Goal: Task Accomplishment & Management: Manage account settings

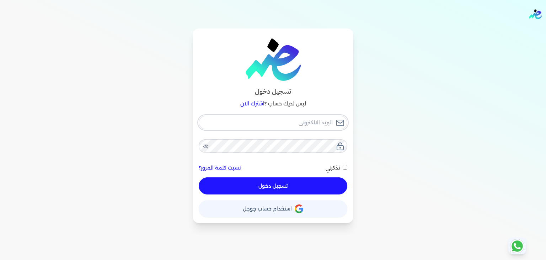
type input "[EMAIL_ADDRESS][DOMAIN_NAME]"
click at [346, 166] on input "تذكرني" at bounding box center [345, 167] width 5 height 5
checkbox input "true"
click at [335, 187] on button "تسجيل دخول" at bounding box center [273, 185] width 149 height 17
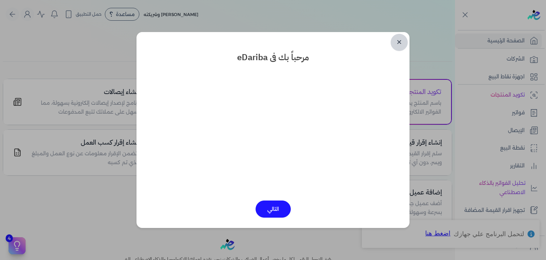
click at [402, 41] on link "✕" at bounding box center [399, 42] width 17 height 17
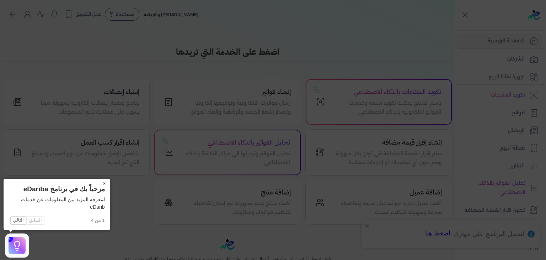
click at [105, 185] on button "×" at bounding box center [104, 183] width 11 height 10
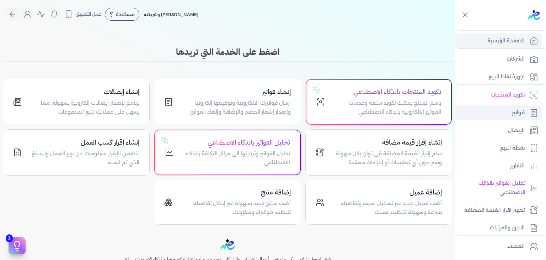
click at [512, 113] on p "فواتير" at bounding box center [518, 112] width 13 height 9
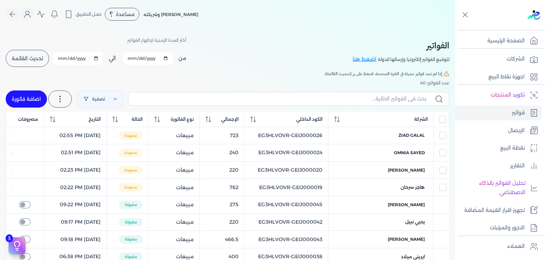
click at [34, 63] on button "تحديث القائمة" at bounding box center [27, 58] width 43 height 17
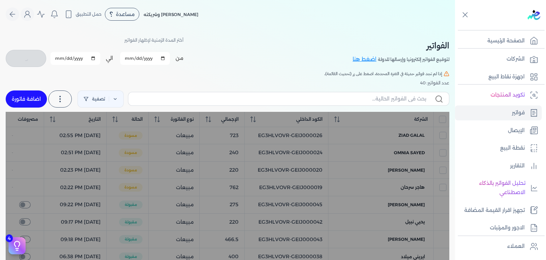
checkbox input "false"
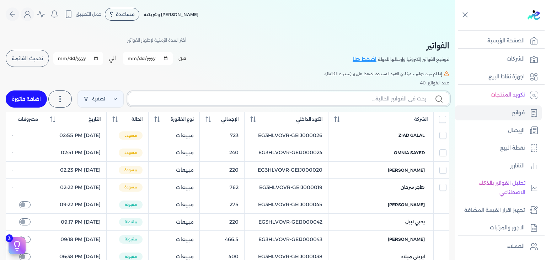
click at [341, 95] on input "text" at bounding box center [280, 98] width 292 height 7
paste input "EG3HLVOVR-GEIJ000021"
type input "EG3HLVOVR-GEIJ000021"
checkbox input "false"
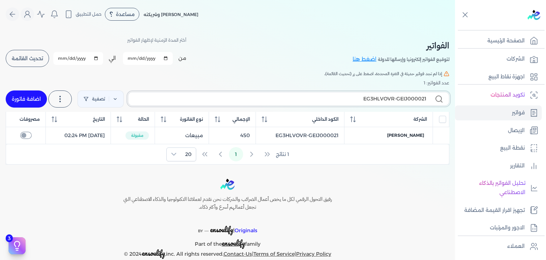
drag, startPoint x: 420, startPoint y: 98, endPoint x: 434, endPoint y: 98, distance: 14.9
click at [434, 98] on label "EG3HLVOVR-GEIJ000021" at bounding box center [288, 99] width 321 height 14
type input "EG3HLVOVR-GEIJ00000"
checkbox input "false"
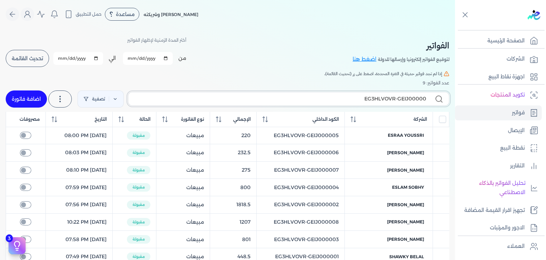
type input "EG3HLVOVR-GEIJ000002"
checkbox input "false"
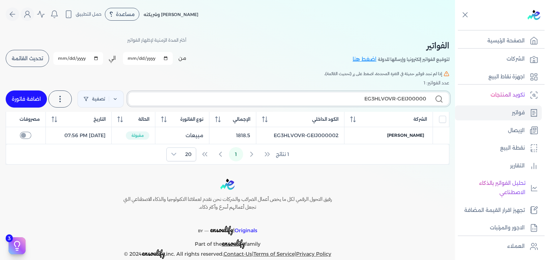
type input "EG3HLVOVR-GEIJ000003"
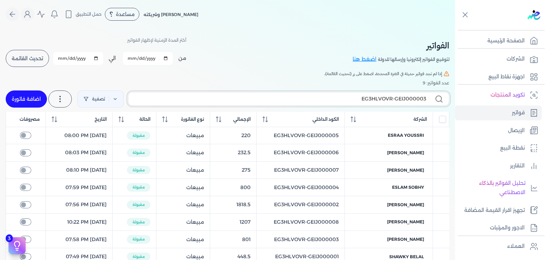
checkbox input "false"
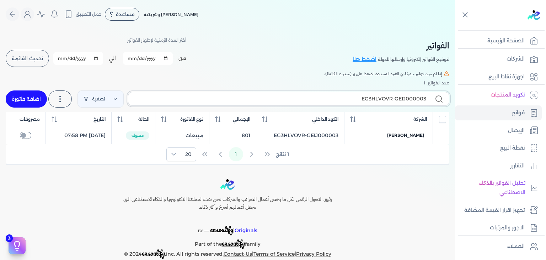
type input "EG3HLVOVR-GEIJ00000"
checkbox input "false"
type input "EG3HLVOVR-GEIJ000004"
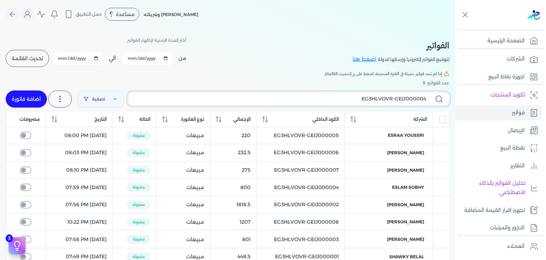
checkbox input "false"
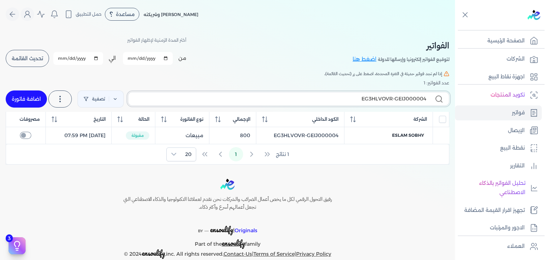
type input "EG3HLVOVR-GEIJ00000"
checkbox input "false"
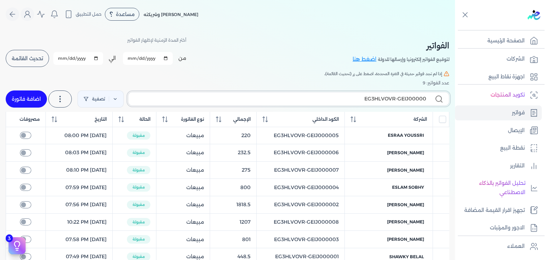
type input "EG3HLVOVR-GEIJ000005"
checkbox input "false"
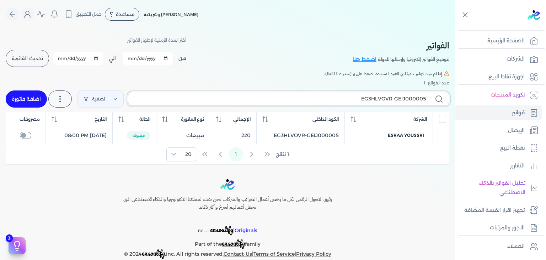
type input "EG3HLVOVR-GEIJ00000"
checkbox input "false"
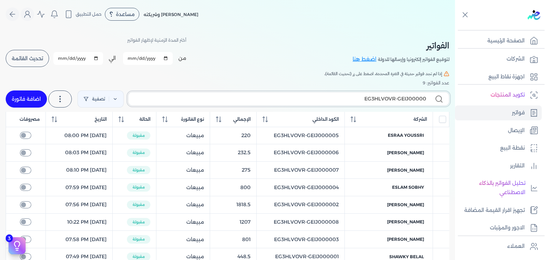
type input "EG3HLVOVR-GEIJ000006"
checkbox input "false"
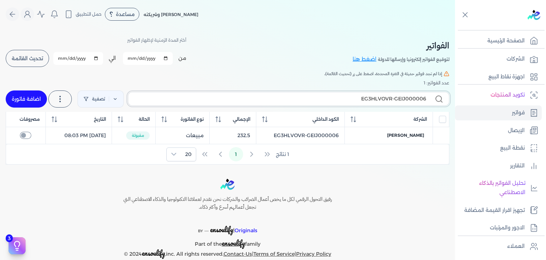
type input "EG3HLVOVR-GEIJ00000"
checkbox input "false"
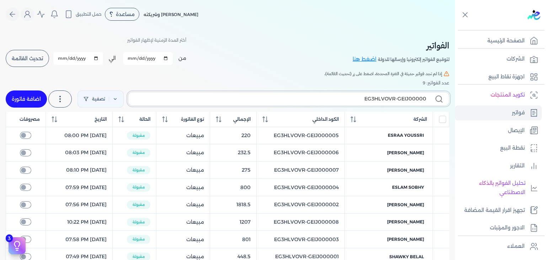
type input "EG3HLVOVR-GEIJ000007"
checkbox input "false"
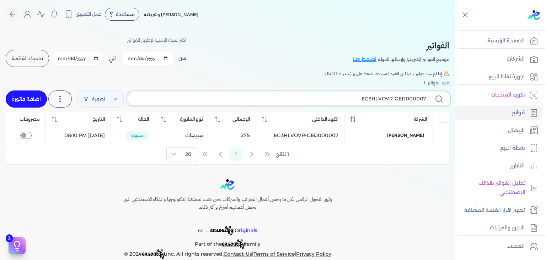
type input "EG3HLVOVR-GEIJ00000"
checkbox input "false"
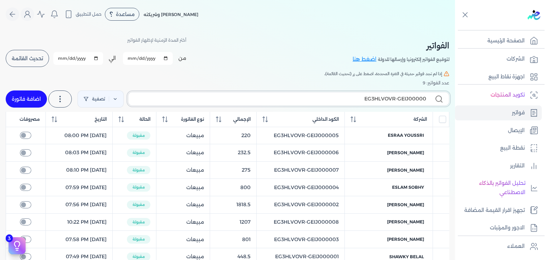
type input "EG3HLVOVR-GEIJ000008"
checkbox input "false"
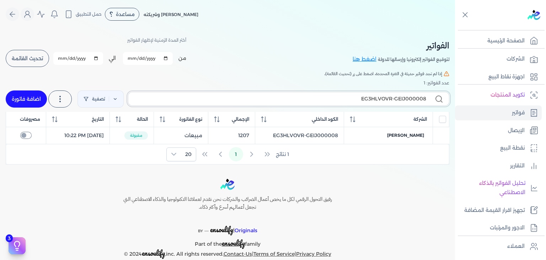
type input "EG3HLVOVR-GEIJ00000"
checkbox input "false"
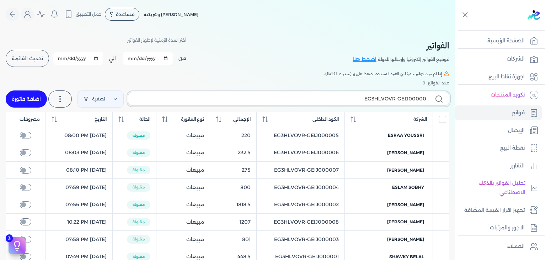
type input "EG3HLVOVR-GEIJ000009"
checkbox input "false"
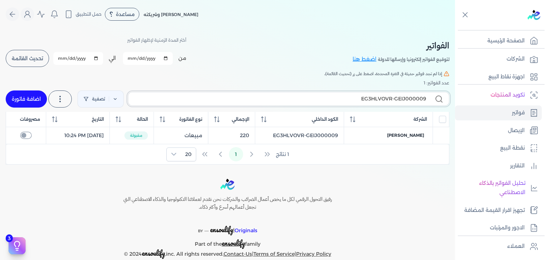
type input "EG3HLVOVR-GEIJ00000"
checkbox input "false"
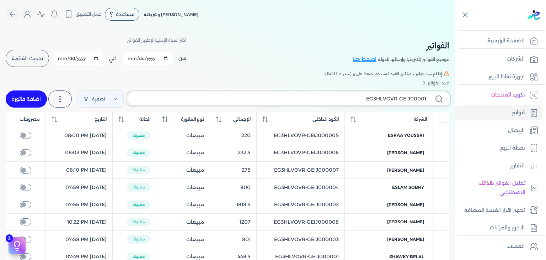
type input "EG3HLVOVR-GEIJ000010"
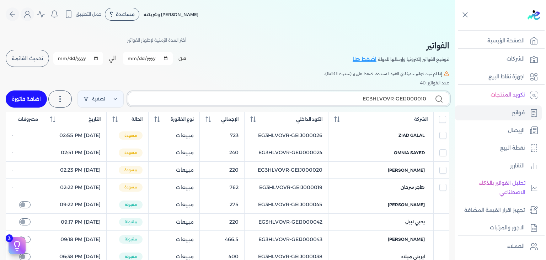
checkbox input "false"
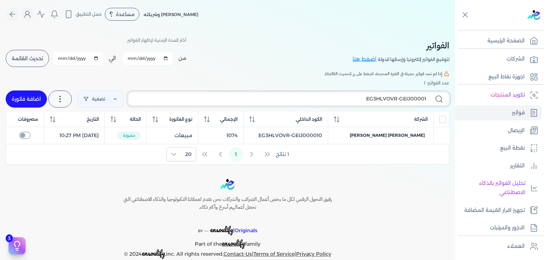
type input "EG3HLVOVR-GEIJ000011"
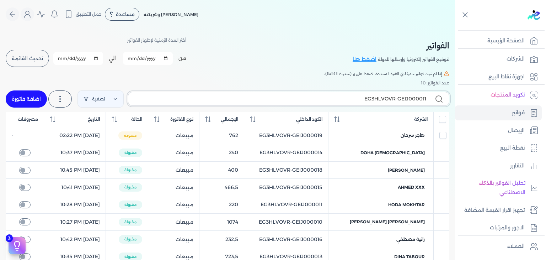
checkbox input "false"
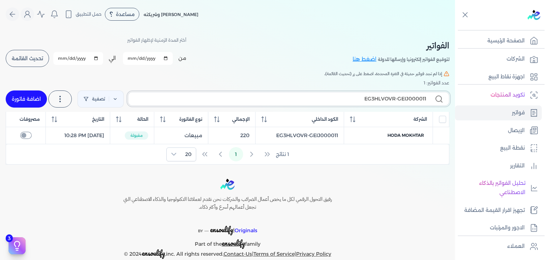
type input "EG3HLVOVR-GEIJ00001"
checkbox input "false"
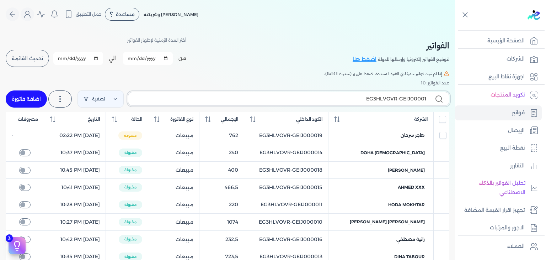
type input "EG3HLVOVR-GEIJ000012"
checkbox input "false"
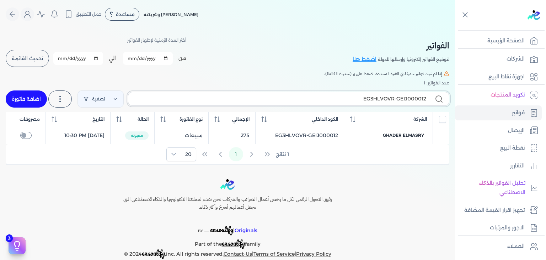
type input "EG3HLVOVR-GEIJ00001"
checkbox input "false"
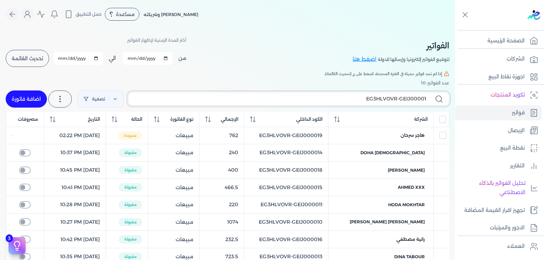
type input "EG3HLVOVR-GEIJ000013"
checkbox input "false"
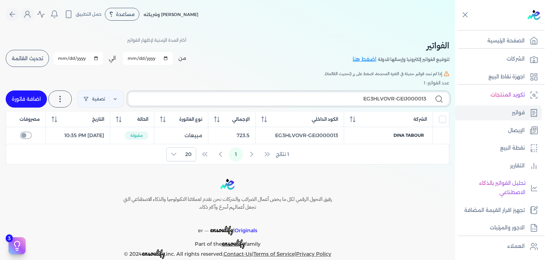
type input "EG3HLVOVR-GEIJ00001"
checkbox input "false"
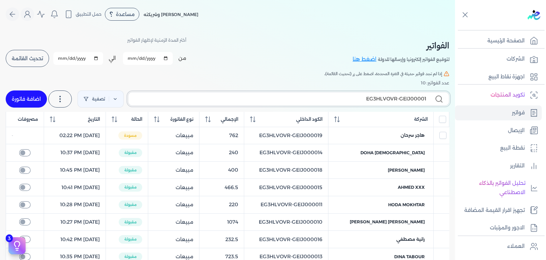
type input "EG3HLVOVR-GEIJ000014"
checkbox input "false"
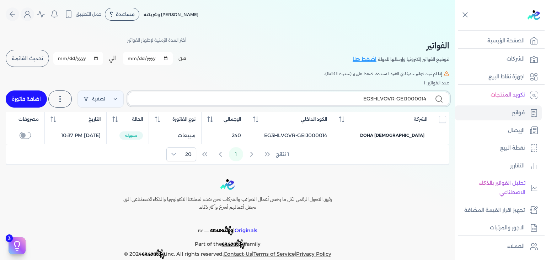
type input "EG3HLVOVR-GEIJ00001"
checkbox input "false"
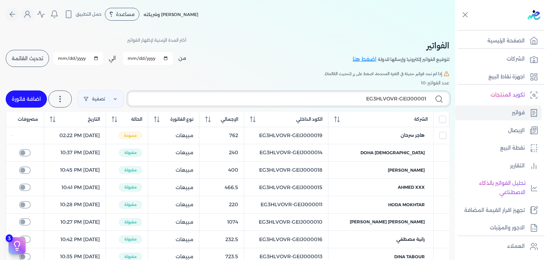
type input "EG3HLVOVR-GEIJ000015"
checkbox input "false"
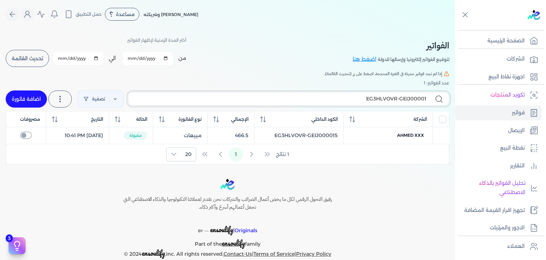
type input "EG3HLVOVR-GEIJ000016"
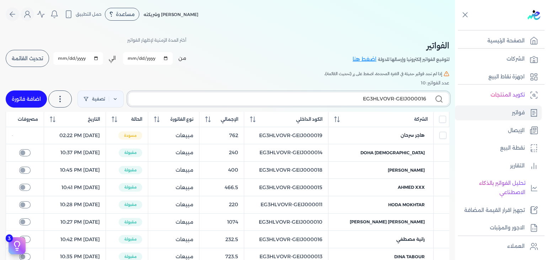
checkbox input "false"
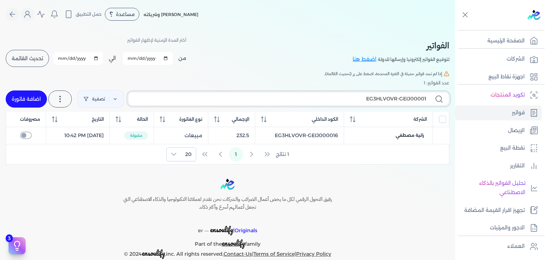
type input "EG3HLVOVR-GEIJ000017"
checkbox input "false"
type input "EG3HLVOVR-GEIJ000018"
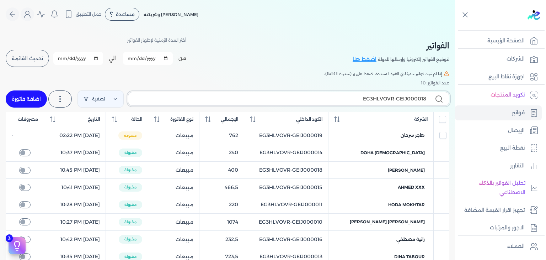
checkbox input "false"
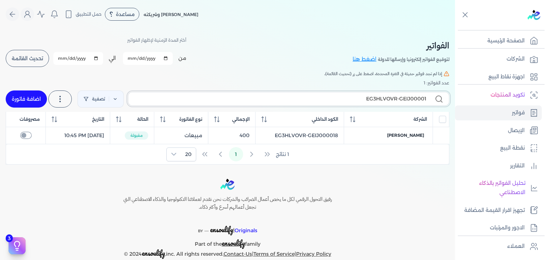
type input "EG3HLVOVR-GEIJ000019"
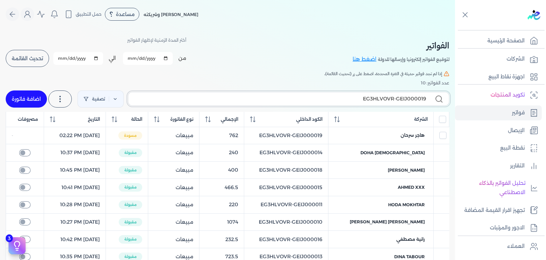
checkbox input "false"
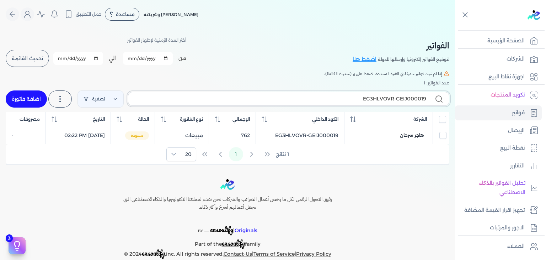
type input "EG3HLVOVR-GEIJ00001"
checkbox input "false"
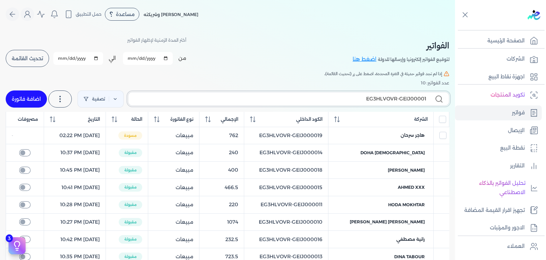
type input "EG3HLVOVR-GEIJ0000"
checkbox input "false"
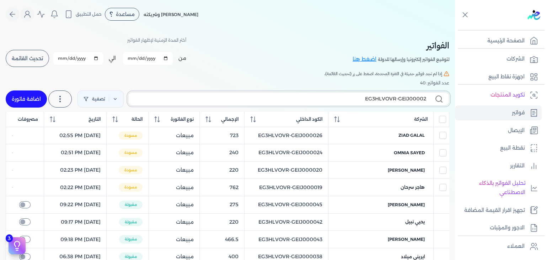
type input "EG3HLVOVR-GEIJ000020"
checkbox input "false"
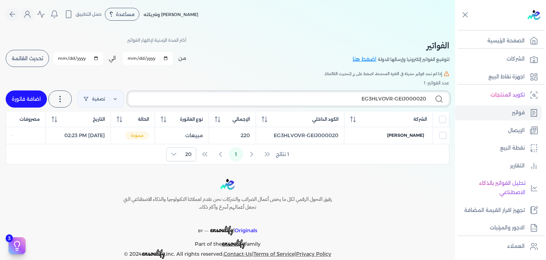
type input "EG3HLVOVR-GEIJ00002"
checkbox input "false"
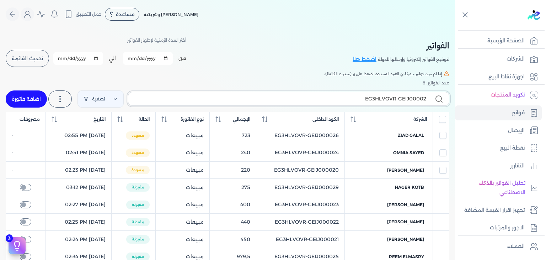
type input "EG3HLVOVR-GEIJ000021"
checkbox input "false"
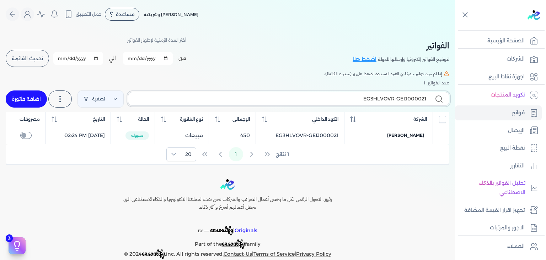
type input "EG3HLVOVR-GEIJ00002"
checkbox input "false"
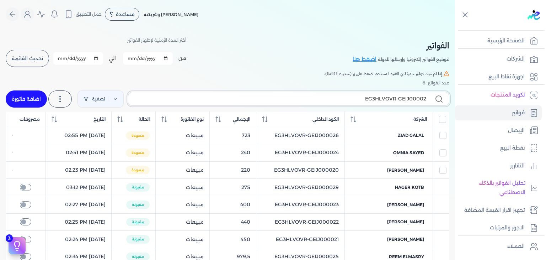
type input "EG3HLVOVR-GEIJ000022"
checkbox input "false"
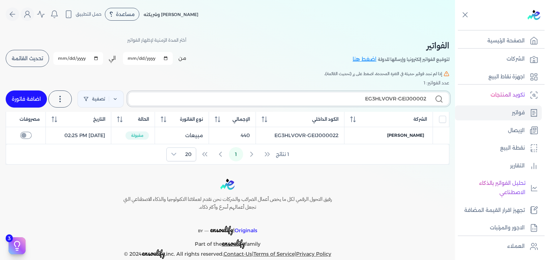
type input "EG3HLVOVR-GEIJ000023"
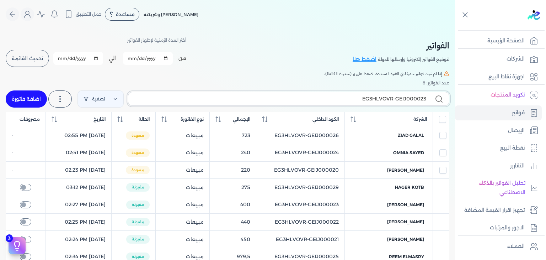
checkbox input "false"
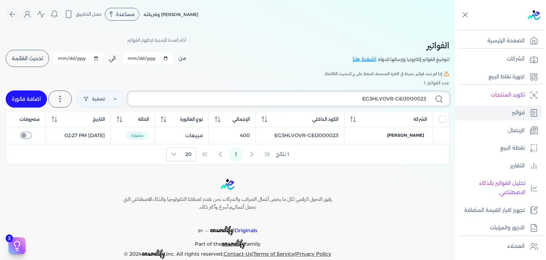
type input "EG3HLVOVR-GEIJ00002"
checkbox input "false"
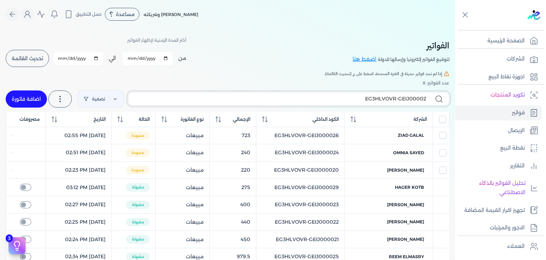
type input "EG3HLVOVR-GEIJ000024"
checkbox input "false"
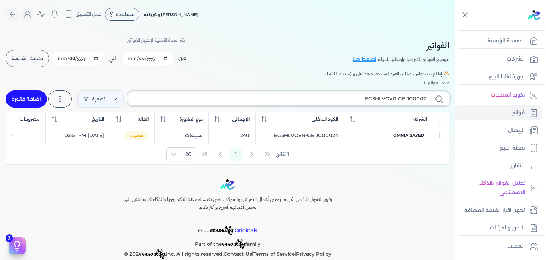
type input "EG3HLVOVR-GEIJ000025"
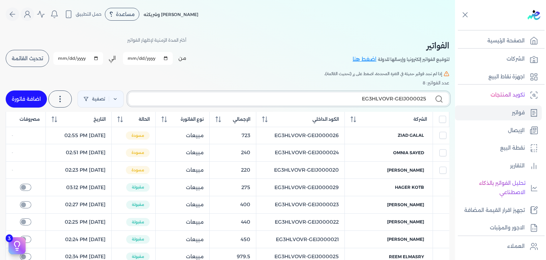
checkbox input "false"
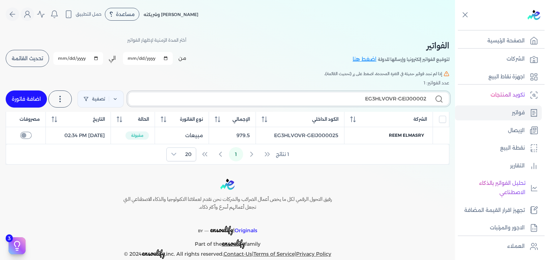
type input "EG3HLVOVR-GEIJ000026"
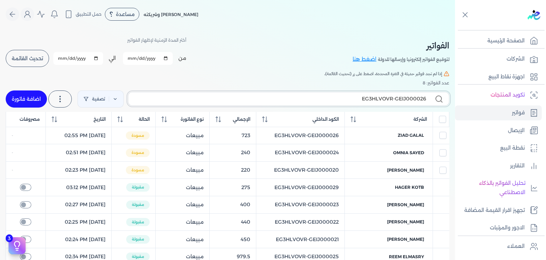
checkbox input "false"
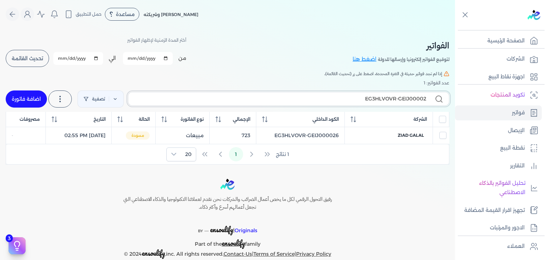
type input "EG3HLVOVR-GEIJ000027"
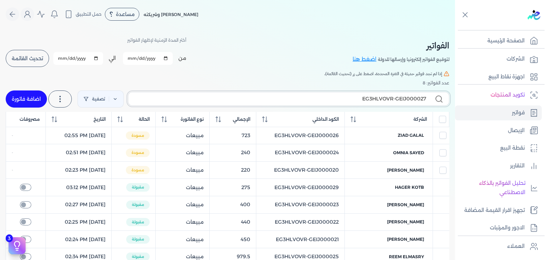
checkbox input "false"
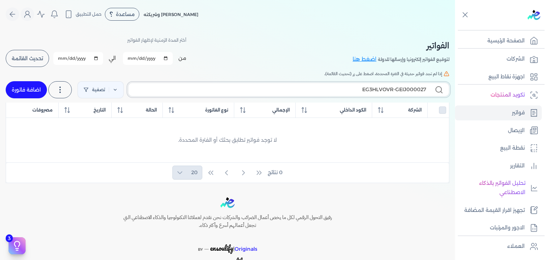
type input "EG3HLVOVR-GEIJ00002"
checkbox input "false"
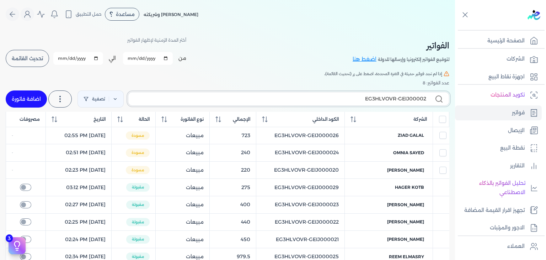
type input "EG3HLVOVR-GEIJ000027"
checkbox input "false"
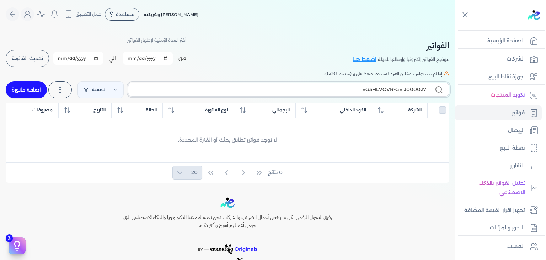
click at [426, 89] on label "EG3HLVOVR-GEIJ000027" at bounding box center [288, 89] width 321 height 14
type input "EG3HLVOVR-GEIJ000026"
checkbox input "false"
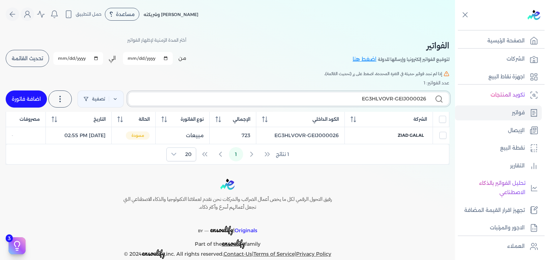
type input "EG3HLVOVR-GEIJ000026"
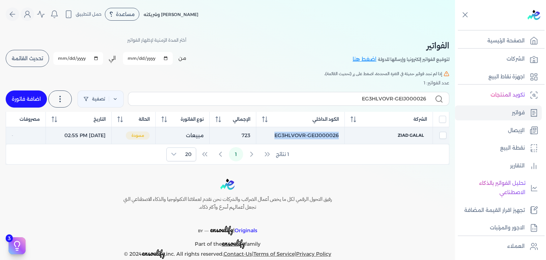
drag, startPoint x: 345, startPoint y: 138, endPoint x: 282, endPoint y: 139, distance: 63.3
click at [282, 139] on td "EG3HLVOVR-GEIJ000026" at bounding box center [300, 135] width 88 height 17
checkbox input "true"
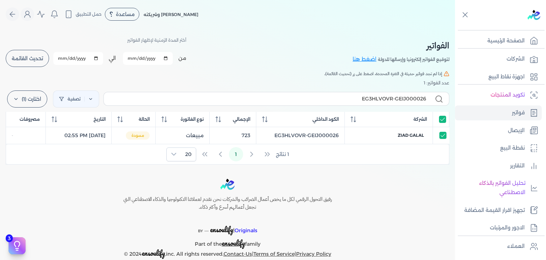
click at [358, 103] on label "EG3HLVOVR-GEIJ000026" at bounding box center [276, 99] width 346 height 14
click at [358, 102] on input "EG3HLVOVR-GEIJ000026" at bounding box center [268, 98] width 317 height 7
paste input "7"
type input "EG3HLVOVR-GEIJ000027"
checkbox input "false"
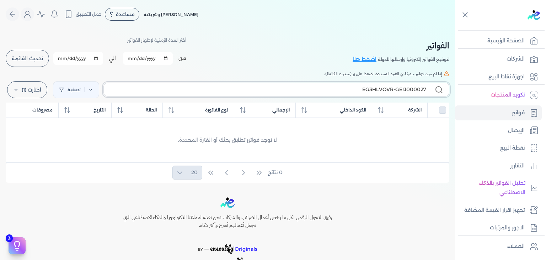
click at [398, 86] on input "EG3HLVOVR-GEIJ000027" at bounding box center [268, 89] width 317 height 7
checkbox input "false"
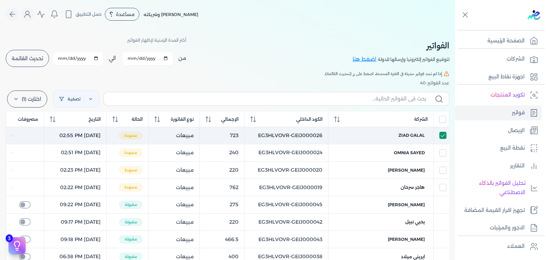
click at [442, 135] on input "checkbox" at bounding box center [442, 135] width 7 height 7
checkbox input "false"
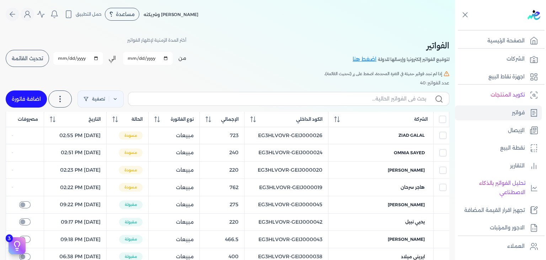
click at [20, 98] on link "اضافة فاتورة" at bounding box center [26, 98] width 41 height 17
select select "EGP"
select select "B"
select select "EGS"
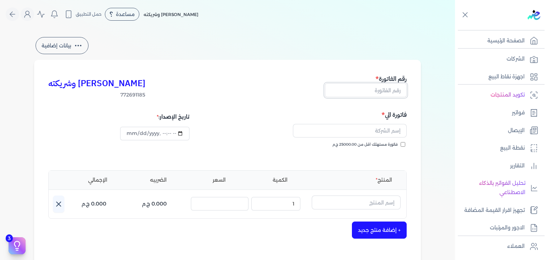
click at [396, 92] on input "text" at bounding box center [366, 90] width 82 height 14
paste input "EG3HLVOVR-GEIJ000027"
type input "EG3HLVOVR-GEIJ000027"
click at [404, 146] on input "فاتورة مستهلك اقل من 25000.00 ج.م" at bounding box center [403, 144] width 5 height 5
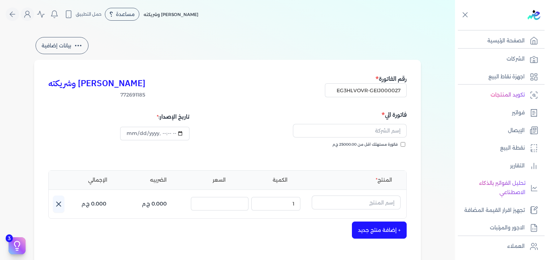
checkbox input "true"
click at [129, 135] on input "datetime-local" at bounding box center [154, 134] width 69 height 14
type input "[DATE]T16:04:47"
click at [390, 134] on input "text" at bounding box center [350, 131] width 114 height 14
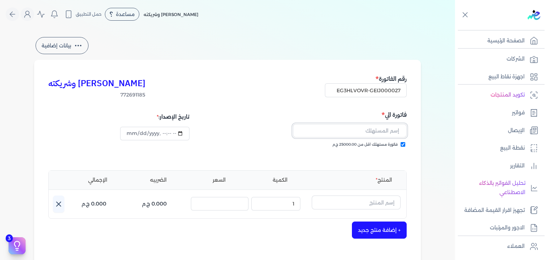
paste input "[PERSON_NAME]"
type input "[PERSON_NAME]"
type input "[DATE]T16:05:20"
click at [353, 194] on div "المنتج الكمية السعر الضريبه الإجمالي اسم المنتج : الكمية : 1 السعر : الضريبه : …" at bounding box center [227, 194] width 358 height 48
click at [353, 199] on input "text" at bounding box center [356, 202] width 89 height 14
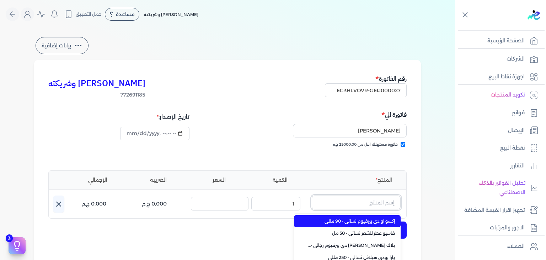
paste input "بيج بوتلد انتنس او دي بيرفيوم رجالي - 100 مللي"
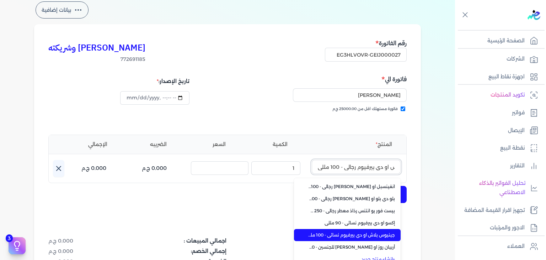
scroll to position [171, 0]
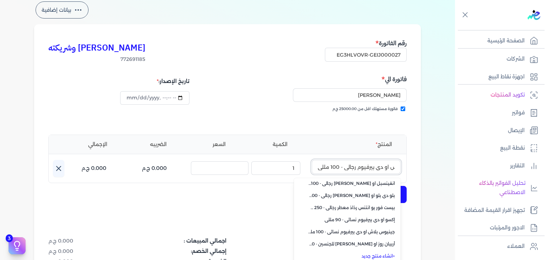
type input "بيج بوتلد انتنس او دي بيرفيوم رجالي - 100 مللي"
click at [394, 255] on span "+" at bounding box center [394, 255] width 2 height 5
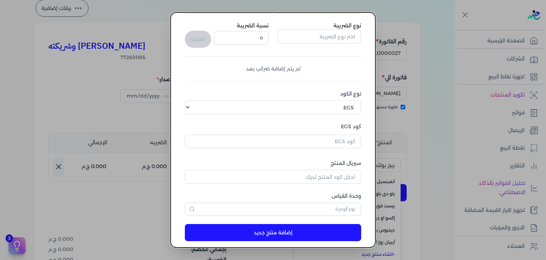
scroll to position [109, 0]
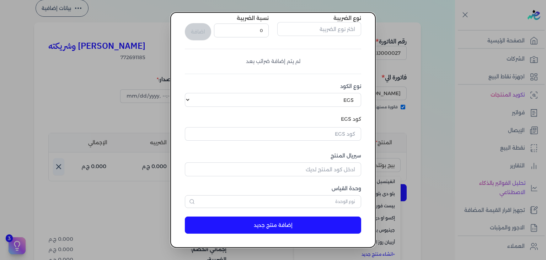
click at [339, 140] on button "button" at bounding box center [273, 135] width 176 height 16
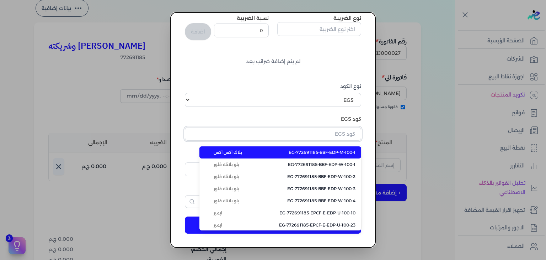
paste input "EG-772691185-EPCF-MP-EDP-M-100-2"
drag, startPoint x: 340, startPoint y: 135, endPoint x: 349, endPoint y: 149, distance: 17.0
click at [340, 135] on input "text" at bounding box center [273, 134] width 176 height 14
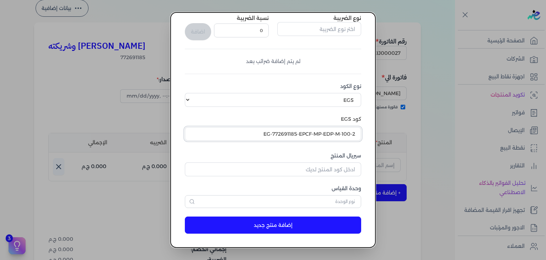
type input "EG-772691185-EPCF-MP-EDP-M-100-2"
click at [315, 138] on input "EG-772691185-EPCF-MP-EDP-M-100-2" at bounding box center [273, 134] width 176 height 14
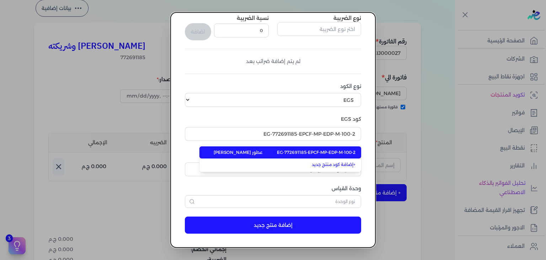
click at [318, 153] on span "EG-772691185-EPCF-MP-EDP-M-100-2" at bounding box center [316, 152] width 79 height 6
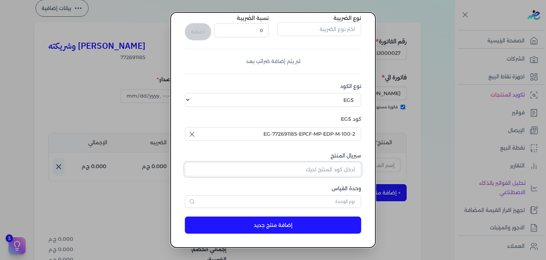
click at [316, 171] on input "سيريال المنتج" at bounding box center [273, 169] width 176 height 14
paste input "ZF1EC751ED157967D54B5Z-1"
type input "ZF1EC751ED157967D54B5Z-1"
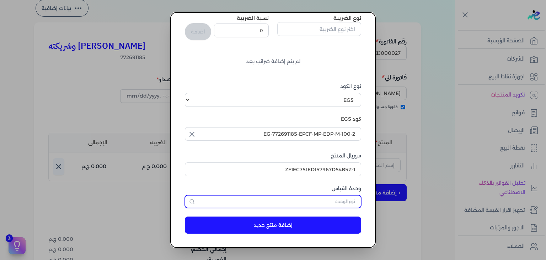
click at [344, 202] on input "text" at bounding box center [273, 201] width 176 height 13
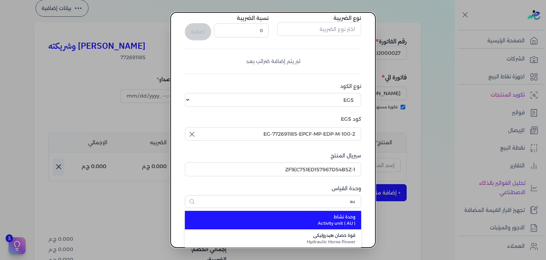
click at [342, 218] on span "وحدة نشاط" at bounding box center [277, 216] width 156 height 6
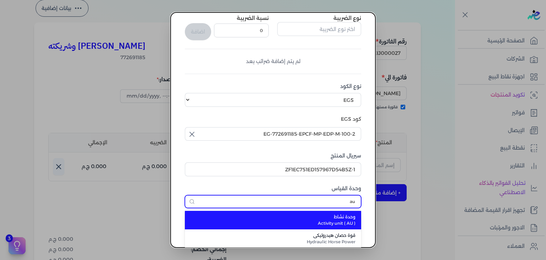
type input "وحدة نشاط"
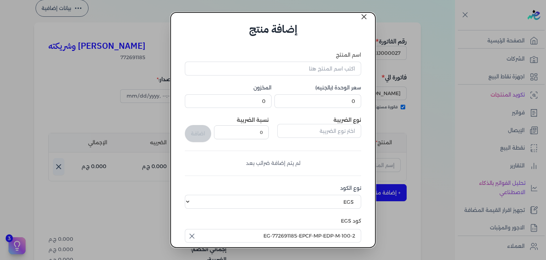
scroll to position [2, 0]
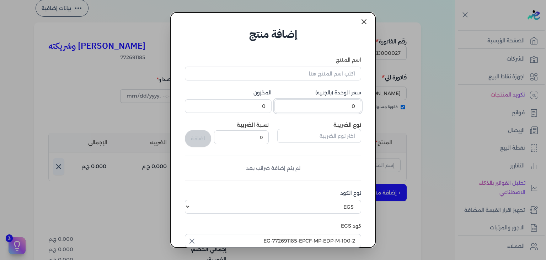
click at [347, 106] on input "0" at bounding box center [317, 106] width 87 height 14
type input "807"
click at [340, 69] on input "اسم المنتج" at bounding box center [273, 73] width 176 height 14
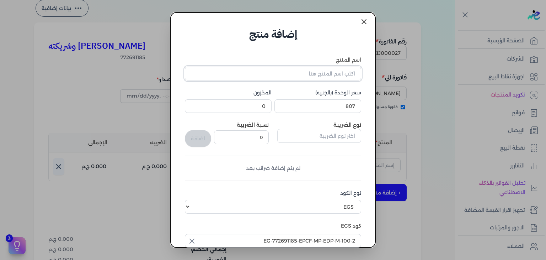
paste input "بيج بوتلد انتنس او دي بيرفيوم رجالي - 100 مللي"
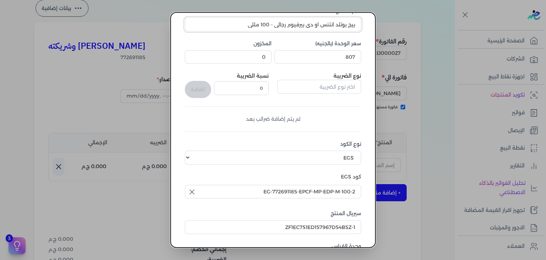
scroll to position [109, 0]
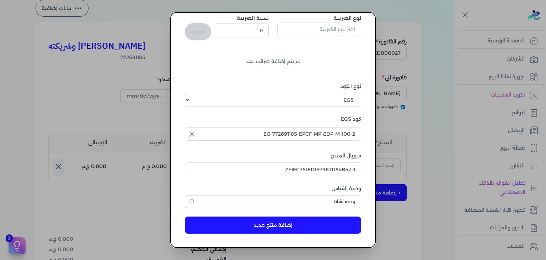
type input "بيج بوتلد انتنس او دي بيرفيوم رجالي - 100 مللي"
click at [268, 219] on button "إضافة منتج جديد" at bounding box center [273, 224] width 176 height 17
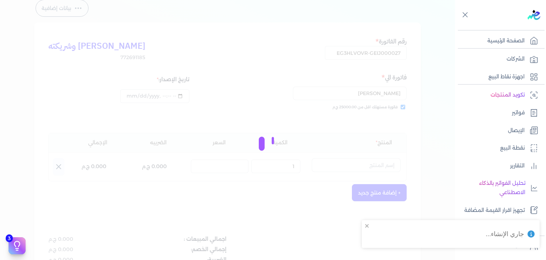
select select "EGS"
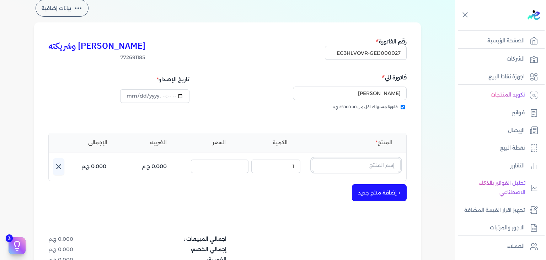
click at [353, 165] on input "text" at bounding box center [356, 165] width 89 height 14
paste input "بيج بوتلد انتنس او دي بيرفيوم رجالي - 100 مللي"
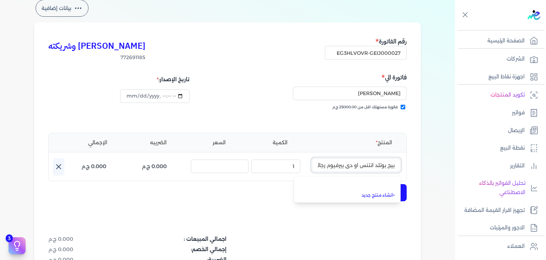
scroll to position [0, -31]
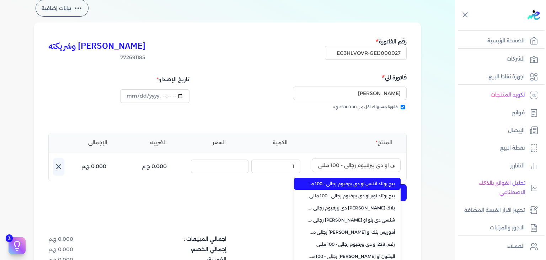
click at [359, 182] on span "بيج بوتلد انتنس او دي بيرفيوم رجالي - 100 مللي" at bounding box center [351, 183] width 87 height 6
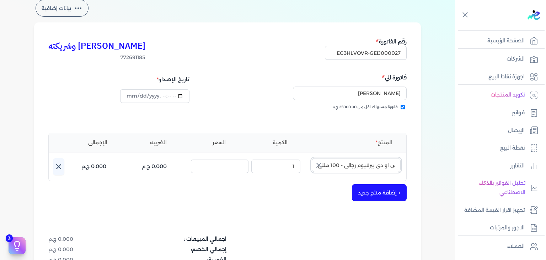
scroll to position [0, 0]
click at [354, 168] on input "بيج بوتلد انتنس او دي بيرفيوم رجالي - 100 مللي" at bounding box center [356, 165] width 89 height 14
type input "بيج بوتلد انتنس او دي بيرفيوم رجالي - 100 مللي"
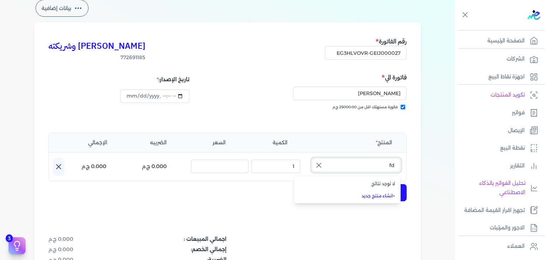
type input "f"
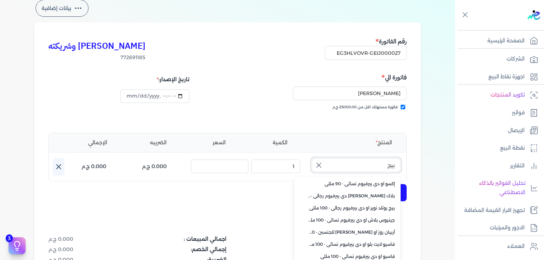
scroll to position [39, 0]
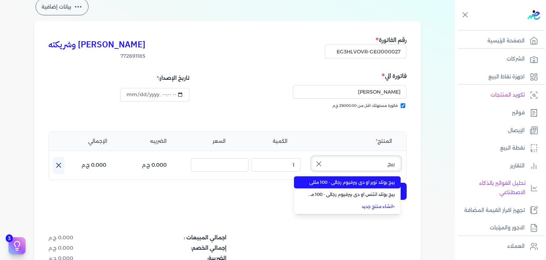
click at [312, 156] on button "بيج" at bounding box center [356, 164] width 89 height 16
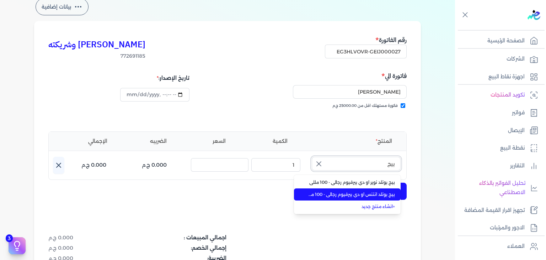
type input "بيج"
click at [346, 196] on span "بيج بوتلد انتنس او دي بيرفيوم رجالي - 100 مللي" at bounding box center [351, 194] width 87 height 6
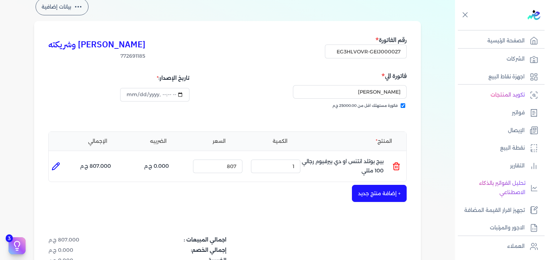
scroll to position [217, 0]
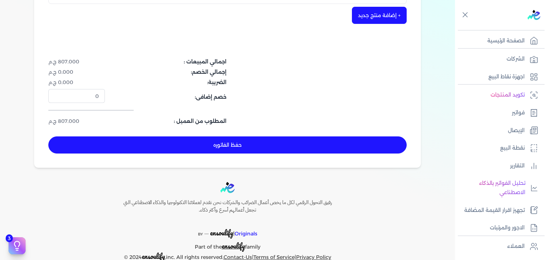
click at [245, 140] on button "حفظ الفاتوره" at bounding box center [227, 144] width 358 height 17
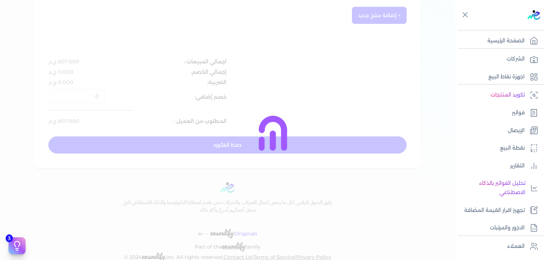
type input "[DATE]"
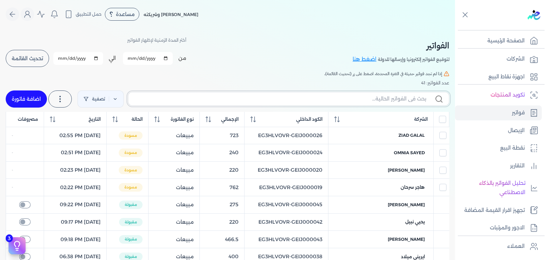
click at [361, 98] on input "text" at bounding box center [280, 98] width 292 height 7
paste input "EG3HLVOVR-GEIJ000027"
type input "EG3HLVOVR-GEIJ000027"
checkbox input "false"
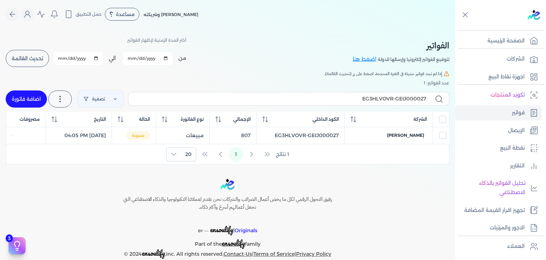
click at [410, 134] on span "[PERSON_NAME]" at bounding box center [405, 135] width 37 height 6
select select "EGP"
select select "B"
select select "EGS"
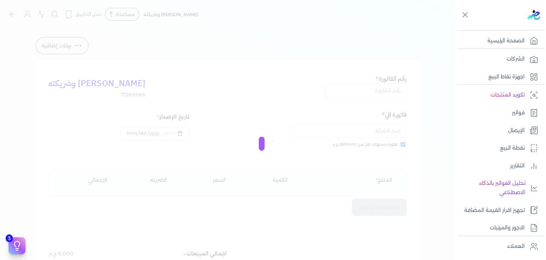
type input "EG3HLVOVR-GEIJ000027"
checkbox input "true"
type input "[DATE]T16:05:20"
type input "[DATE]"
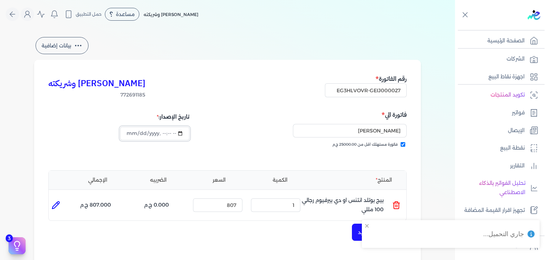
click at [131, 132] on input "datetime-local" at bounding box center [154, 134] width 69 height 14
type input "[DATE]T16:05:20"
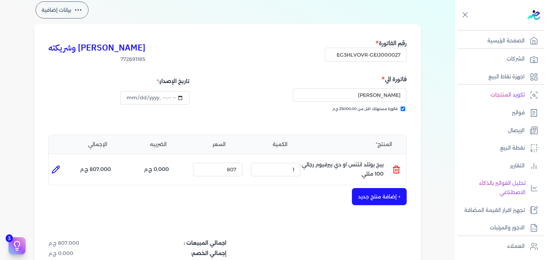
scroll to position [232, 0]
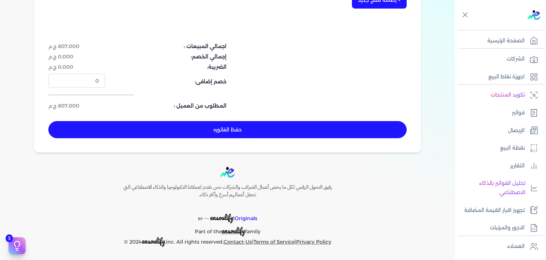
click at [220, 128] on button "حفظ الفاتوره" at bounding box center [227, 129] width 358 height 17
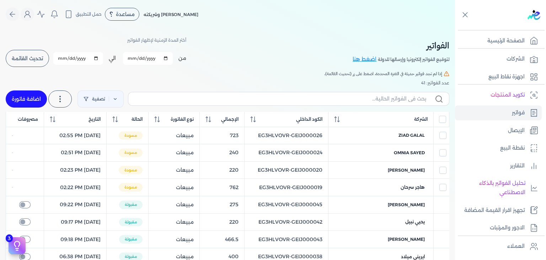
click at [337, 103] on label at bounding box center [288, 99] width 321 height 14
click at [337, 102] on input "text" at bounding box center [280, 98] width 292 height 7
paste input "بيج بوتلد انتنس او دي بيرفيوم رجالي - 100 مللي"
type input "بيج بوتلد انتنس او دي بيرفيوم رجالي - 100 مللي"
checkbox input "false"
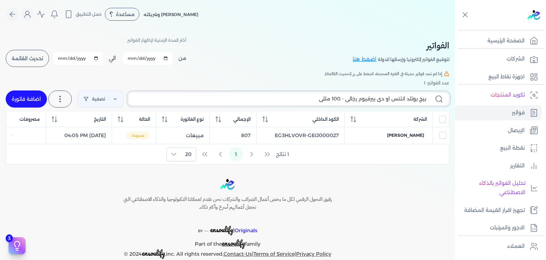
paste input "EG3HLVOVR-GEIJ000027"
click at [421, 98] on input "EG3HLVOVR-GEIJ000027" at bounding box center [280, 98] width 292 height 7
click at [425, 97] on label "EG3HLVOVR-GEIJ000027" at bounding box center [288, 99] width 321 height 14
click at [425, 97] on input "EG3HLVOVR-GEIJ000027" at bounding box center [280, 98] width 292 height 7
click at [422, 99] on input "EG3HLVOVR-GEIJ000027" at bounding box center [280, 98] width 292 height 7
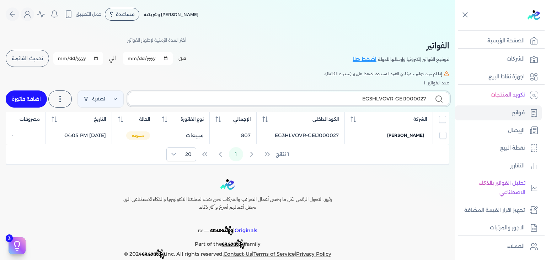
click at [427, 99] on label "EG3HLVOVR-GEIJ000027" at bounding box center [288, 99] width 321 height 14
type input "EG3HLVOVR-GEIJ000028"
checkbox input "false"
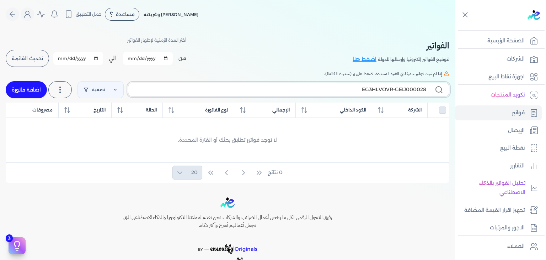
type input "EG3HLVOVR-GEIJ000028"
click at [39, 97] on link "اضافة فاتورة" at bounding box center [26, 89] width 41 height 17
select select "EGP"
select select "B"
select select "EGS"
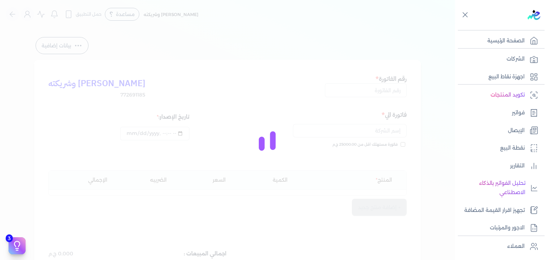
type input "[DATE]T16:09:36"
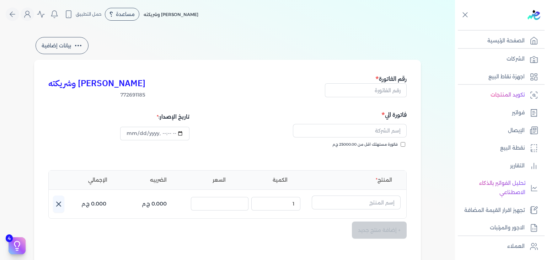
click at [371, 98] on div "[PERSON_NAME] وشريكته 772691185 رقم الفاتورة فاتورة الي فاتورة مستهلك اقل من 25…" at bounding box center [227, 221] width 387 height 322
click at [370, 89] on input "text" at bounding box center [366, 90] width 82 height 14
paste input "EG3HLVOVR-GEIJ000028"
type input "EG3HLVOVR-GEIJ000028"
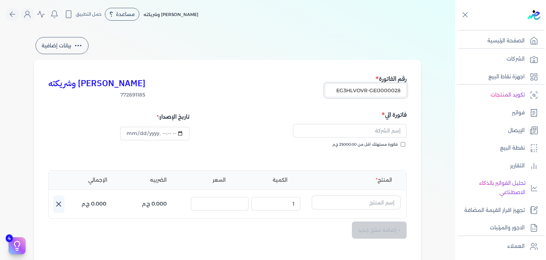
scroll to position [0, 0]
click at [371, 131] on input "text" at bounding box center [350, 131] width 114 height 14
click at [414, 142] on div "[PERSON_NAME] وشريكته 772691185 رقم الفاتورة EG3HLVOVR-GEIJ000028 فاتورة الي لا…" at bounding box center [227, 221] width 387 height 322
click at [405, 145] on input "فاتورة مستهلك اقل من 25000.00 ج.م" at bounding box center [403, 144] width 5 height 5
checkbox input "true"
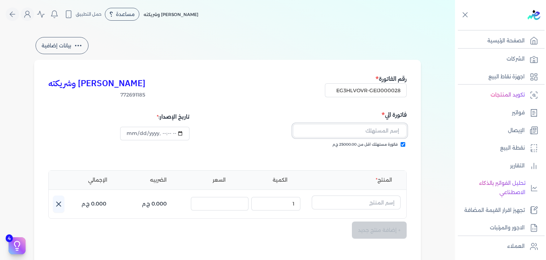
drag, startPoint x: 386, startPoint y: 130, endPoint x: 384, endPoint y: 133, distance: 4.1
click at [386, 130] on input "text" at bounding box center [350, 131] width 114 height 14
paste input "[PERSON_NAME]"
type input "[PERSON_NAME]"
click at [129, 135] on input "datetime-local" at bounding box center [154, 134] width 69 height 14
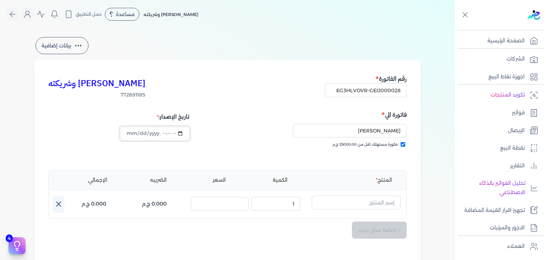
type input "[DATE]T16:09:36"
drag, startPoint x: 292, startPoint y: 54, endPoint x: 300, endPoint y: 60, distance: 10.1
click at [293, 56] on div "بيانات إضافية [PERSON_NAME] وشريكته 772691185 رقم الفاتورة EG3HLVOVR-GEIJ000028…" at bounding box center [228, 209] width 410 height 346
click at [357, 204] on input "text" at bounding box center [356, 202] width 89 height 14
paste input "[PERSON_NAME] فيلينج بودي سبلاش نسائي - 250 مللي"
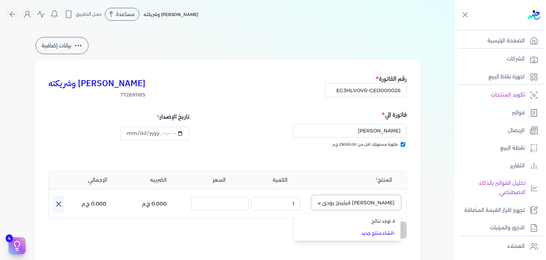
scroll to position [0, -26]
type input "[PERSON_NAME] فيلينج بودي سبلاش نسائي - 250 مللي"
click at [374, 231] on link "+ انشاء منتج جديد" at bounding box center [351, 233] width 87 height 6
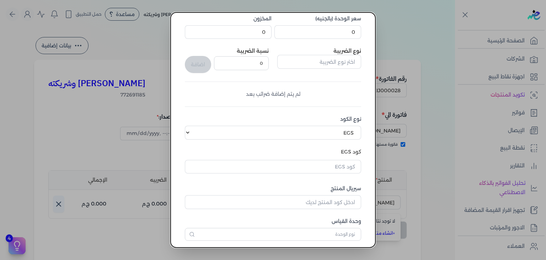
scroll to position [109, 0]
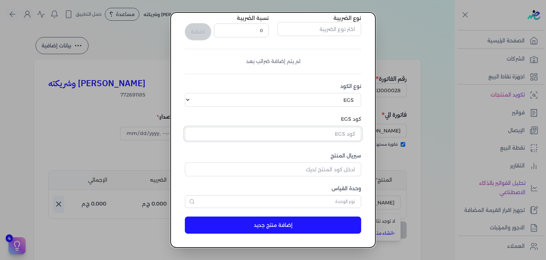
click at [344, 139] on input "text" at bounding box center [273, 134] width 176 height 14
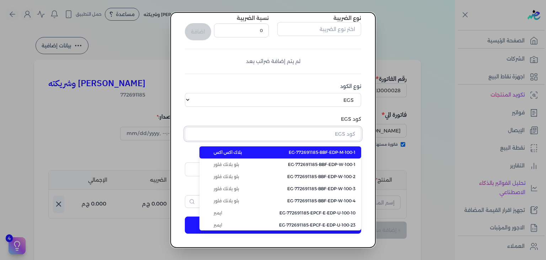
paste input "EG-772691185-FAPC-SC-BS-W-250-8"
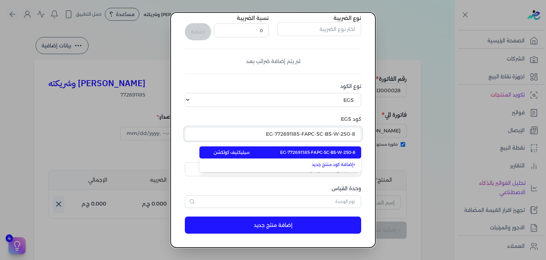
type input "EG-772691185-FAPC-SC-BS-W-250-8"
click at [317, 152] on span "EG-772691185-FAPC-SC-BS-W-250-8" at bounding box center [317, 152] width 75 height 6
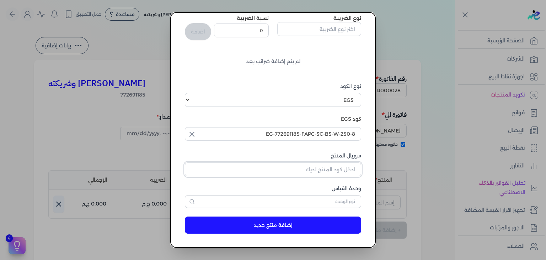
drag, startPoint x: 341, startPoint y: 170, endPoint x: 343, endPoint y: 180, distance: 10.2
click at [341, 170] on input "سيريال المنتج" at bounding box center [273, 169] width 176 height 14
paste input "Z6EE1F476DFC43843D421Z-1"
type input "Z6EE1F476DFC43843D421Z-1"
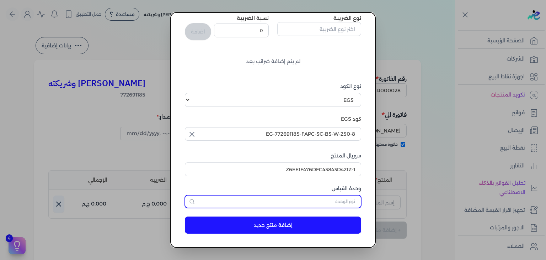
click at [342, 199] on input "text" at bounding box center [273, 201] width 176 height 13
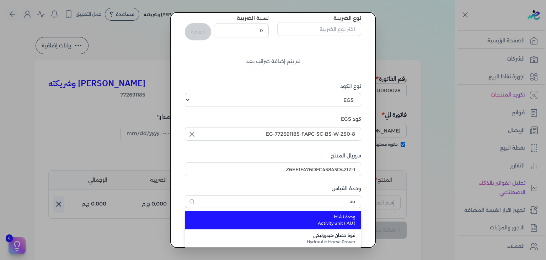
click at [337, 220] on span "Activity unit ( AU )" at bounding box center [277, 223] width 156 height 6
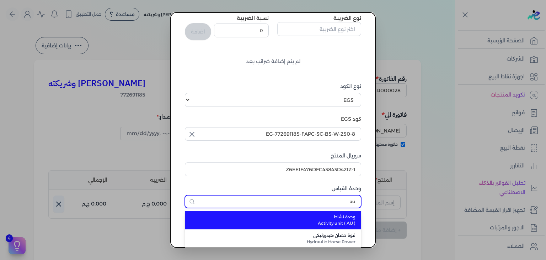
type input "وحدة نشاط"
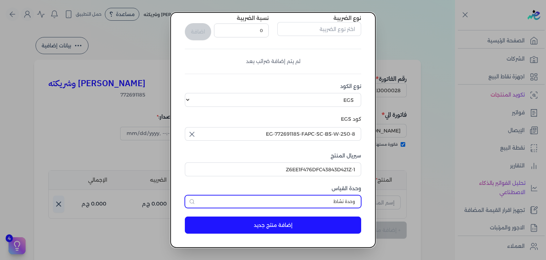
scroll to position [2, 0]
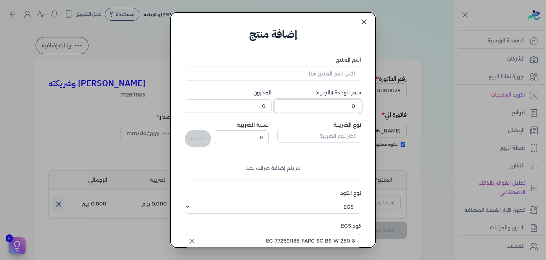
click at [346, 107] on input "0" at bounding box center [317, 106] width 87 height 14
type input "240"
click at [297, 80] on div "اسم المنتج سعر الوحدة (بالجنيه) 240 المخزون 0 نوع الضريبة نسبة الضريبة 0 اضافة …" at bounding box center [273, 185] width 176 height 258
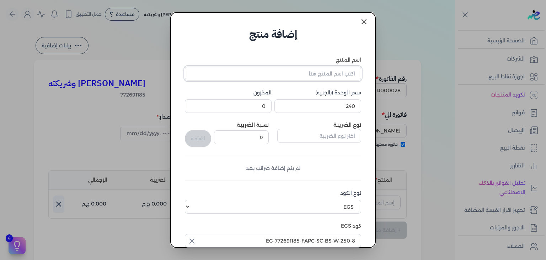
drag, startPoint x: 303, startPoint y: 74, endPoint x: 306, endPoint y: 79, distance: 6.1
click at [303, 74] on input "اسم المنتج" at bounding box center [273, 73] width 176 height 14
paste input "فلفيت روز بودي سبلاش نسائي - 250 مللي"
type input "فلفيت روز بودي سبلاش نسائي - 250 مللي"
click at [345, 46] on form "اسم المنتج فلفيت روز بودي سبلاش نسائي - 250 مللي سعر الوحدة (بالجنيه) 240 المخز…" at bounding box center [273, 194] width 191 height 305
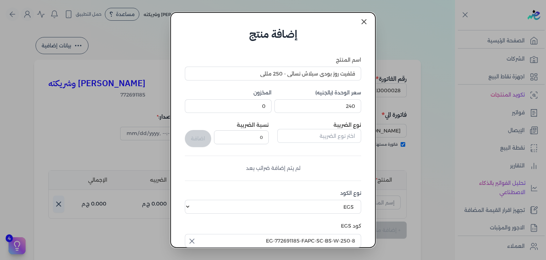
scroll to position [109, 0]
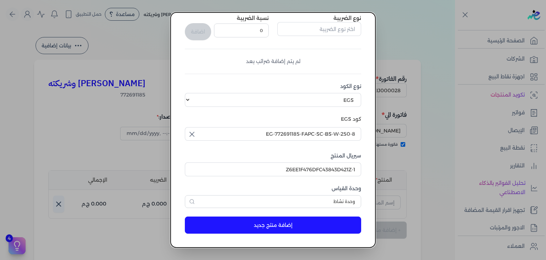
click at [292, 222] on button "إضافة منتج جديد" at bounding box center [273, 224] width 176 height 17
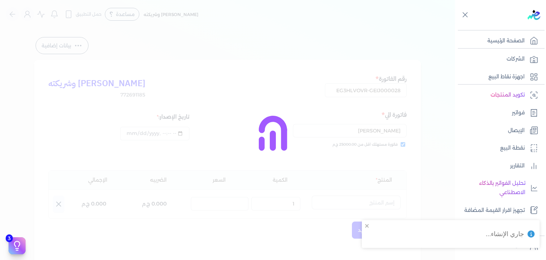
select select "EGS"
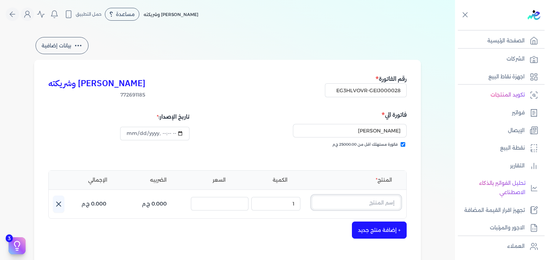
click at [338, 202] on input "text" at bounding box center [356, 202] width 89 height 14
type input "g"
type input "[PERSON_NAME] فيلينج بودي سبلاش نسائي - 250 مللي"
drag, startPoint x: 327, startPoint y: 198, endPoint x: 333, endPoint y: 205, distance: 8.8
click at [330, 201] on input "[PERSON_NAME] فيلينج بودي سبلاش نسائي - 250 مللي" at bounding box center [356, 202] width 89 height 14
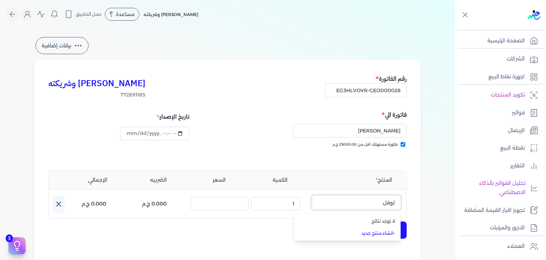
type input "[PERSON_NAME] فيلينج بودي سبلاش نسائي - 250 مللي"
click at [417, 193] on div "[PERSON_NAME] وشريكته 772691185 رقم الفاتورة EG3HLVOVR-GEIJ000028 فاتورة الي [P…" at bounding box center [227, 221] width 387 height 322
click at [390, 202] on input "text" at bounding box center [356, 202] width 89 height 14
click at [386, 230] on link "+ انشاء منتج جديد" at bounding box center [351, 233] width 87 height 6
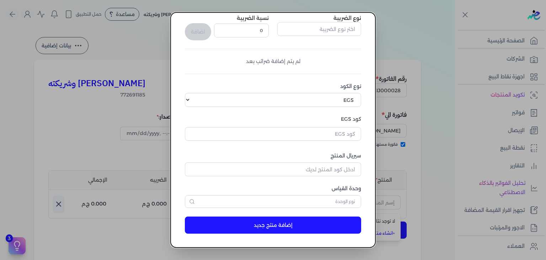
click at [482, 154] on dialog "إضافة منتج اسم المنتج سعر الوحدة (بالجنيه) 0 المخزون 0 نوع الضريبة نسبة الضريبة…" at bounding box center [273, 130] width 546 height 260
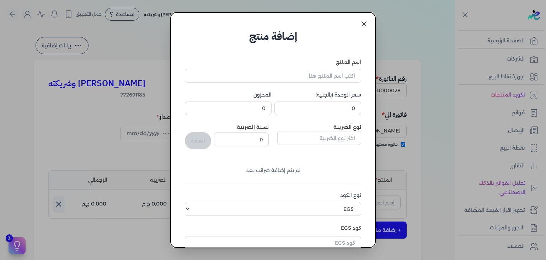
click at [364, 26] on icon at bounding box center [364, 24] width 9 height 9
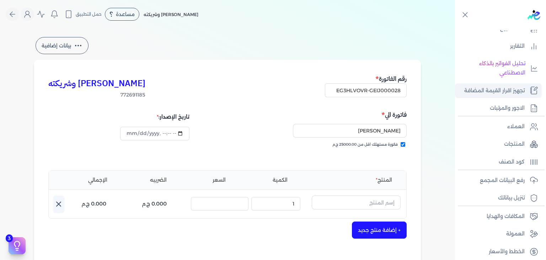
scroll to position [124, 0]
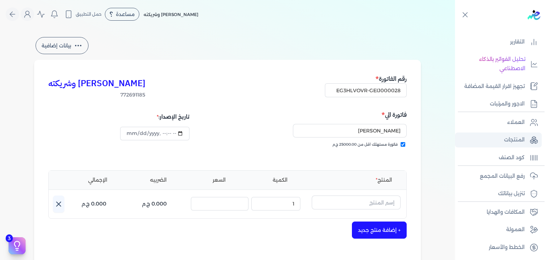
click at [515, 134] on link "المنتجات" at bounding box center [498, 139] width 87 height 15
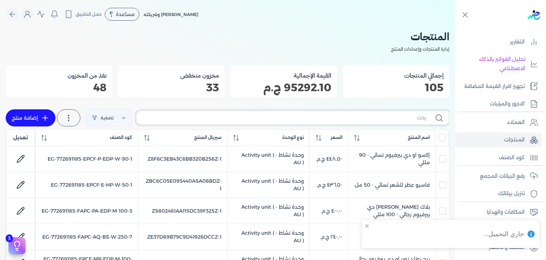
click at [391, 118] on input "text" at bounding box center [285, 117] width 284 height 7
paste input "FAPC-SC-BS-W-250-8"
type input "FAPC-SC-BS-W-250-8"
checkbox input "false"
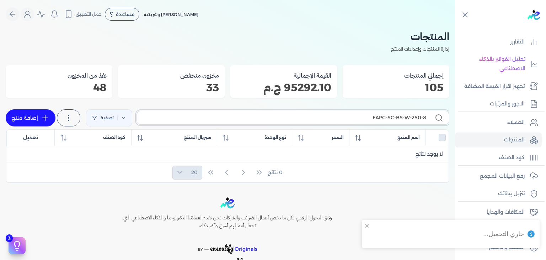
type input "FAPC-SC-BS-W-250-8"
checkbox input "false"
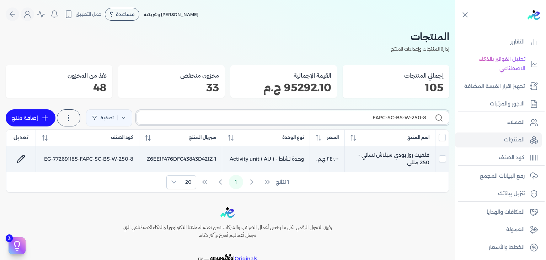
type input "FAPC-SC-BS-W-250-8"
click at [395, 155] on td "فلفيت روز بودي سبلاش نسائي - 250 مللي" at bounding box center [390, 159] width 91 height 26
checkbox input "true"
click at [441, 160] on input "checkbox" at bounding box center [442, 158] width 7 height 7
checkbox input "false"
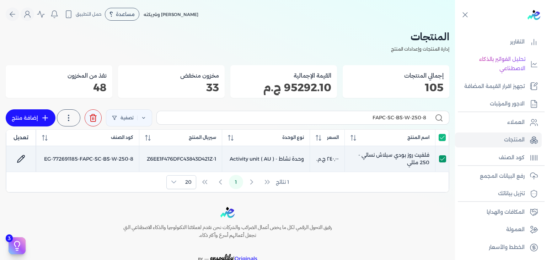
checkbox input "false"
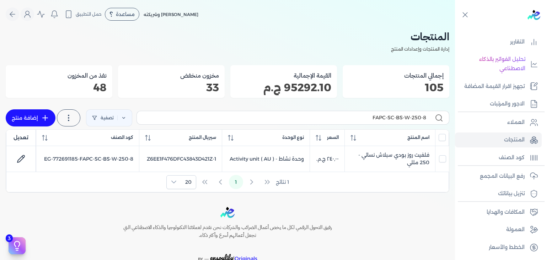
click at [46, 119] on icon at bounding box center [45, 117] width 9 height 9
select select "EGS"
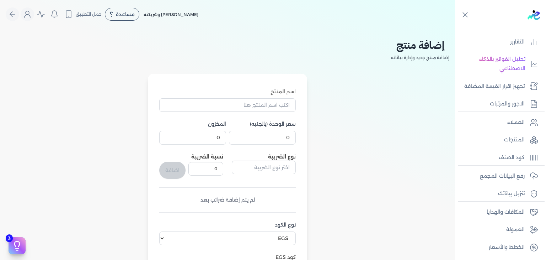
scroll to position [235, 0]
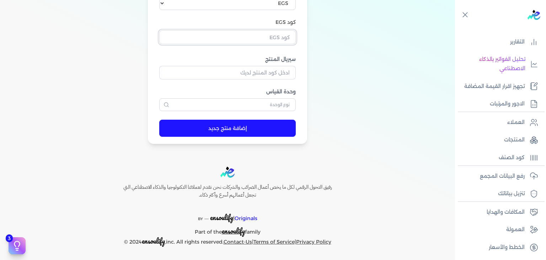
click at [279, 39] on input "text" at bounding box center [227, 37] width 137 height 14
paste input "EG-772691185-FAPC-SC-BS-W-250-6"
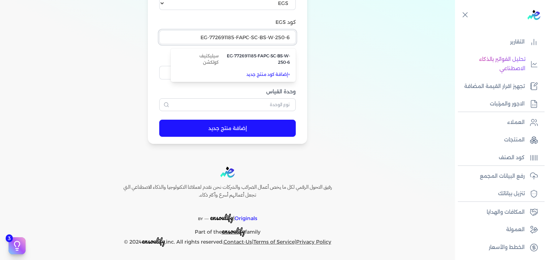
type input "EG-772691185-FAPC-SC-BS-W-250-6"
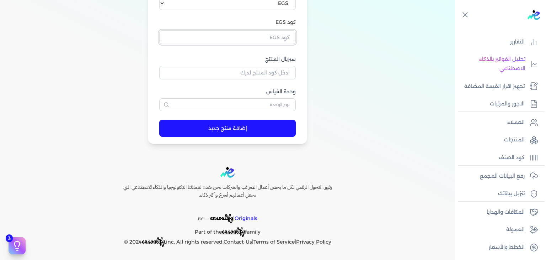
paste input "EG-772691185-FAPC-SC-BS-W-250-6"
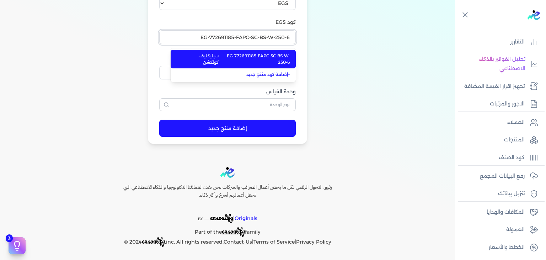
type input "EG-772691185-FAPC-SC-BS-W-250-6"
click at [281, 62] on span "EG-772691185-FAPC-SC-BS-W-250-6" at bounding box center [254, 59] width 71 height 13
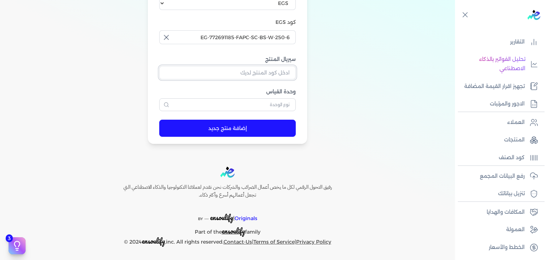
click at [281, 77] on input "سيريال المنتج" at bounding box center [227, 73] width 137 height 14
paste input "ZD4FCC9872483A24EB04AZ-1"
type input "ZD4FCC9872483A24EB04AZ-1"
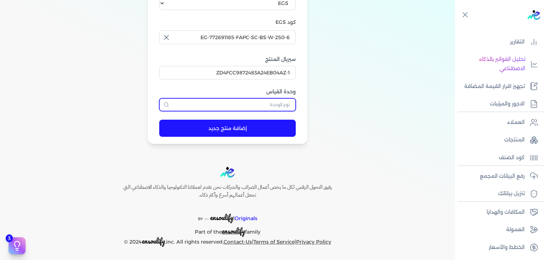
click at [284, 106] on input "text" at bounding box center [227, 104] width 137 height 13
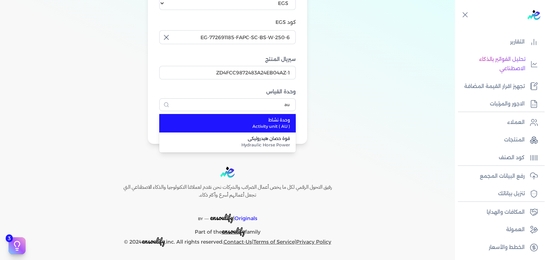
click at [280, 124] on span "Activity unit ( AU )" at bounding box center [232, 126] width 117 height 6
type input "وحدة نشاط"
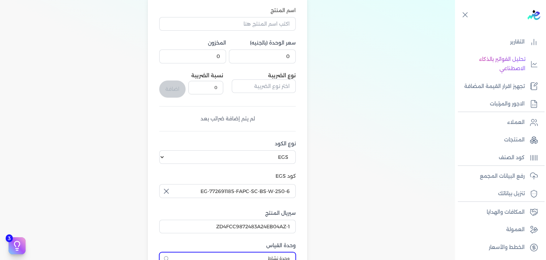
scroll to position [57, 0]
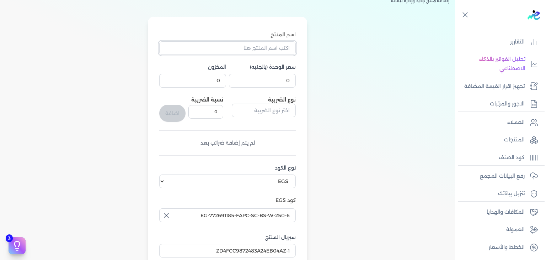
click at [279, 50] on input "اسم المنتج" at bounding box center [227, 48] width 137 height 14
paste input "[PERSON_NAME] فيلينج بودي سبلاش نسائي - 250 مللي"
type input "[PERSON_NAME] فيلينج بودي سبلاش نسائي - 250 مللي"
click at [286, 80] on input "0" at bounding box center [262, 81] width 67 height 14
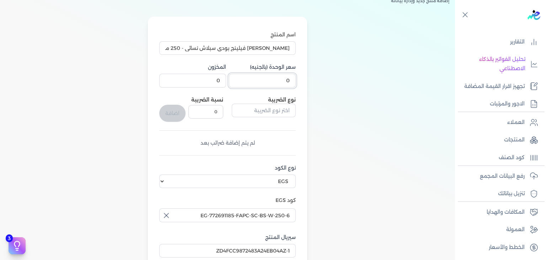
click at [286, 80] on input "0" at bounding box center [262, 81] width 67 height 14
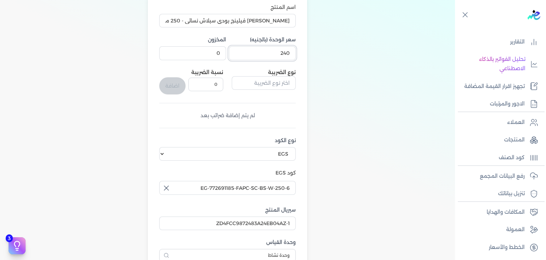
scroll to position [164, 0]
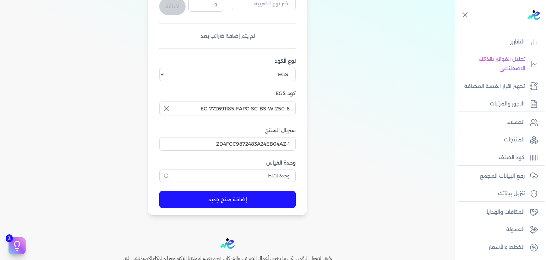
type input "240"
click at [229, 197] on button "إضافة منتج جديد" at bounding box center [227, 199] width 137 height 17
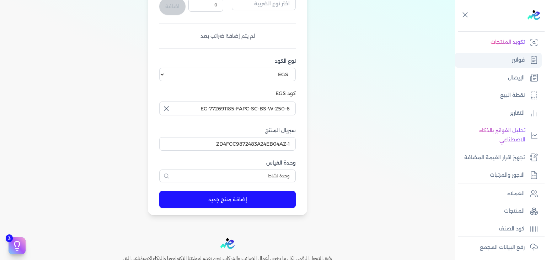
click at [519, 60] on p "فواتير" at bounding box center [518, 59] width 13 height 9
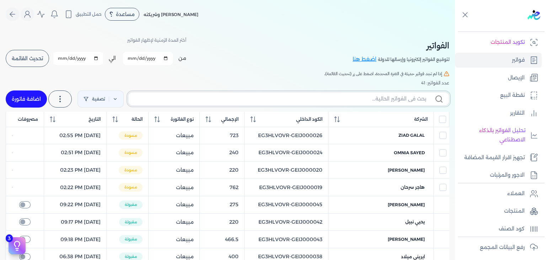
click at [396, 97] on input "text" at bounding box center [280, 98] width 292 height 7
paste input "EG3HLVOVR-GEIJ000028"
type input "EG3HLVOVR-GEIJ000028"
checkbox input "false"
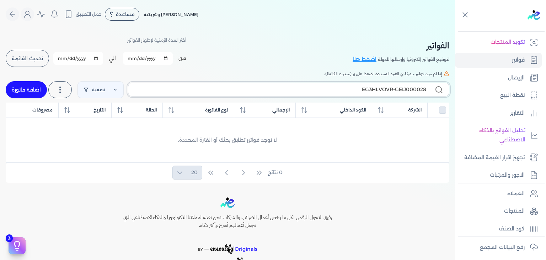
type input "EG3HLVOVR-GEIJ000028"
click at [21, 89] on link "اضافة فاتورة" at bounding box center [26, 89] width 41 height 17
select select "EGP"
select select "B"
select select "EGS"
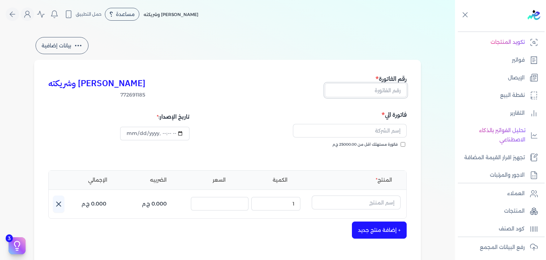
click at [393, 91] on input "text" at bounding box center [366, 90] width 82 height 14
paste input "EG3HLVOVR-GEIJ000028"
type input "EG3HLVOVR-GEIJ000028"
click at [405, 146] on input "فاتورة مستهلك اقل من 25000.00 ج.م" at bounding box center [403, 144] width 5 height 5
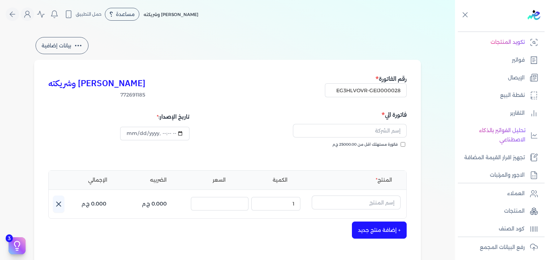
checkbox input "true"
click at [369, 133] on input "text" at bounding box center [350, 131] width 114 height 14
paste input "[PERSON_NAME]"
type input "[PERSON_NAME]"
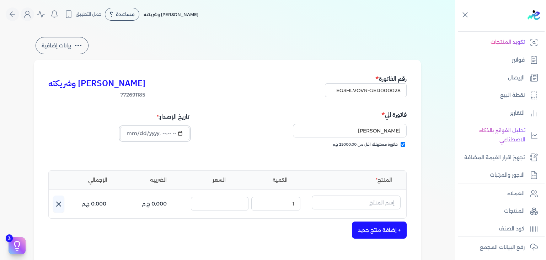
click at [134, 133] on input "datetime-local" at bounding box center [154, 134] width 69 height 14
type input "[DATE]T16:18:07"
click at [368, 197] on input "text" at bounding box center [356, 202] width 89 height 14
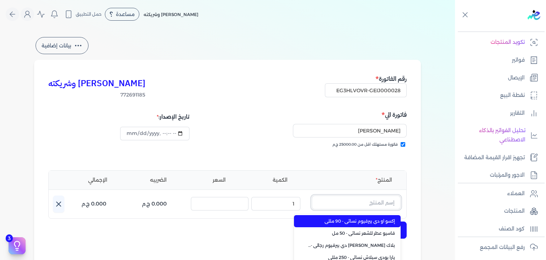
paste input "[PERSON_NAME] فيلينج بودي سبلاش نسائي - 250 مللي"
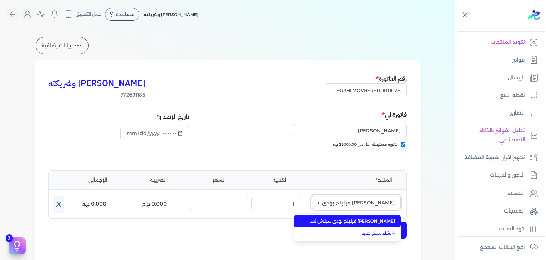
scroll to position [0, -26]
type input "[PERSON_NAME] فيلينج بودي سبلاش نسائي - 250 مللي"
click at [357, 219] on span "[PERSON_NAME] فيلينج بودي سبلاش نسائي - 250 مللي" at bounding box center [351, 221] width 87 height 6
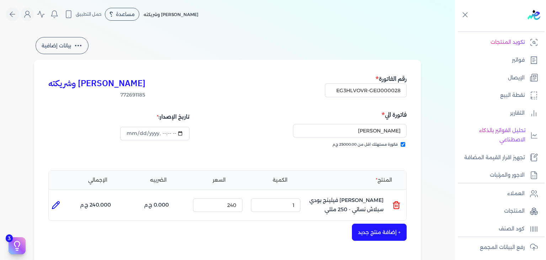
click at [388, 229] on button "+ إضافة منتج جديد" at bounding box center [379, 231] width 55 height 17
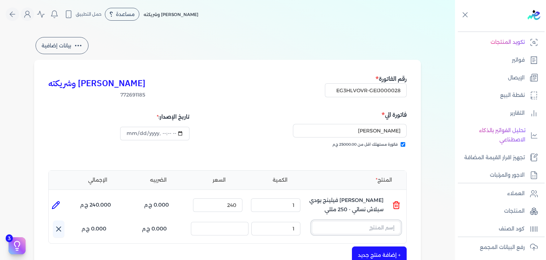
click at [375, 229] on input "text" at bounding box center [356, 227] width 89 height 14
paste input "فلفيت روز بودي سبلاش نسائي - 250 مللي"
type input "فلفيت روز بودي سبلاش نسائي - 250 مللي"
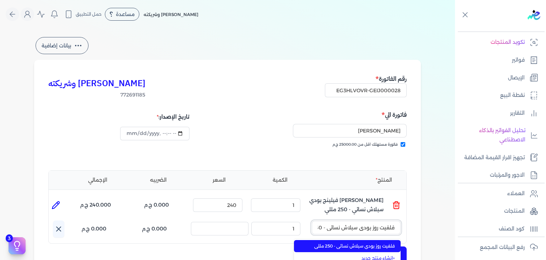
scroll to position [0, -17]
click at [378, 248] on span "فلفيت روز بودي سبلاش نسائي - 250 مللي" at bounding box center [351, 245] width 87 height 6
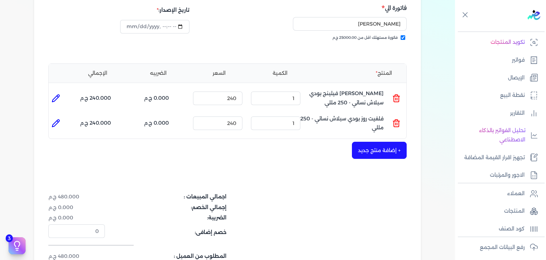
scroll to position [178, 0]
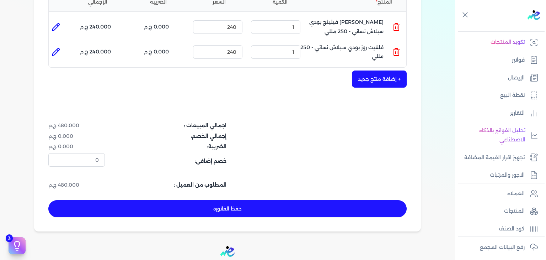
click at [310, 205] on button "حفظ الفاتوره" at bounding box center [227, 208] width 358 height 17
type input "[DATE]"
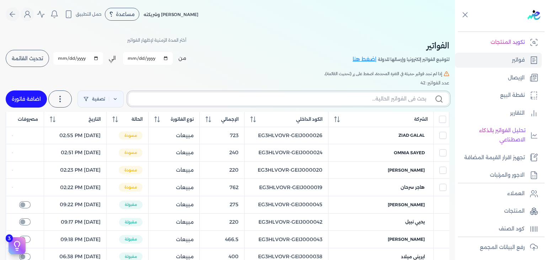
click at [399, 99] on input "text" at bounding box center [280, 98] width 292 height 7
paste input "EG3HLVOVR-GEIJ000028"
type input "EG3HLVOVR-GEIJ000028"
checkbox input "false"
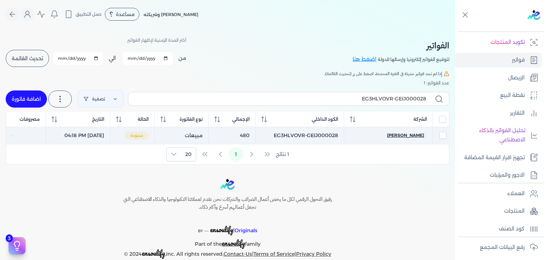
click at [406, 133] on span "[PERSON_NAME]" at bounding box center [405, 135] width 37 height 6
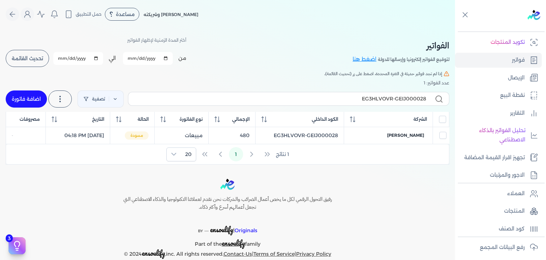
select select "EGP"
select select "B"
select select "EGS"
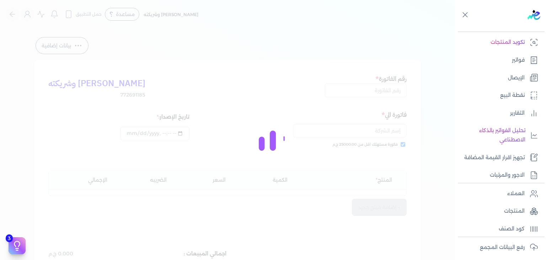
type input "EG3HLVOVR-GEIJ000028"
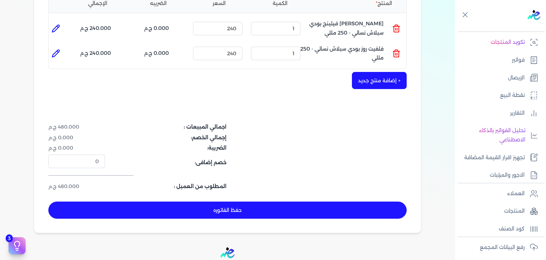
scroll to position [213, 0]
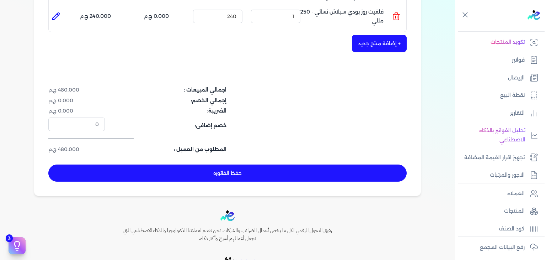
drag, startPoint x: 195, startPoint y: 175, endPoint x: 202, endPoint y: 176, distance: 6.9
click at [195, 175] on button "حفظ الفاتوره" at bounding box center [227, 172] width 358 height 17
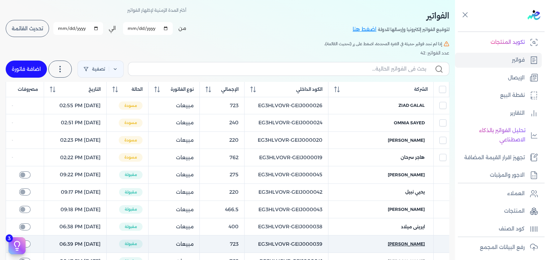
scroll to position [28, 0]
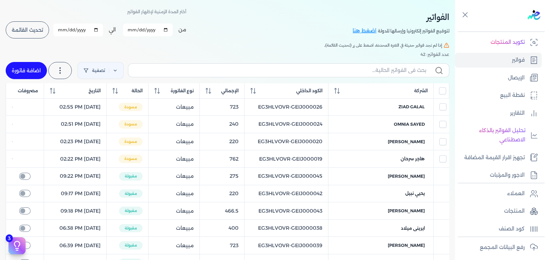
click at [401, 76] on label at bounding box center [288, 70] width 321 height 14
click at [401, 74] on input "text" at bounding box center [280, 69] width 292 height 7
paste input "EG3HLVOVR-GEIJ000028"
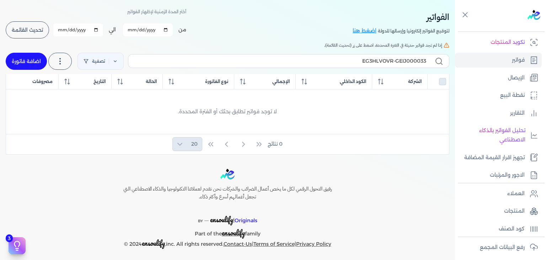
click at [36, 57] on link "اضافة فاتورة" at bounding box center [26, 61] width 41 height 17
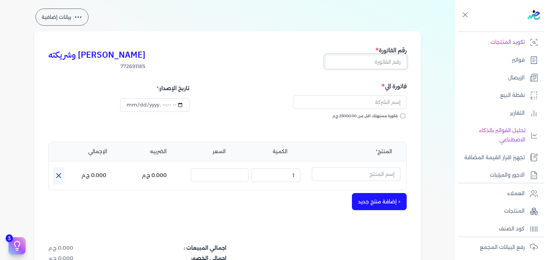
drag, startPoint x: 387, startPoint y: 62, endPoint x: 384, endPoint y: 81, distance: 20.1
click at [387, 62] on input "text" at bounding box center [366, 62] width 82 height 14
paste input "EG3HLVOVR-GEIJ000033"
click at [130, 104] on input "datetime-local" at bounding box center [154, 105] width 69 height 14
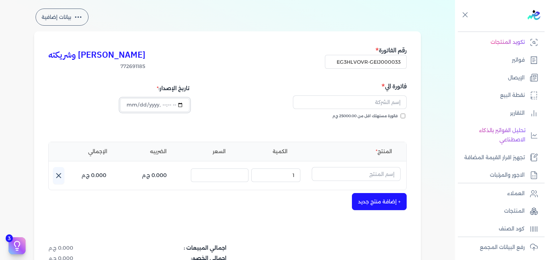
scroll to position [0, 0]
click at [404, 114] on input "فاتورة مستهلك اقل من 25000.00 ج.م" at bounding box center [403, 115] width 5 height 5
drag, startPoint x: 388, startPoint y: 107, endPoint x: 383, endPoint y: 120, distance: 14.1
click at [388, 107] on input "text" at bounding box center [350, 102] width 114 height 14
paste input "[PERSON_NAME]"
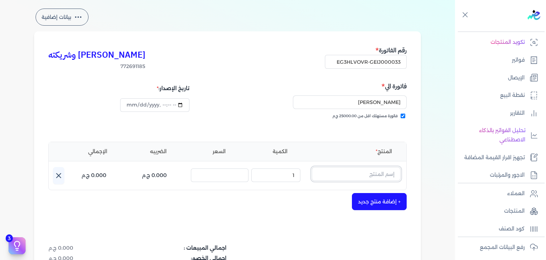
click at [370, 177] on input "text" at bounding box center [356, 174] width 89 height 14
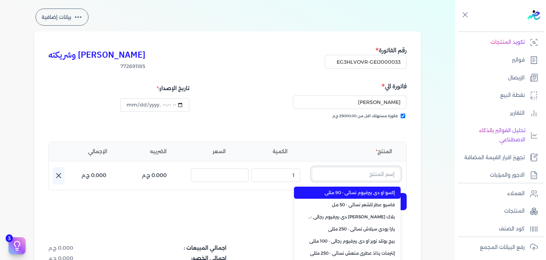
paste input "EG-772691185-FAPC-FAAN-EDP-U-100-6"
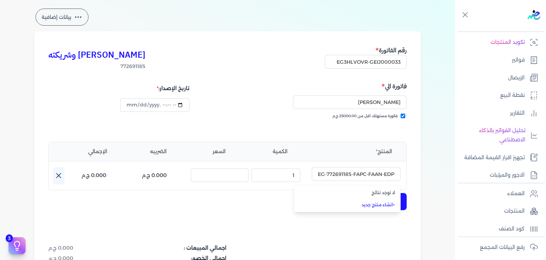
click at [381, 203] on link "+ انشاء منتج جديد" at bounding box center [351, 204] width 87 height 6
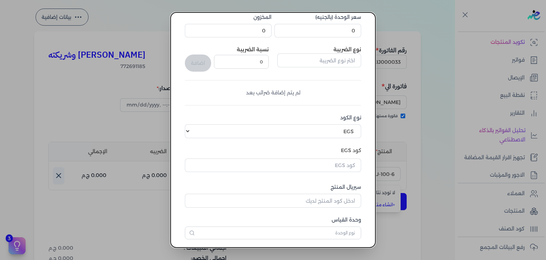
scroll to position [109, 0]
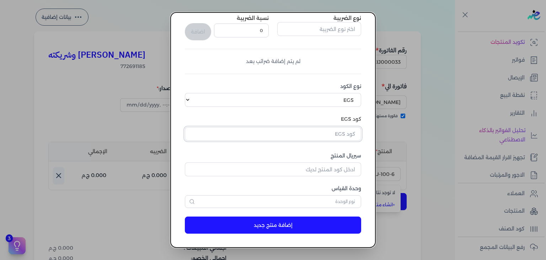
click at [335, 135] on input "text" at bounding box center [273, 134] width 176 height 14
paste input "EG-772691185-FAPC-FAAN-EDP-U-100-6"
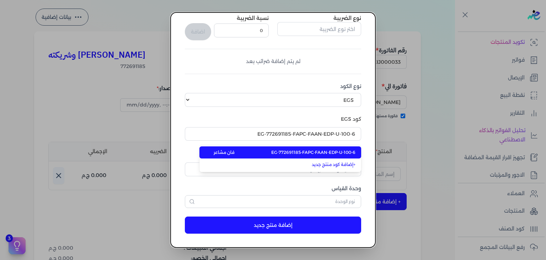
click at [332, 151] on span "EG-772691185-FAPC-FAAN-EDP-U-100-6" at bounding box center [313, 152] width 84 height 6
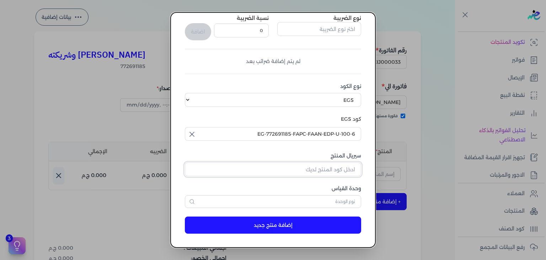
drag, startPoint x: 346, startPoint y: 164, endPoint x: 348, endPoint y: 174, distance: 11.0
click at [346, 164] on input "سيريال المنتج" at bounding box center [273, 169] width 176 height 14
paste input "Z57AFB1A8FF7C4C62185AZ-1"
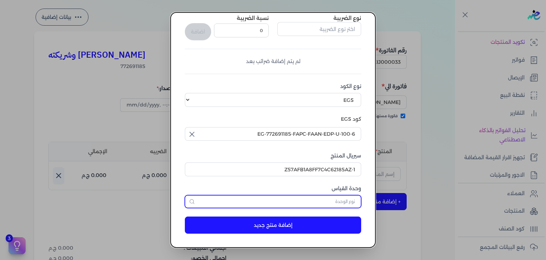
click at [346, 196] on input "text" at bounding box center [273, 201] width 176 height 13
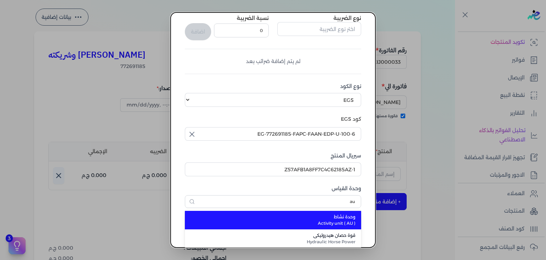
click at [318, 221] on span "Activity unit ( AU )" at bounding box center [277, 223] width 156 height 6
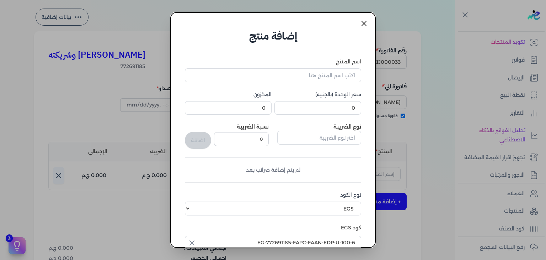
scroll to position [0, 0]
click at [343, 106] on input "0" at bounding box center [317, 108] width 87 height 14
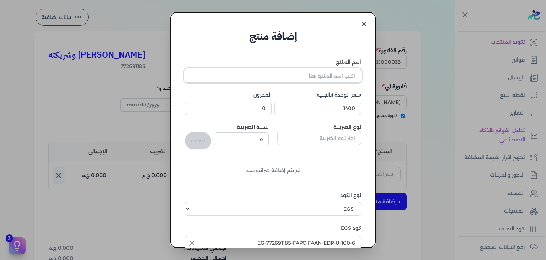
click at [277, 71] on input "اسم المنتج" at bounding box center [273, 76] width 176 height 14
paste input "مشاعر فضية او دي بيرفيوم للجنسين - 100 مللي"
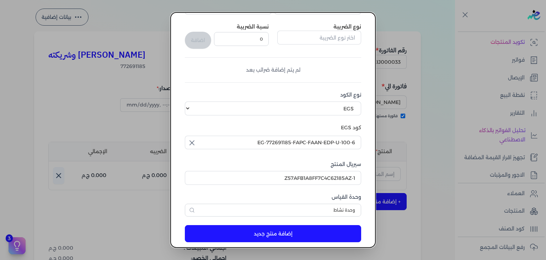
scroll to position [107, 0]
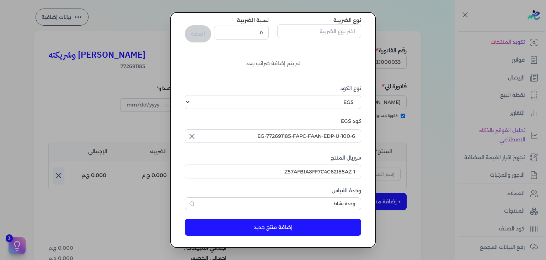
click at [303, 225] on button "إضافة منتج جديد" at bounding box center [273, 226] width 176 height 17
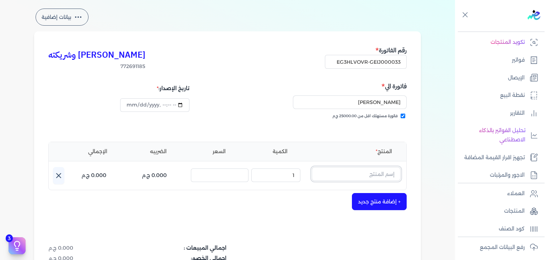
click at [360, 173] on input "text" at bounding box center [356, 174] width 89 height 14
paste input "مشاعر فضية او دي بيرفيوم للجنسين - 100 مللي"
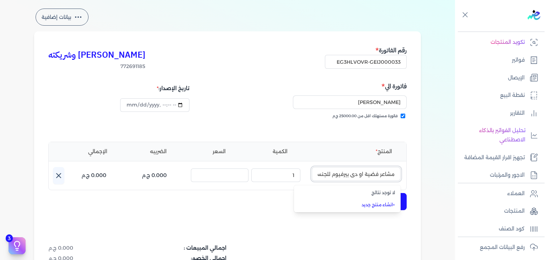
scroll to position [0, -31]
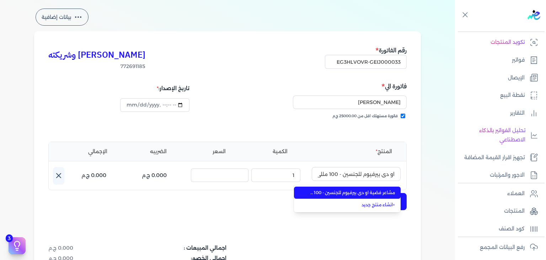
click at [356, 192] on span "مشاعر فضية او دي بيرفيوم للجنسين - 100 مللي" at bounding box center [351, 192] width 87 height 6
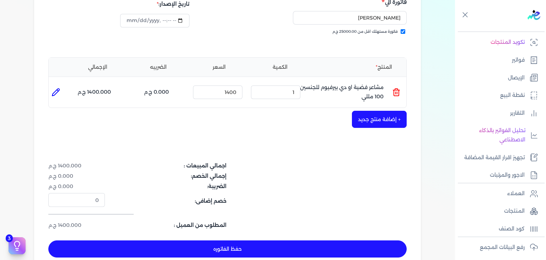
scroll to position [171, 0]
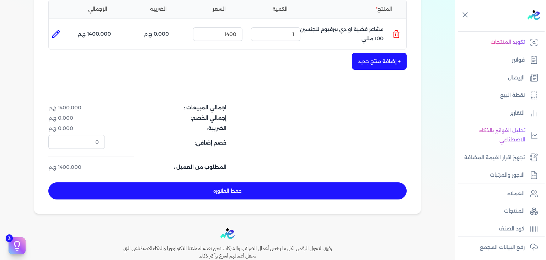
drag, startPoint x: 287, startPoint y: 192, endPoint x: 325, endPoint y: 218, distance: 46.1
click at [287, 192] on button "حفظ الفاتوره" at bounding box center [227, 190] width 358 height 17
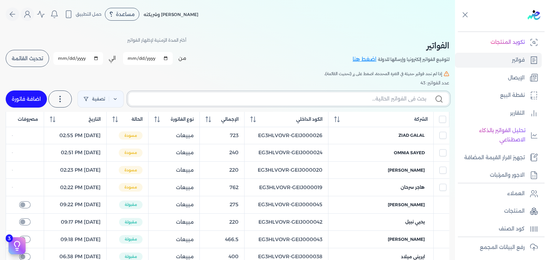
paste input "مشاعر فضية او دي بيرفيوم للجنسين - 100 مللي"
click at [380, 96] on input "text" at bounding box center [280, 98] width 292 height 7
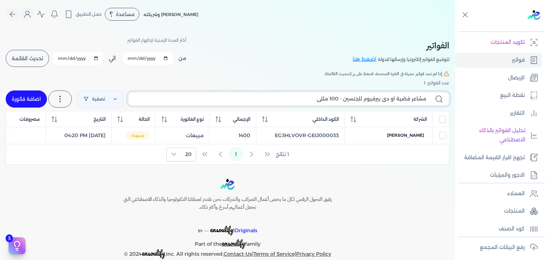
click at [373, 96] on input "مشاعر فضية او دي بيرفيوم للجنسين - 100 مللي" at bounding box center [280, 98] width 292 height 7
paste input "EG3HLVOVR-GEIJ000033"
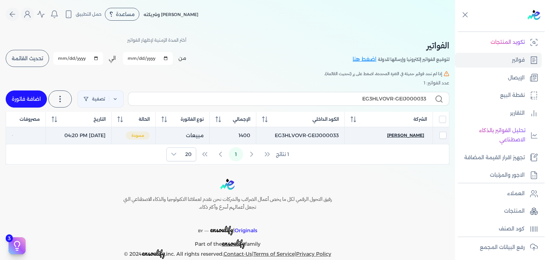
click at [420, 134] on span "[PERSON_NAME]" at bounding box center [405, 135] width 37 height 6
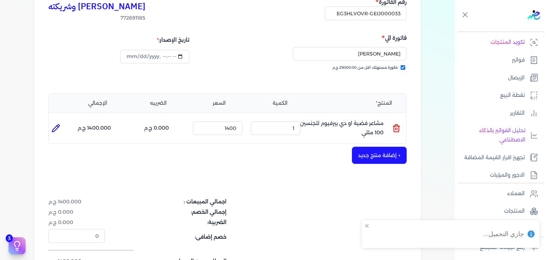
scroll to position [213, 0]
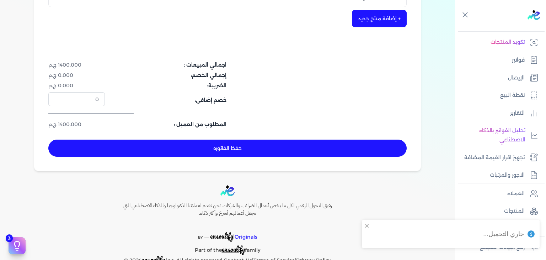
click at [265, 146] on button "حفظ الفاتوره" at bounding box center [227, 147] width 358 height 17
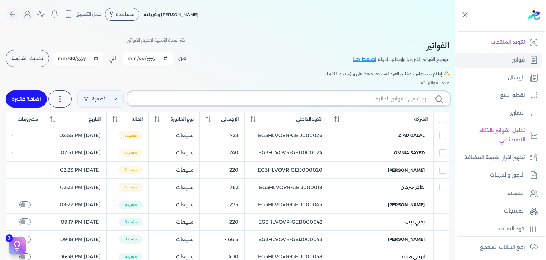
click at [343, 98] on input "text" at bounding box center [280, 98] width 292 height 7
paste input "EG3HLVOVR-GEIJ000033"
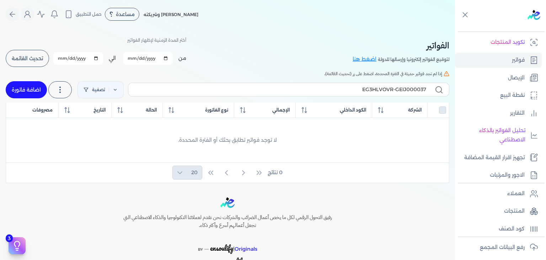
click at [30, 90] on link "اضافة فاتورة" at bounding box center [26, 89] width 41 height 17
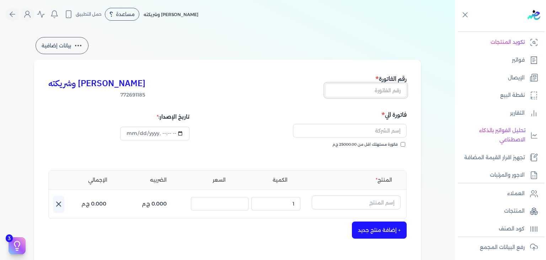
click at [371, 89] on input "text" at bounding box center [366, 90] width 82 height 14
paste input "EG3HLVOVR-GEIJ000033"
click at [404, 144] on input "فاتورة مستهلك اقل من 25000.00 ج.م" at bounding box center [403, 144] width 5 height 5
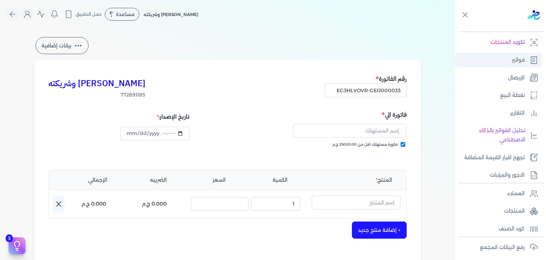
click at [514, 60] on p "فواتير" at bounding box center [518, 59] width 13 height 9
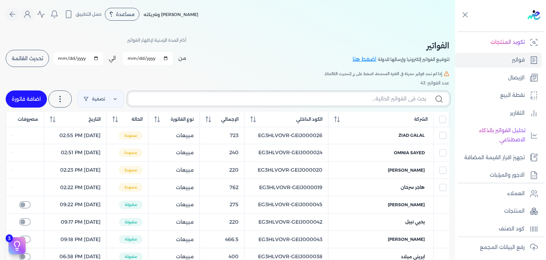
click at [404, 98] on input "text" at bounding box center [280, 98] width 292 height 7
paste input "EG3HLVOVR-GEIJ000037"
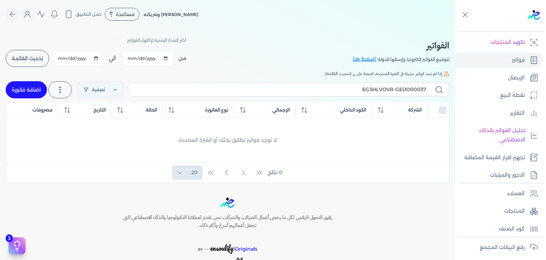
click at [21, 96] on link "اضافة فاتورة" at bounding box center [26, 89] width 41 height 17
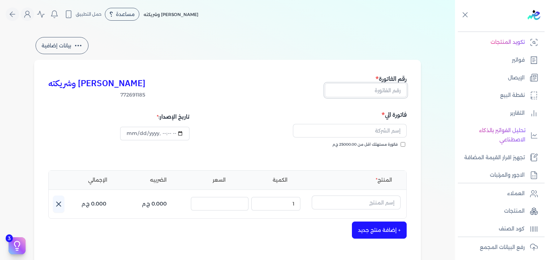
click at [387, 92] on input "text" at bounding box center [366, 90] width 82 height 14
paste input "EG3HLVOVR-GEIJ000037"
click at [132, 135] on input "datetime-local" at bounding box center [154, 134] width 69 height 14
click at [151, 149] on div "تاريخ الإصدار:" at bounding box center [136, 135] width 177 height 51
click at [134, 133] on input "datetime-local" at bounding box center [154, 134] width 69 height 14
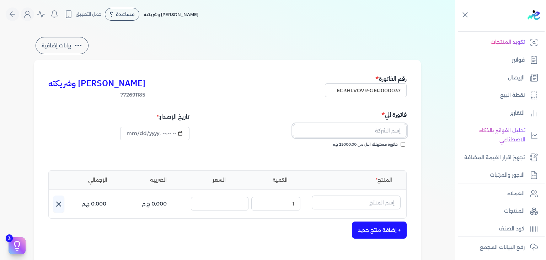
click at [373, 132] on input "text" at bounding box center [350, 131] width 114 height 14
paste input "[PERSON_NAME]"
click at [415, 140] on div "[PERSON_NAME] وشريكته 772691185 رقم الفاتورة EG3HLVOVR-GEIJ000037 فاتورة الي + …" at bounding box center [227, 221] width 387 height 322
click at [407, 145] on div "فاتورة الي فاتورة مستهلك اقل من 25000.00 ج.م" at bounding box center [318, 135] width 177 height 51
click at [404, 144] on input "فاتورة مستهلك اقل من 25000.00 ج.م" at bounding box center [403, 144] width 5 height 5
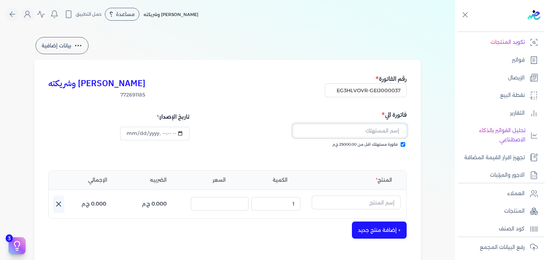
drag, startPoint x: 404, startPoint y: 144, endPoint x: 399, endPoint y: 133, distance: 12.3
click at [399, 133] on input "text" at bounding box center [350, 131] width 114 height 14
paste input "[PERSON_NAME]"
click at [374, 204] on input "text" at bounding box center [356, 202] width 89 height 14
paste input "EG-772691185-EPCF-LCH-RFM-W-250-7"
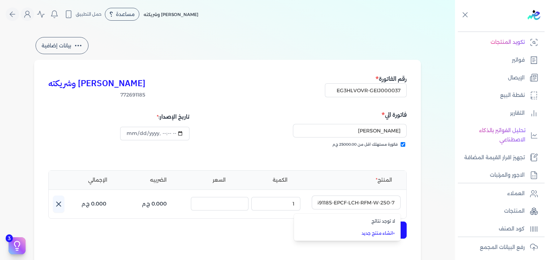
click at [386, 236] on li "+ انشاء منتج جديد" at bounding box center [347, 233] width 107 height 12
click at [381, 208] on input "text" at bounding box center [356, 202] width 89 height 14
click at [382, 233] on link "+ انشاء منتج جديد" at bounding box center [351, 233] width 87 height 6
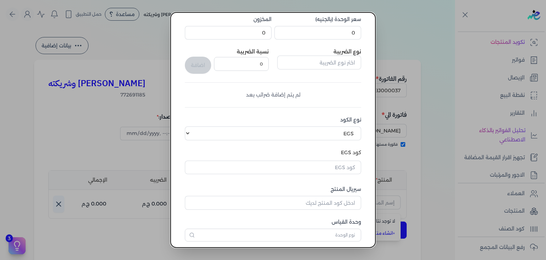
scroll to position [109, 0]
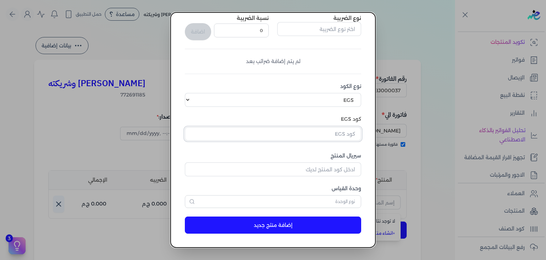
click at [349, 133] on input "text" at bounding box center [273, 134] width 176 height 14
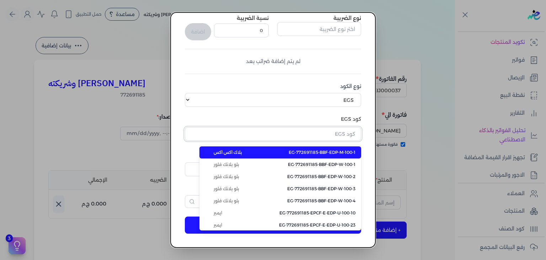
paste input "EG-772691185-EPCF-LCH-RFM-W-250-7"
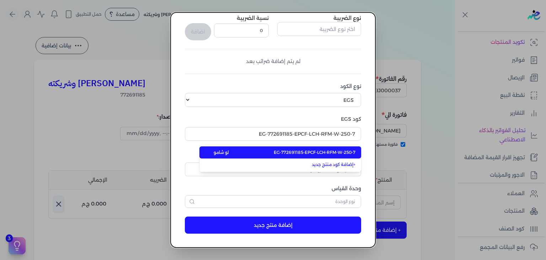
click at [337, 150] on span "EG-772691185-EPCF-LCH-RFM-W-250-7" at bounding box center [315, 152] width 82 height 6
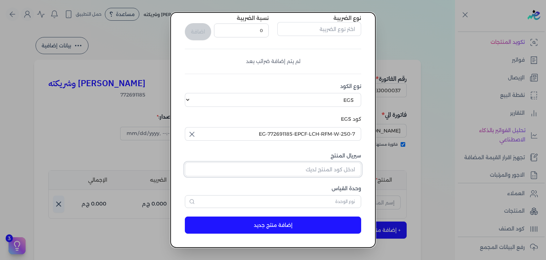
click at [342, 167] on input "سيريال المنتج" at bounding box center [273, 169] width 176 height 14
paste input "Z70D28AAD119B20EF753DZ-1"
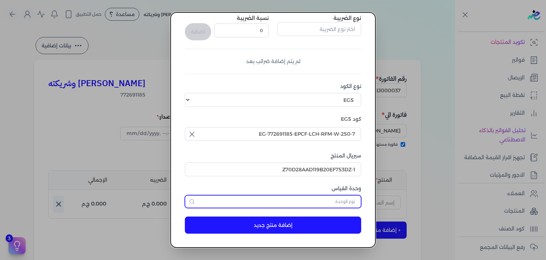
click at [348, 199] on input "text" at bounding box center [273, 201] width 176 height 13
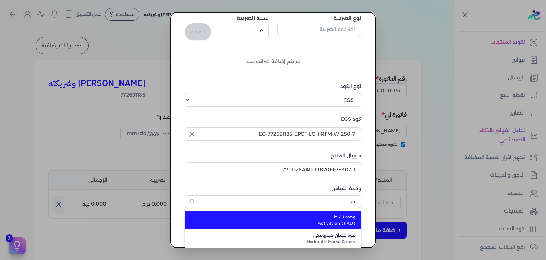
click at [340, 218] on span "وحدة نشاط" at bounding box center [277, 216] width 156 height 6
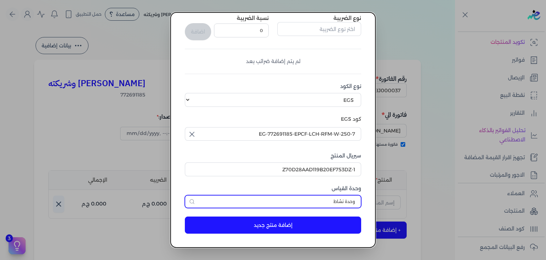
scroll to position [0, 0]
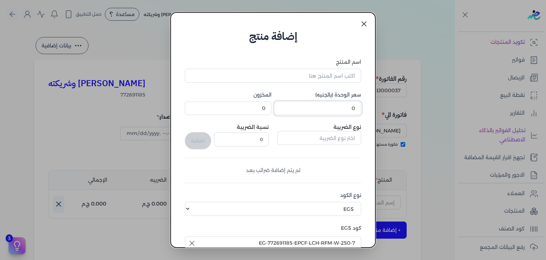
click at [325, 111] on input "0" at bounding box center [317, 108] width 87 height 14
click at [348, 71] on input "اسم المنتج" at bounding box center [273, 76] width 176 height 14
paste input "Z70D28AAD119B20EF753DZ-1"
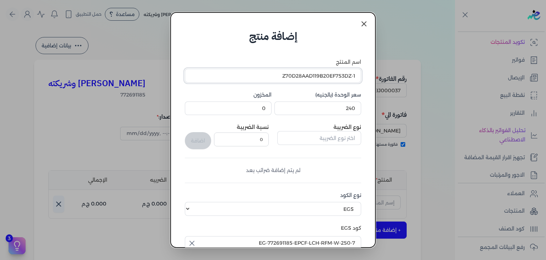
paste input "بيلوفد شيري رذاذ عطري منعش نسائي - 250 مللي"
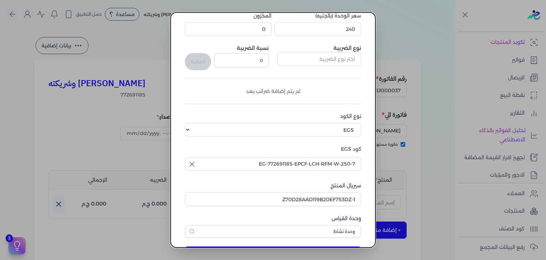
scroll to position [109, 0]
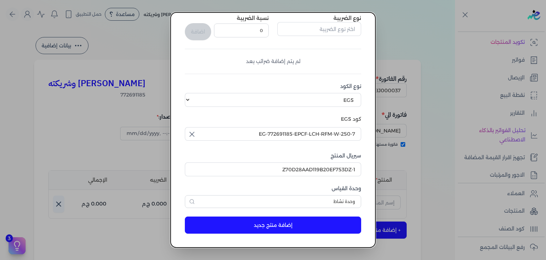
click at [260, 225] on button "إضافة منتج جديد" at bounding box center [273, 224] width 176 height 17
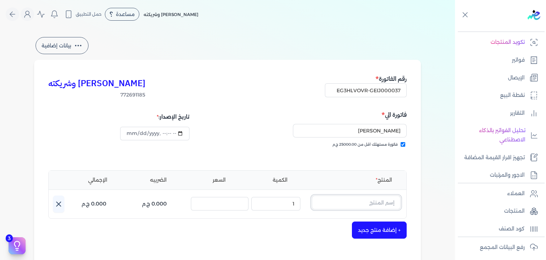
click at [372, 202] on input "text" at bounding box center [356, 202] width 89 height 14
paste input "بيلوفد شيري رذاذ عطري منعش نسائي - 250 مللي"
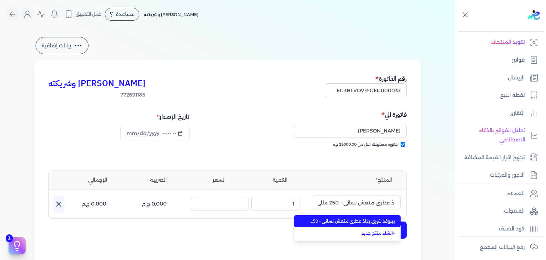
click at [368, 219] on span "بيلوفد شيري رذاذ عطري منعش نسائي - 250 مللي" at bounding box center [351, 221] width 87 height 6
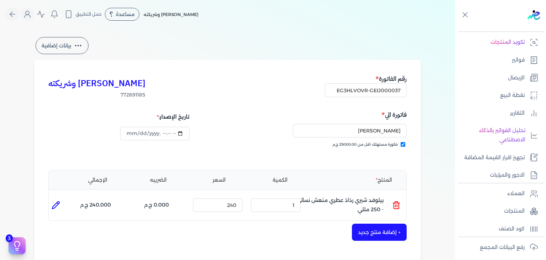
scroll to position [213, 0]
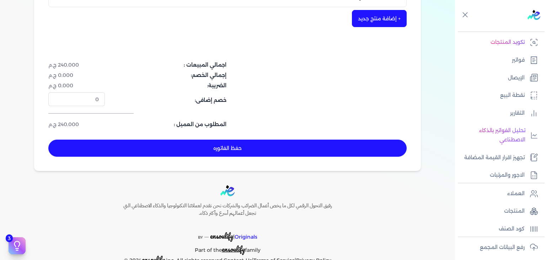
click at [273, 148] on button "حفظ الفاتوره" at bounding box center [227, 147] width 358 height 17
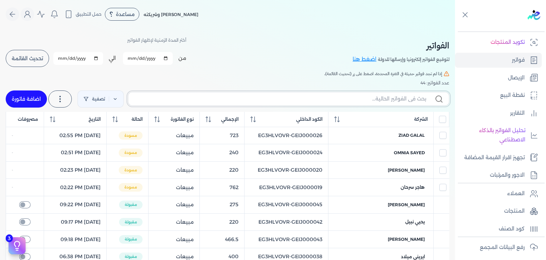
click at [385, 98] on input "text" at bounding box center [280, 98] width 292 height 7
paste input "EG3HLVOVR-GEIJ000037"
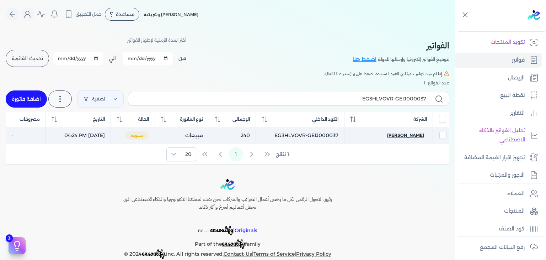
click at [416, 136] on span "[PERSON_NAME]" at bounding box center [405, 135] width 37 height 6
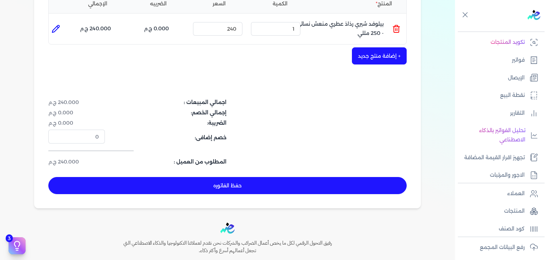
scroll to position [232, 0]
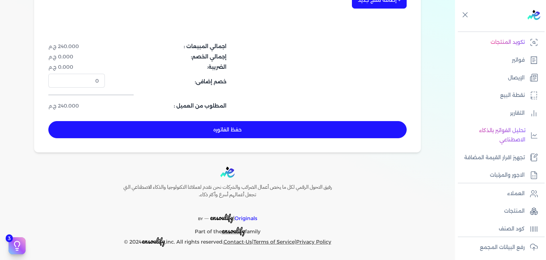
drag, startPoint x: 285, startPoint y: 130, endPoint x: 333, endPoint y: 123, distance: 48.1
click at [288, 130] on button "حفظ الفاتوره" at bounding box center [227, 129] width 358 height 17
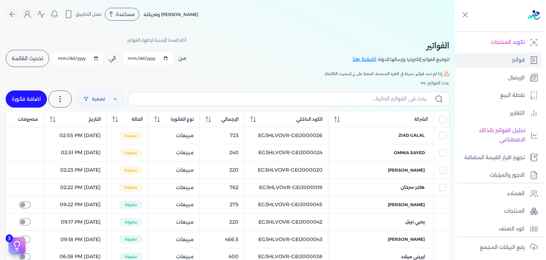
click at [406, 93] on label at bounding box center [288, 99] width 321 height 14
click at [406, 95] on input "text" at bounding box center [280, 98] width 292 height 7
paste input "EG3HLVOVR-GEIJ000037"
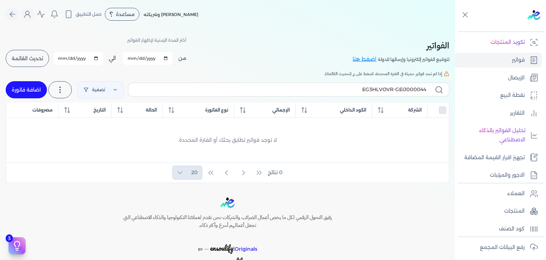
click at [20, 90] on link "اضافة فاتورة" at bounding box center [26, 89] width 41 height 17
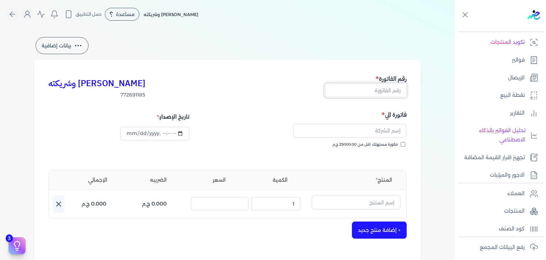
click at [391, 92] on input "text" at bounding box center [366, 90] width 82 height 14
paste input "EG3HLVOVR-GEIJ000044"
click at [404, 144] on input "فاتورة مستهلك اقل من 25000.00 ج.م" at bounding box center [403, 144] width 5 height 5
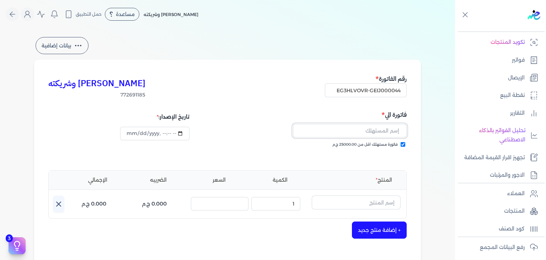
drag, startPoint x: 378, startPoint y: 131, endPoint x: 363, endPoint y: 137, distance: 16.0
click at [378, 131] on input "text" at bounding box center [350, 131] width 114 height 14
paste input "[PERSON_NAME]"
click at [131, 136] on input "datetime-local" at bounding box center [154, 134] width 69 height 14
click at [384, 201] on input "text" at bounding box center [356, 202] width 89 height 14
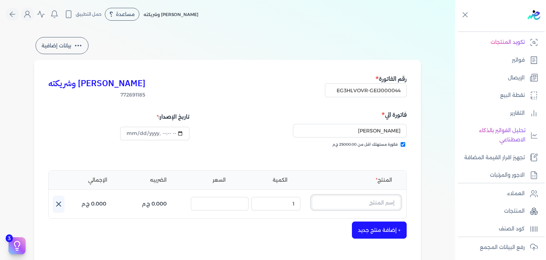
paste input "EG-772691185-EPCF-P-EDP-U-100-5"
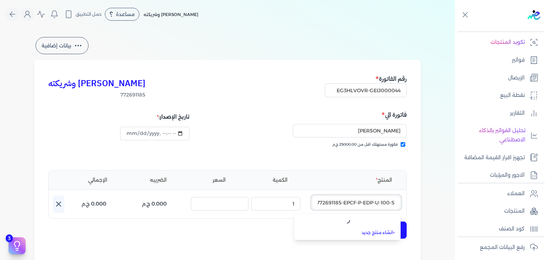
scroll to position [0, -10]
click at [374, 230] on link "+ انشاء منتج جديد" at bounding box center [351, 233] width 87 height 6
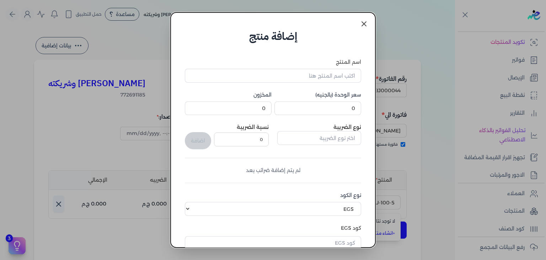
scroll to position [109, 0]
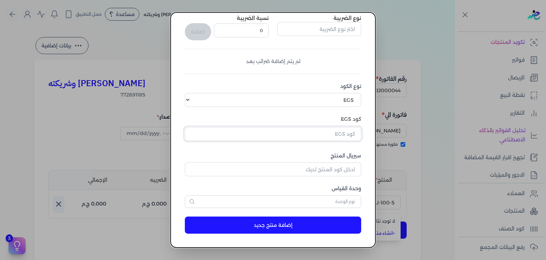
click at [346, 135] on input "text" at bounding box center [273, 134] width 176 height 14
paste input "EG-772691185-EPCF-P-EDP-U-100-5"
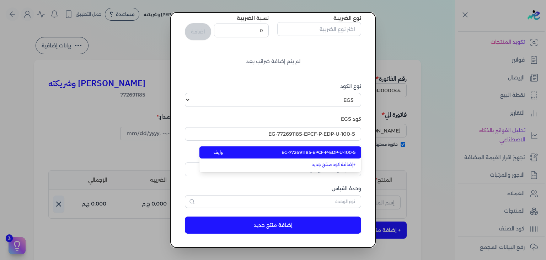
click at [338, 153] on span "EG-772691185-EPCF-P-EDP-U-100-5" at bounding box center [319, 152] width 74 height 6
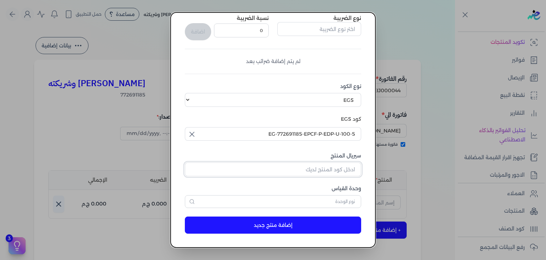
click at [344, 169] on input "سيريال المنتج" at bounding box center [273, 169] width 176 height 14
paste input "Z9A6519909C4B87F493DEZ-1"
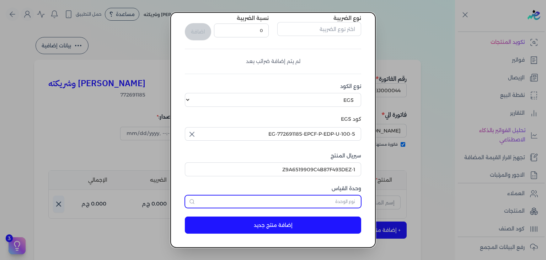
click at [350, 202] on input "text" at bounding box center [273, 201] width 176 height 13
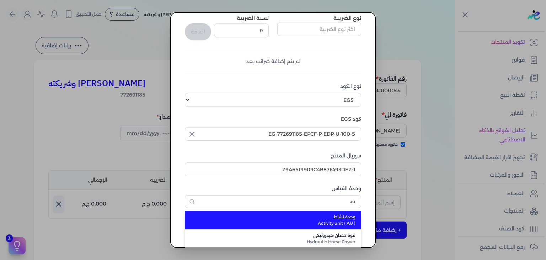
click at [347, 225] on span "Activity unit ( AU )" at bounding box center [277, 223] width 156 height 6
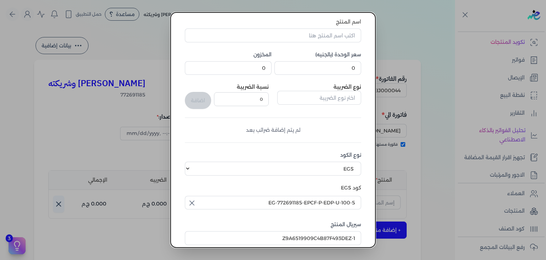
scroll to position [0, 0]
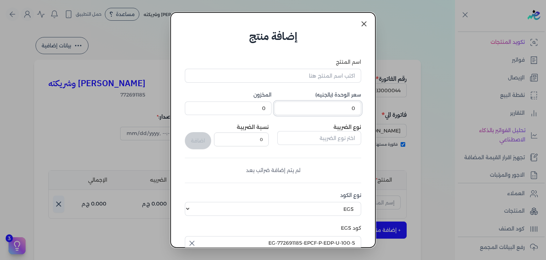
click at [349, 112] on input "0" at bounding box center [317, 108] width 87 height 14
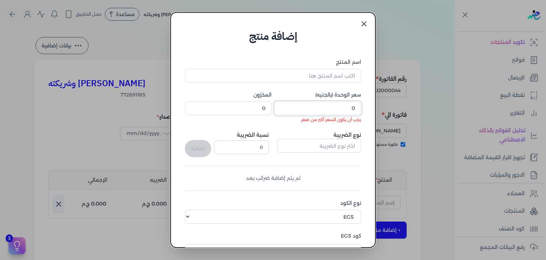
click at [343, 111] on input "0" at bounding box center [317, 108] width 87 height 14
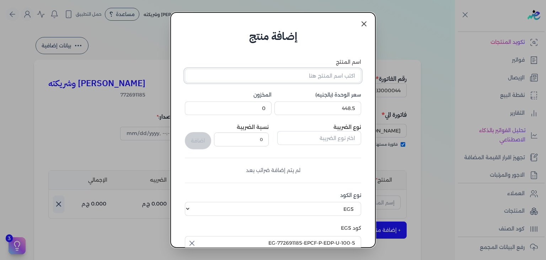
click at [332, 74] on input "اسم المنتج" at bounding box center [273, 76] width 176 height 14
paste input "دريم أديكشن او دي بيرفيوم للجنسين - 100 مللي"
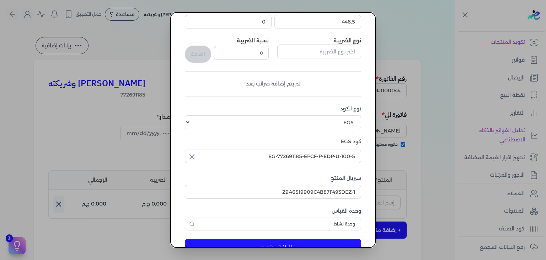
scroll to position [109, 0]
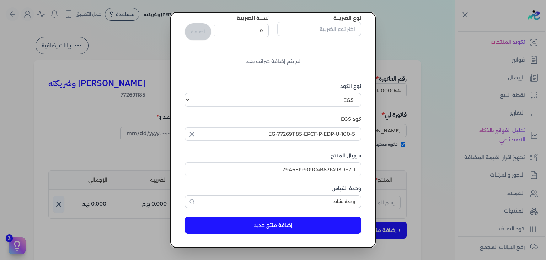
click at [236, 225] on button "إضافة منتج جديد" at bounding box center [273, 224] width 176 height 17
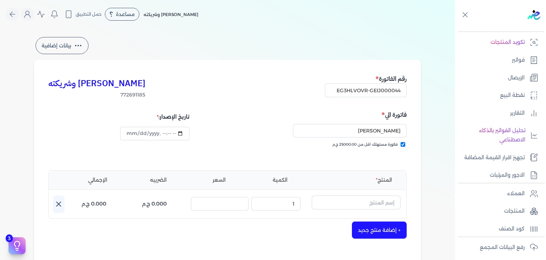
click at [105, 30] on div "Toggle Navigation الاسعار العمولات مساعدة خدمة العملاء دليل المستخدم تسجيل الدخ…" at bounding box center [227, 130] width 455 height 260
click at [380, 198] on input "text" at bounding box center [356, 202] width 89 height 14
paste input "دريم أديكشن او دي بيرفيوم للجنسين - 100 مللي"
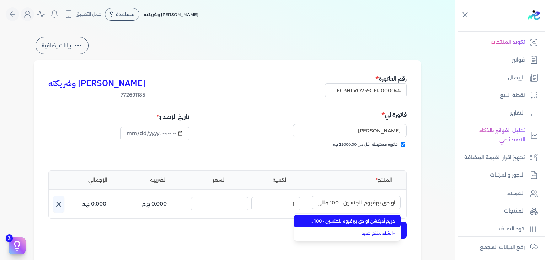
click at [385, 221] on span "دريم أديكشن او دي بيرفيوم للجنسين - 100 مللي" at bounding box center [351, 221] width 87 height 6
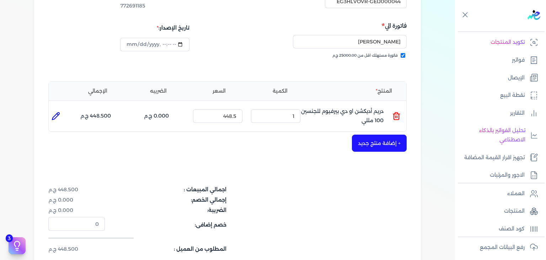
scroll to position [213, 0]
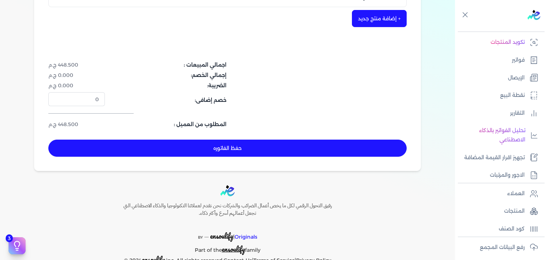
click at [258, 151] on button "حفظ الفاتوره" at bounding box center [227, 147] width 358 height 17
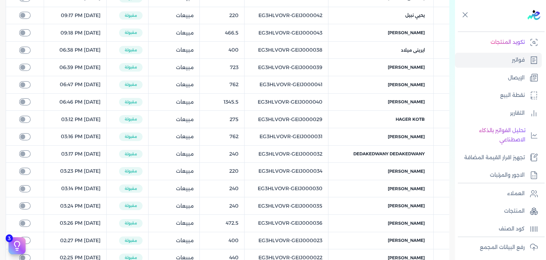
scroll to position [28, 0]
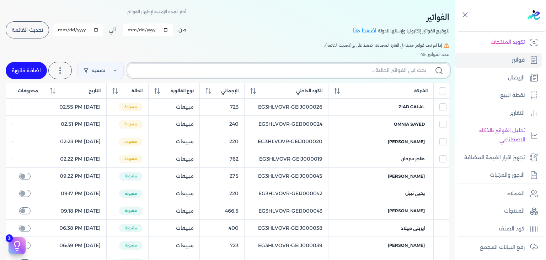
click at [334, 69] on input "text" at bounding box center [280, 69] width 292 height 7
paste input "EG3HLVOVR-GEIJ000044"
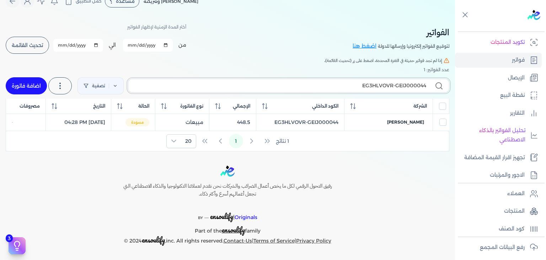
scroll to position [12, 0]
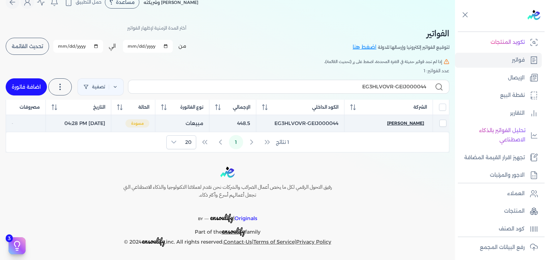
click at [413, 122] on span "[PERSON_NAME]" at bounding box center [405, 123] width 37 height 6
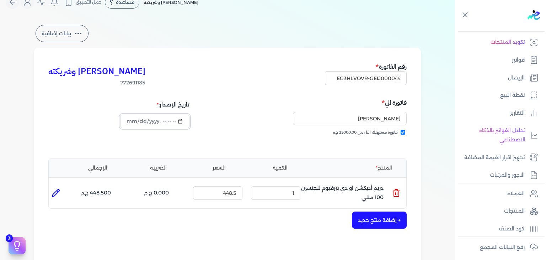
drag, startPoint x: 130, startPoint y: 120, endPoint x: 161, endPoint y: 151, distance: 43.5
click at [130, 121] on input "datetime-local" at bounding box center [154, 121] width 69 height 14
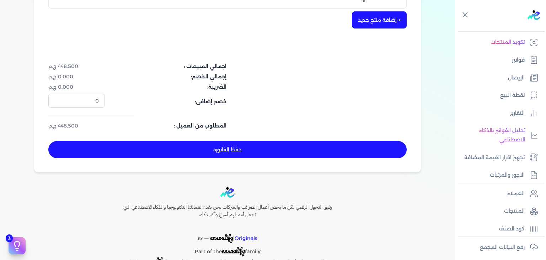
scroll to position [232, 0]
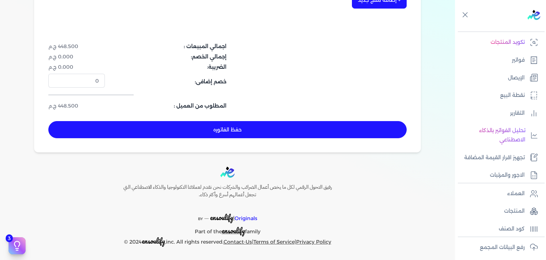
click at [290, 123] on button "حفظ الفاتوره" at bounding box center [227, 129] width 358 height 17
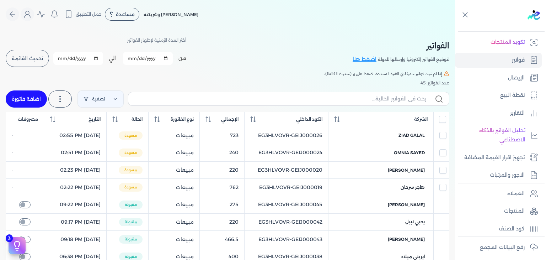
click at [371, 91] on div "تصفية استخرج العملاء استخرج المنتجات اضافة فاتورة" at bounding box center [228, 99] width 444 height 26
click at [369, 98] on input "text" at bounding box center [280, 98] width 292 height 7
click at [367, 100] on input "text" at bounding box center [280, 98] width 292 height 7
paste input "EG3HLVOVR-GEIJ000044"
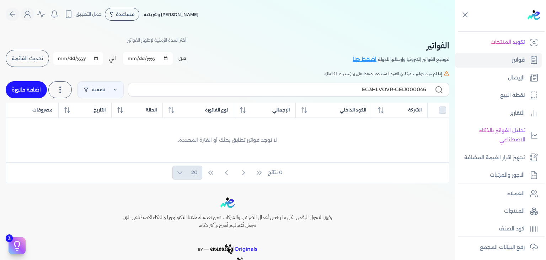
click at [30, 94] on link "اضافة فاتورة" at bounding box center [26, 89] width 41 height 17
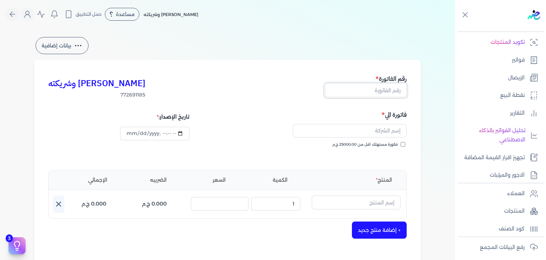
drag, startPoint x: 393, startPoint y: 86, endPoint x: 394, endPoint y: 90, distance: 4.3
click at [393, 86] on input "text" at bounding box center [366, 90] width 82 height 14
paste input "EG3HLVOVR-GEIJ000046"
click at [402, 142] on input "فاتورة مستهلك اقل من 25000.00 ج.م" at bounding box center [403, 144] width 5 height 5
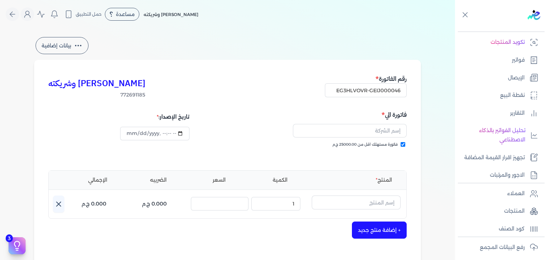
scroll to position [0, 0]
click at [373, 134] on input "text" at bounding box center [350, 131] width 114 height 14
paste input "[PERSON_NAME]"
click at [372, 205] on input "text" at bounding box center [356, 202] width 89 height 14
paste input "[PERSON_NAME] رذاذ عطري منعش نسائي - 250 مللي"
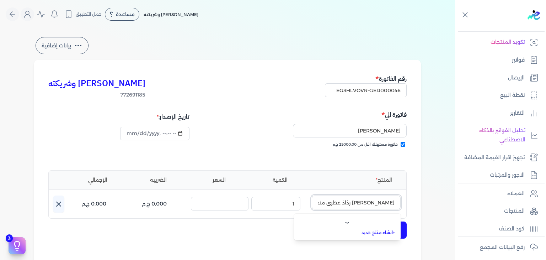
scroll to position [0, -31]
click at [387, 233] on link "+ انشاء منتج جديد" at bounding box center [351, 233] width 87 height 6
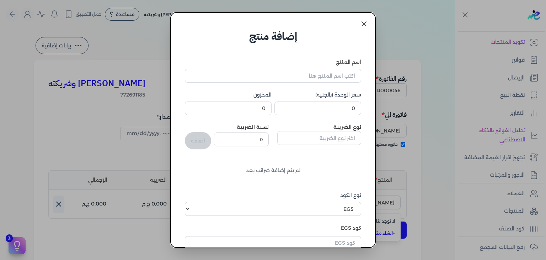
scroll to position [109, 0]
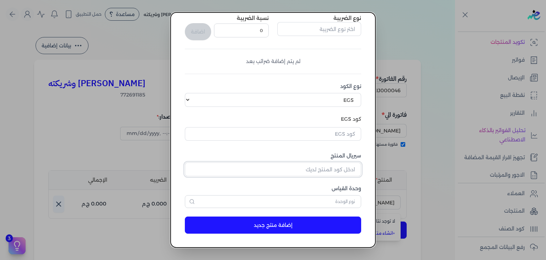
click at [338, 164] on input "سيريال المنتج" at bounding box center [273, 169] width 176 height 14
click at [342, 134] on input "text" at bounding box center [273, 134] width 176 height 14
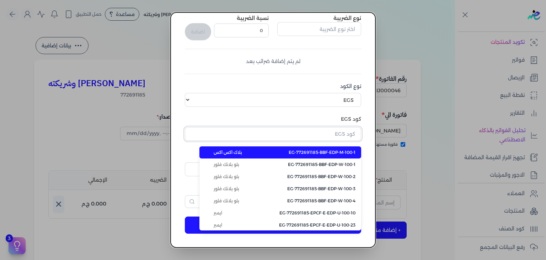
paste input "EG-772691185-EPCF-P-RFM-W-250-3"
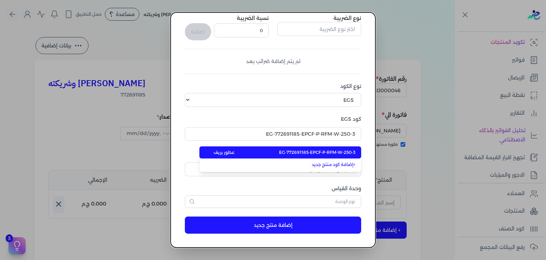
click at [333, 151] on span "EG-772691185-EPCF-P-RFM-W-250-3" at bounding box center [317, 152] width 76 height 6
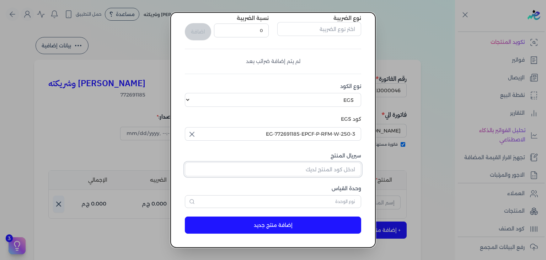
click at [343, 166] on input "سيريال المنتج" at bounding box center [273, 169] width 176 height 14
paste input "ZB807D00E34EA07BE3979Z-1"
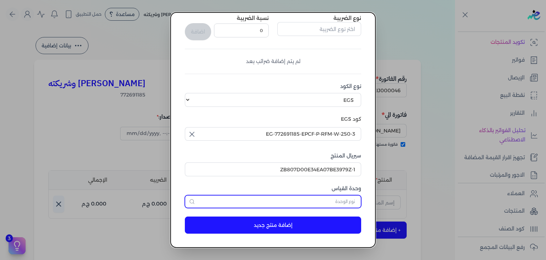
click at [346, 202] on input "text" at bounding box center [273, 201] width 176 height 13
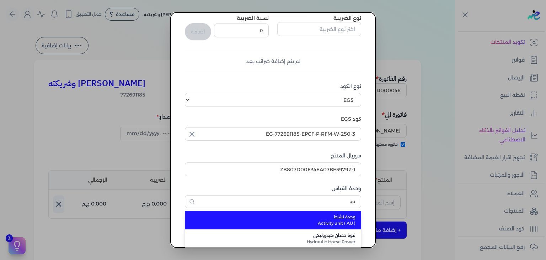
click at [337, 222] on span "Activity unit ( AU )" at bounding box center [277, 223] width 156 height 6
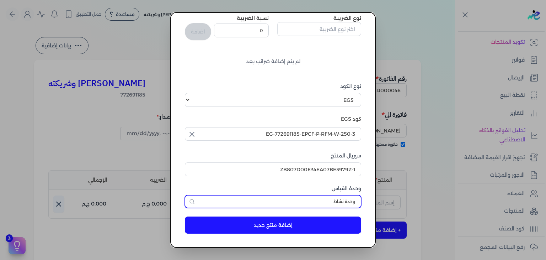
scroll to position [0, 0]
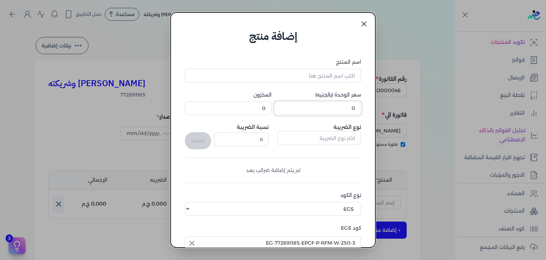
click at [346, 111] on input "0" at bounding box center [317, 108] width 87 height 14
click at [311, 82] on div "اسم المنتج سعر الوحدة (بالجنيه) 232.5 المخزون 0 نوع الضريبة نسبة الضريبة 0 اضاف…" at bounding box center [273, 187] width 176 height 258
click at [317, 77] on input "اسم المنتج" at bounding box center [273, 76] width 176 height 14
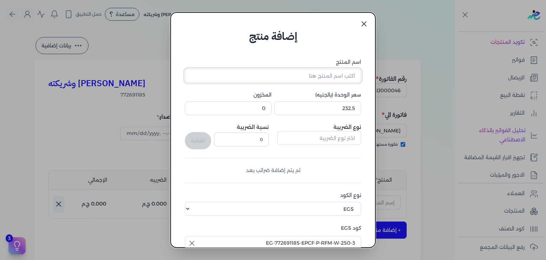
paste input "[PERSON_NAME] رذاذ عطري منعش نسائي - 250 مللي"
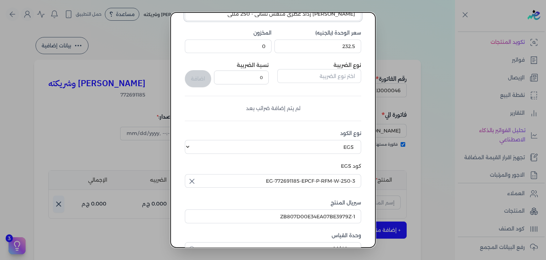
scroll to position [109, 0]
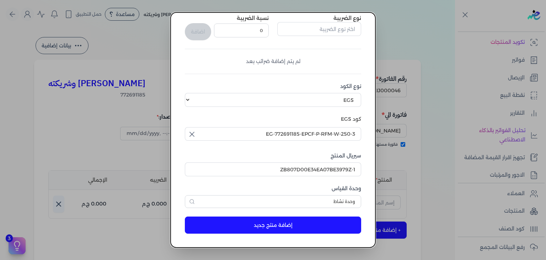
click at [308, 222] on button "إضافة منتج جديد" at bounding box center [273, 224] width 176 height 17
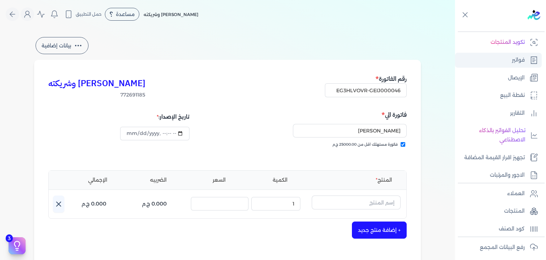
click at [512, 66] on link "فواتير" at bounding box center [498, 60] width 87 height 15
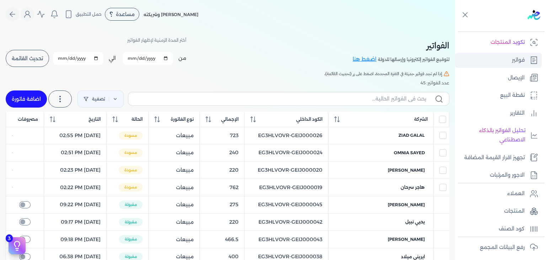
click at [512, 66] on link "فواتير" at bounding box center [498, 60] width 87 height 15
click at [512, 210] on p "المنتجات" at bounding box center [514, 210] width 21 height 9
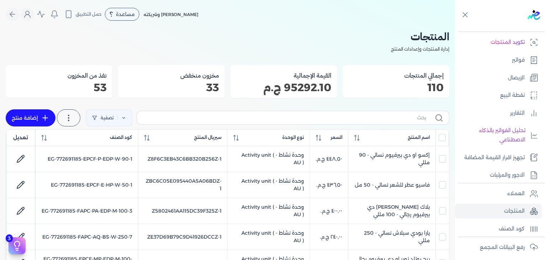
click at [30, 123] on link "إضافة منتج" at bounding box center [31, 117] width 50 height 17
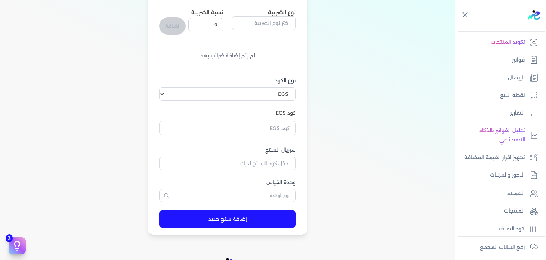
scroll to position [235, 0]
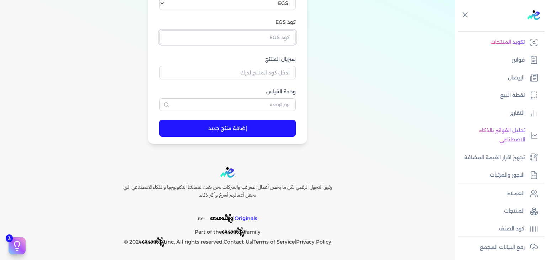
click at [283, 37] on input "text" at bounding box center [227, 37] width 137 height 14
paste input "EG-772691185-EPCF-P-RFM-W-250-5"
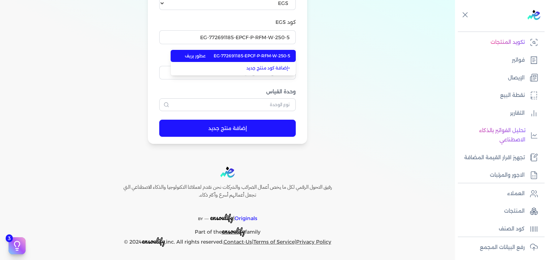
click at [260, 54] on span "EG-772691185-EPCF-P-RFM-W-250-5" at bounding box center [252, 56] width 76 height 6
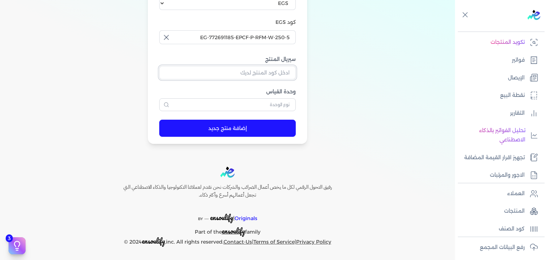
drag, startPoint x: 277, startPoint y: 74, endPoint x: 278, endPoint y: 78, distance: 4.1
click at [277, 74] on input "سيريال المنتج" at bounding box center [227, 73] width 137 height 14
paste input "Z03C9127DC9E68074A77AZ-1"
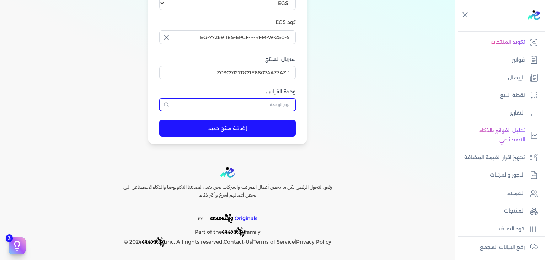
click at [287, 105] on input "text" at bounding box center [227, 104] width 137 height 13
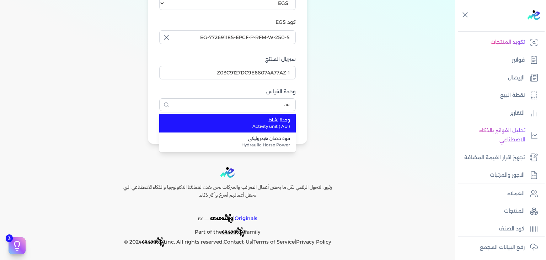
click at [281, 117] on span "وحدة نشاط" at bounding box center [232, 120] width 117 height 6
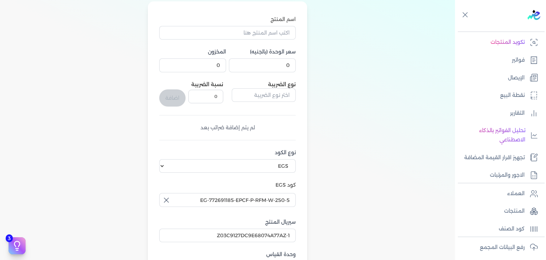
scroll to position [21, 0]
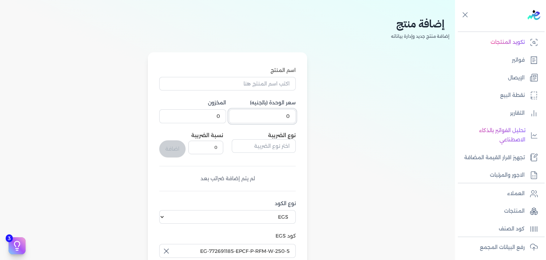
click at [277, 117] on input "0" at bounding box center [262, 116] width 67 height 14
click at [286, 87] on input "اسم المنتج" at bounding box center [227, 84] width 137 height 14
paste input "فلاورت بلوسوم رذاذ عطري منعش نسائي - 250 مللي"
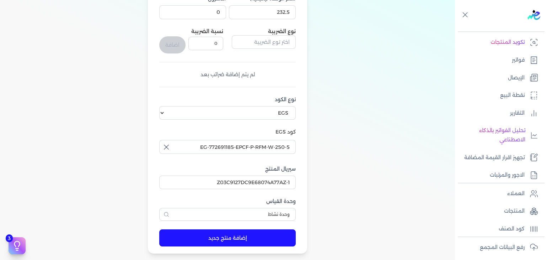
scroll to position [199, 0]
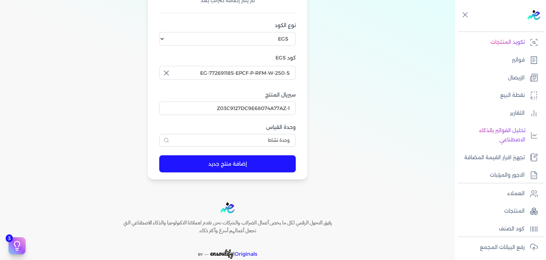
click at [273, 159] on button "إضافة منتج جديد" at bounding box center [227, 163] width 137 height 17
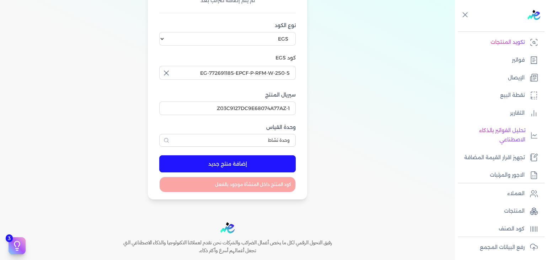
click at [501, 207] on link "المنتجات" at bounding box center [498, 210] width 87 height 15
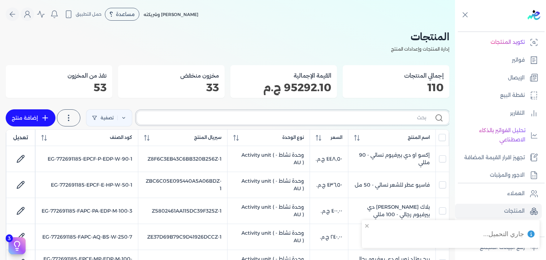
click at [292, 121] on input "text" at bounding box center [285, 117] width 284 height 7
paste input "EG-772691185-EPCF-P-RFM-W-250-5"
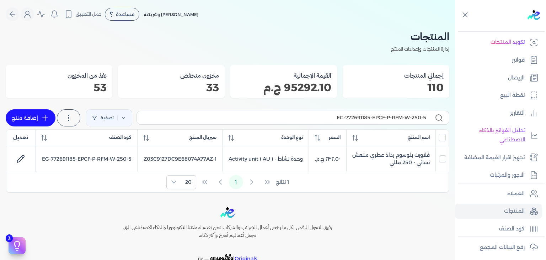
click at [34, 116] on link "إضافة منتج" at bounding box center [31, 117] width 50 height 17
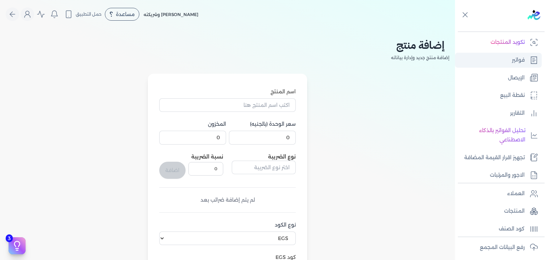
click at [519, 64] on link "فواتير" at bounding box center [498, 60] width 87 height 15
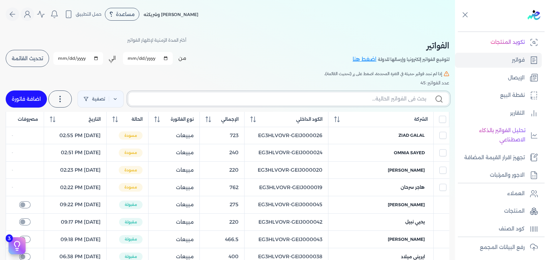
click at [384, 100] on input "text" at bounding box center [280, 98] width 292 height 7
paste input "EG-772691185-EPCF-P-RFM-W-250-5"
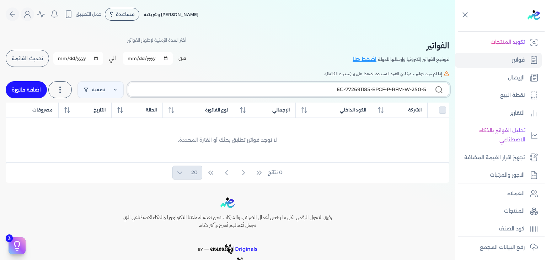
paste input "3HLVOVR-GEIJ000046"
click at [35, 91] on link "اضافة فاتورة" at bounding box center [26, 89] width 41 height 17
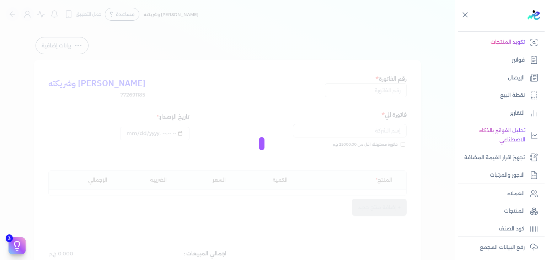
click at [385, 92] on div at bounding box center [273, 130] width 546 height 260
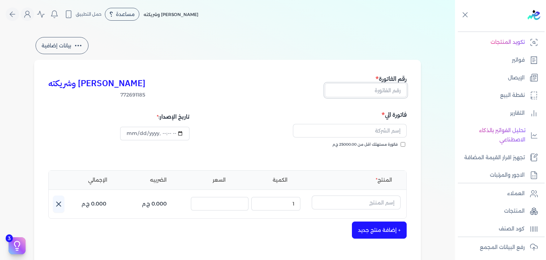
click at [385, 92] on input "text" at bounding box center [366, 90] width 82 height 14
paste input "EG3HLVOVR-GEIJ000046"
click at [403, 144] on input "فاتورة مستهلك اقل من 25000.00 ج.م" at bounding box center [403, 144] width 5 height 5
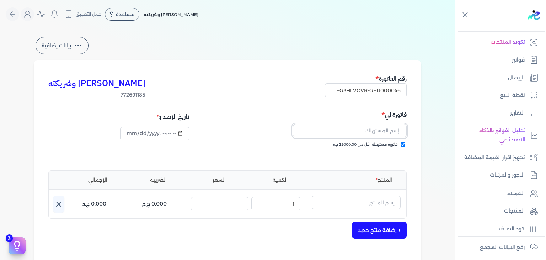
click at [375, 129] on input "text" at bounding box center [350, 131] width 114 height 14
paste input "[PERSON_NAME]"
click at [134, 135] on input "datetime-local" at bounding box center [154, 134] width 69 height 14
click at [378, 204] on input "text" at bounding box center [356, 202] width 89 height 14
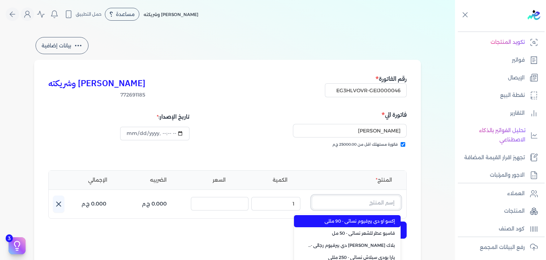
paste input "[PERSON_NAME] رذاذ عطري منعش نسائي - 250 مللي"
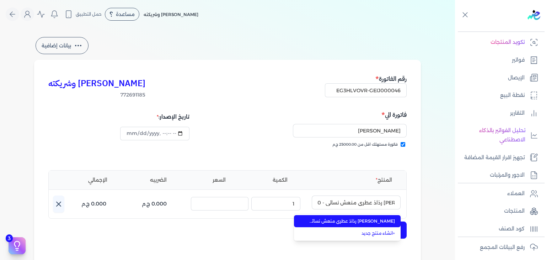
click at [373, 220] on span "[PERSON_NAME] رذاذ عطري منعش نسائي - 250 مللي" at bounding box center [351, 221] width 87 height 6
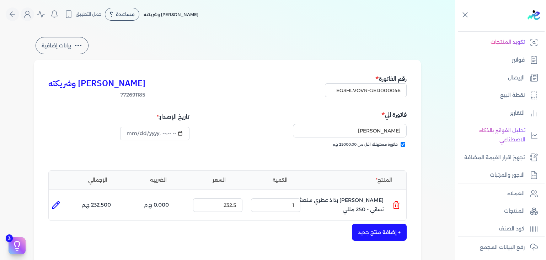
click at [381, 231] on button "+ إضافة منتج جديد" at bounding box center [379, 231] width 55 height 17
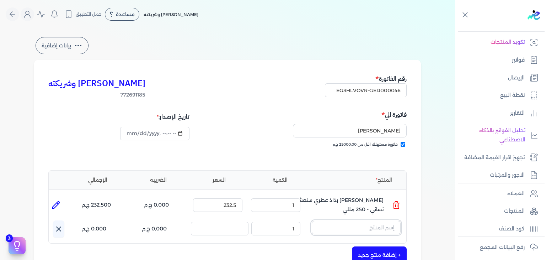
click at [364, 221] on input "text" at bounding box center [356, 227] width 89 height 14
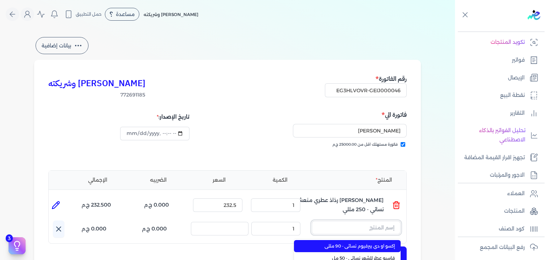
paste input "فلاورت بلوسوم رذاذ عطري منعش نسائي - 250 مللي"
click at [372, 244] on span "فلاورت بلوسوم رذاذ عطري منعش نسائي - 250 مللي" at bounding box center [351, 245] width 87 height 6
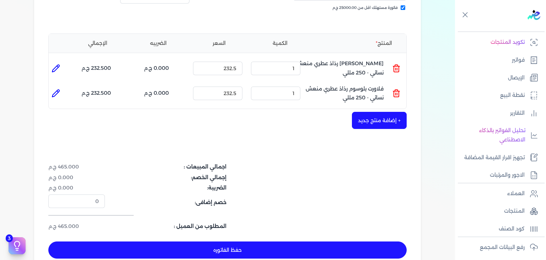
scroll to position [213, 0]
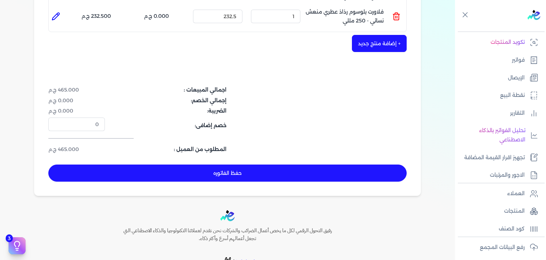
click at [256, 177] on button "حفظ الفاتوره" at bounding box center [227, 172] width 358 height 17
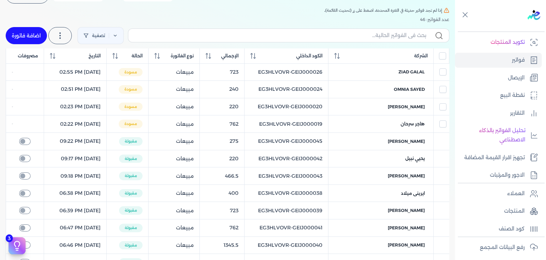
scroll to position [28, 0]
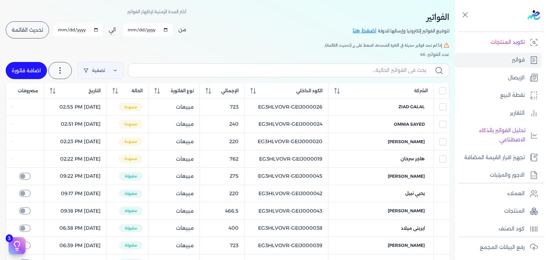
click at [387, 64] on label at bounding box center [288, 70] width 321 height 14
click at [387, 66] on input "text" at bounding box center [280, 69] width 292 height 7
paste input "EG3HLVOVR-GEIJ000046"
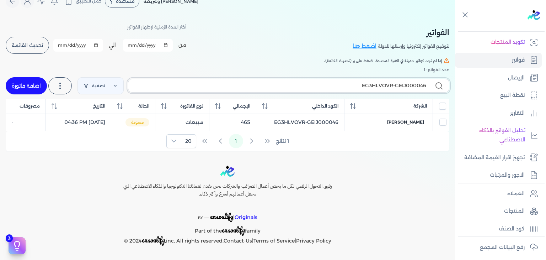
scroll to position [12, 0]
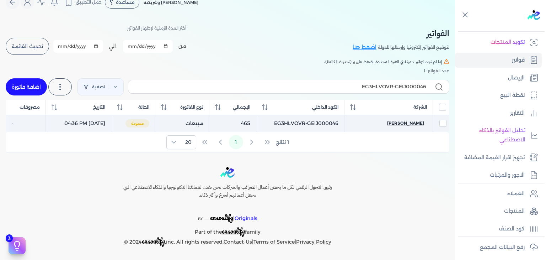
click at [411, 123] on span "[PERSON_NAME]" at bounding box center [405, 123] width 37 height 6
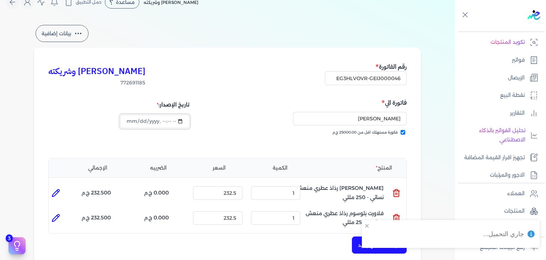
click at [131, 122] on input "datetime-local" at bounding box center [154, 121] width 69 height 14
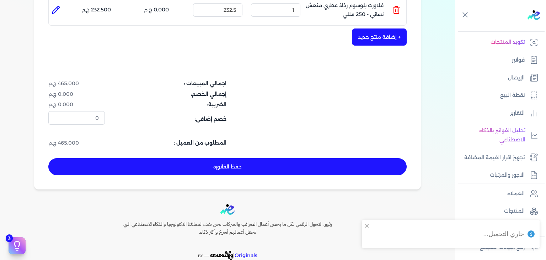
scroll to position [257, 0]
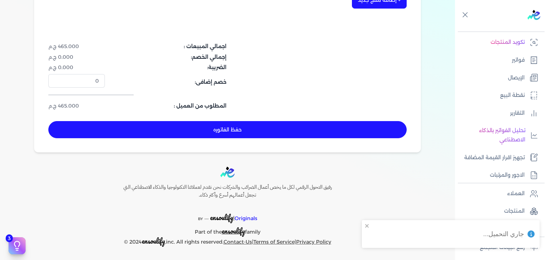
click at [238, 131] on button "حفظ الفاتوره" at bounding box center [227, 129] width 358 height 17
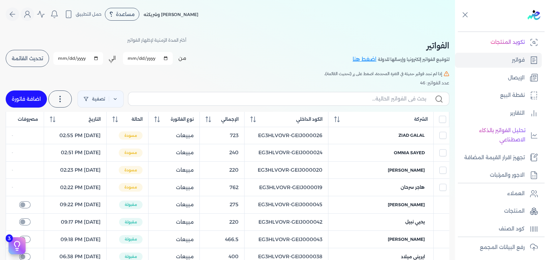
click at [373, 103] on label at bounding box center [288, 99] width 321 height 14
click at [373, 102] on input "text" at bounding box center [280, 98] width 292 height 7
paste input "EG3HLVOVR-GEIJ000046"
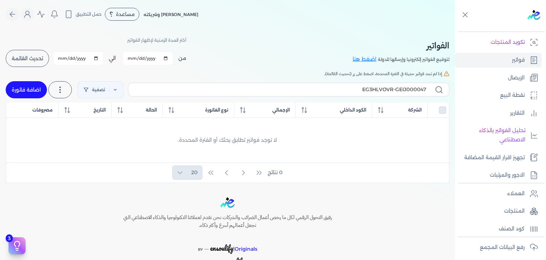
click at [30, 90] on link "اضافة فاتورة" at bounding box center [26, 89] width 41 height 17
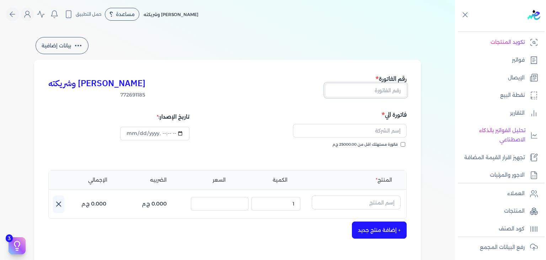
click at [384, 89] on input "text" at bounding box center [366, 90] width 82 height 14
paste input "EG3HLVOVR-GEIJ000047"
click at [404, 145] on input "فاتورة مستهلك اقل من 25000.00 ج.م" at bounding box center [403, 144] width 5 height 5
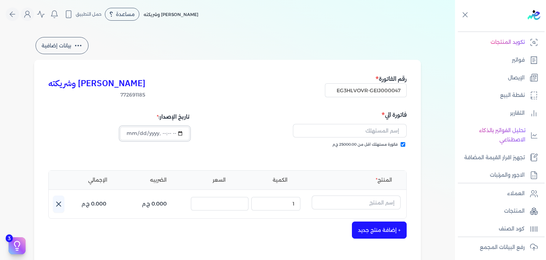
click at [128, 133] on input "datetime-local" at bounding box center [154, 134] width 69 height 14
click at [388, 131] on input "text" at bounding box center [350, 131] width 114 height 14
paste input "Ghader elmasry"
click at [378, 198] on input "text" at bounding box center [356, 202] width 89 height 14
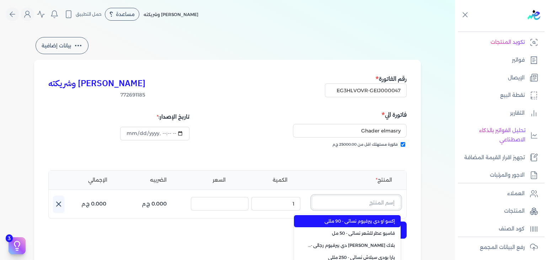
paste input "[PERSON_NAME] او دي بيرفيوم نسائي - 100 مللي"
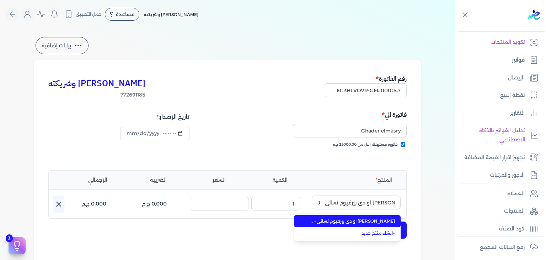
click at [369, 223] on span "[PERSON_NAME] او دي بيرفيوم نسائي - 100 مللي" at bounding box center [351, 221] width 87 height 6
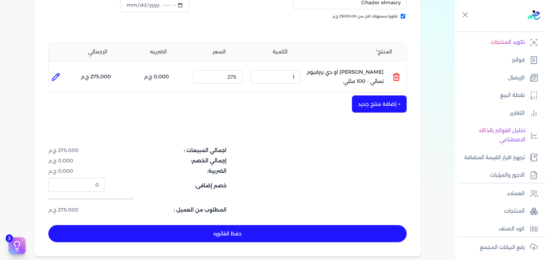
scroll to position [178, 0]
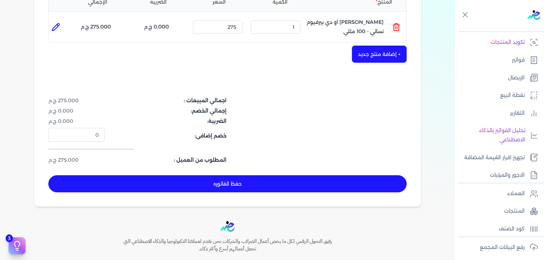
click at [272, 181] on button "حفظ الفاتوره" at bounding box center [227, 183] width 358 height 17
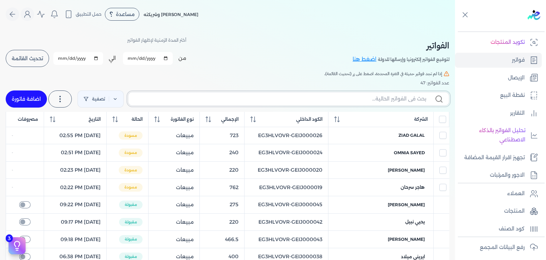
click at [385, 98] on input "text" at bounding box center [280, 98] width 292 height 7
click at [389, 101] on input "text" at bounding box center [280, 98] width 292 height 7
paste input "EG3HLVOVR-GEIJ000047"
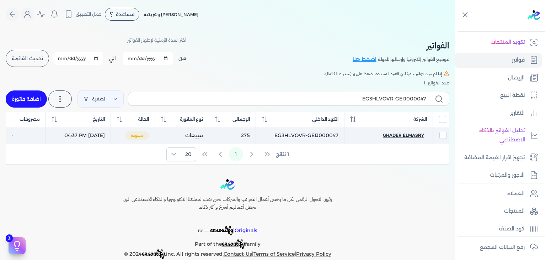
click at [412, 136] on span "Ghader elmasry" at bounding box center [403, 135] width 41 height 6
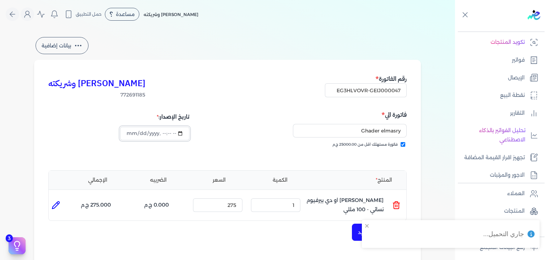
click at [130, 135] on input "datetime-local" at bounding box center [154, 134] width 69 height 14
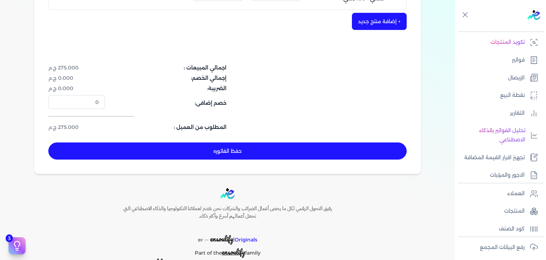
scroll to position [213, 0]
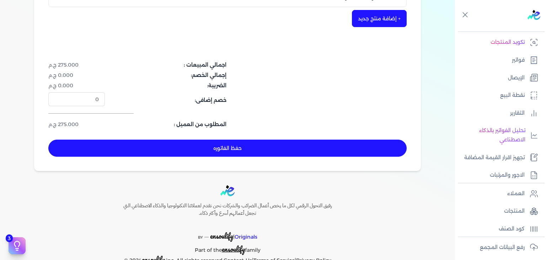
click at [297, 155] on button "حفظ الفاتوره" at bounding box center [227, 147] width 358 height 17
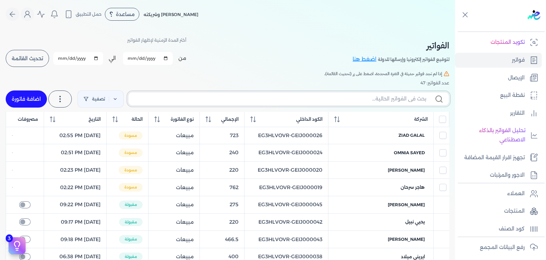
click at [372, 96] on input "text" at bounding box center [280, 98] width 292 height 7
paste input "EG3HLVOVR-GEIJ000047"
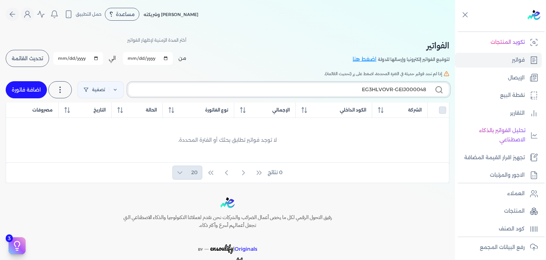
click at [183, 91] on input "EG3HLVOVR-GEIJ000048" at bounding box center [280, 89] width 292 height 7
click at [39, 96] on link "اضافة فاتورة" at bounding box center [26, 89] width 41 height 17
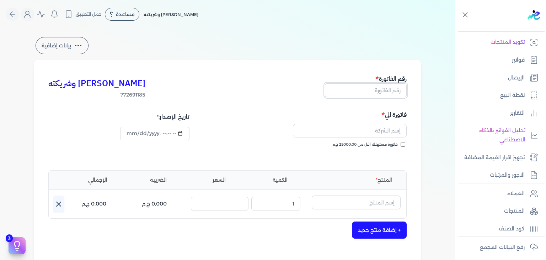
click at [393, 96] on input "text" at bounding box center [366, 90] width 82 height 14
paste input "EG3HLVOVR-GEIJ000048"
click at [405, 143] on input "فاتورة مستهلك اقل من 25000.00 ج.م" at bounding box center [403, 144] width 5 height 5
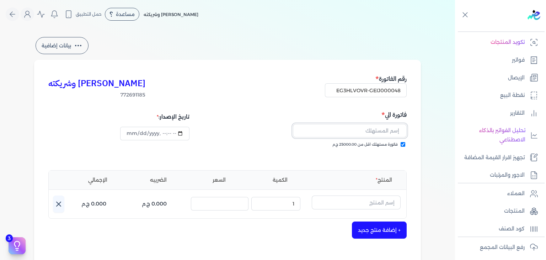
click at [357, 127] on input "text" at bounding box center [350, 131] width 114 height 14
paste input "omnya [PERSON_NAME]"
click at [128, 132] on input "datetime-local" at bounding box center [154, 134] width 69 height 14
click at [378, 203] on input "text" at bounding box center [356, 202] width 89 height 14
paste input "خمرة رذاذ عطري منعش نسائي - 250 مللي"
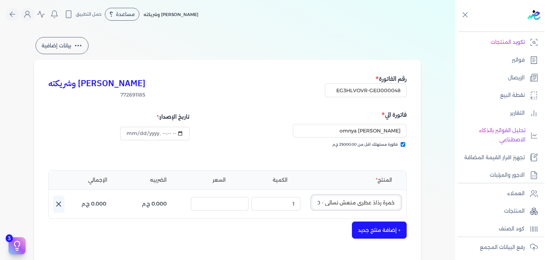
scroll to position [0, -19]
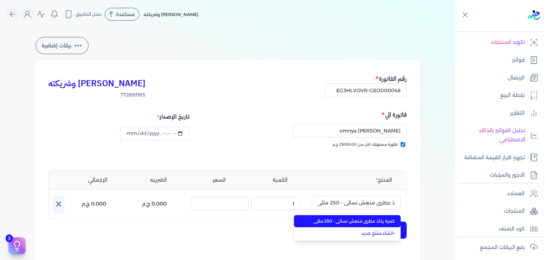
click at [378, 223] on span "خمرة رذاذ عطري منعش نسائي - 250 مللي" at bounding box center [351, 221] width 87 height 6
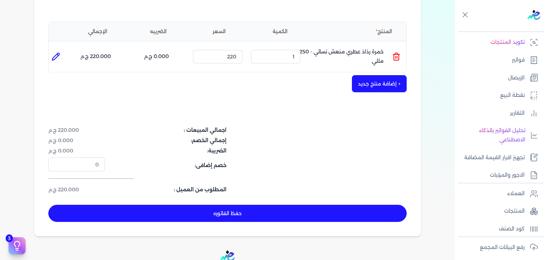
scroll to position [178, 0]
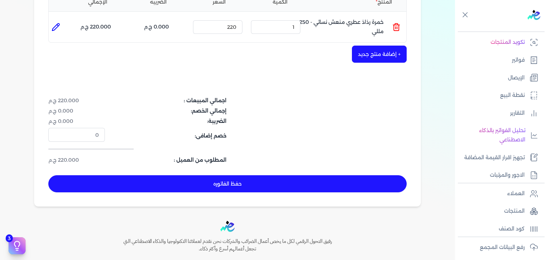
click at [310, 188] on button "حفظ الفاتوره" at bounding box center [227, 183] width 358 height 17
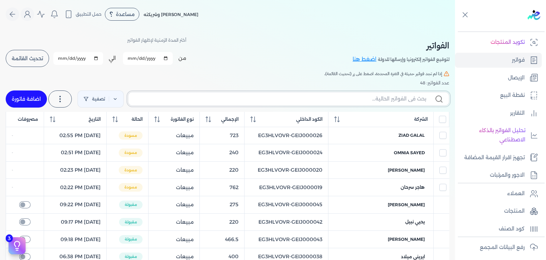
click at [326, 95] on input "text" at bounding box center [280, 98] width 292 height 7
paste input "EG3HLVOVR-GEIJ000048"
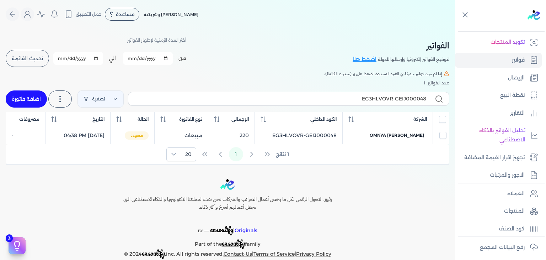
click at [412, 134] on span "omnya [PERSON_NAME]" at bounding box center [397, 135] width 54 height 6
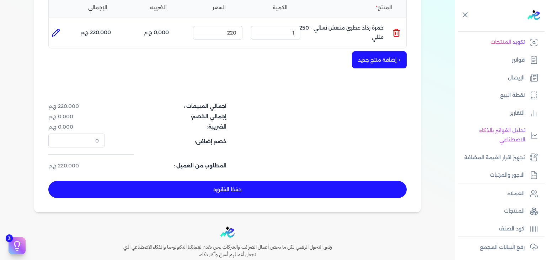
scroll to position [213, 0]
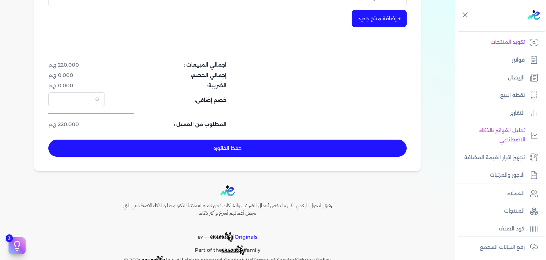
click at [303, 151] on button "حفظ الفاتوره" at bounding box center [227, 147] width 358 height 17
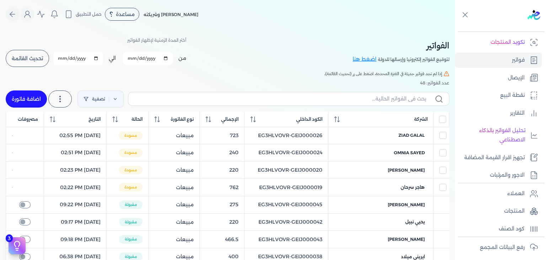
click at [354, 102] on label at bounding box center [288, 99] width 321 height 14
click at [354, 102] on input "text" at bounding box center [280, 98] width 292 height 7
paste input "خمرة رذاذ عطري منعش نسائي - 250 مللي"
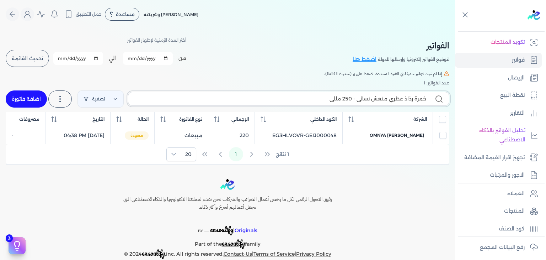
click at [363, 97] on input "خمرة رذاذ عطري منعش نسائي - 250 مللي" at bounding box center [280, 98] width 292 height 7
paste input "EG3HLVOVR-GEIJ000048"
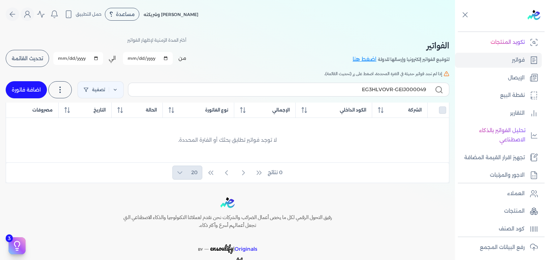
drag, startPoint x: 34, startPoint y: 89, endPoint x: 394, endPoint y: 151, distance: 364.4
click at [34, 89] on link "اضافة فاتورة" at bounding box center [26, 89] width 41 height 17
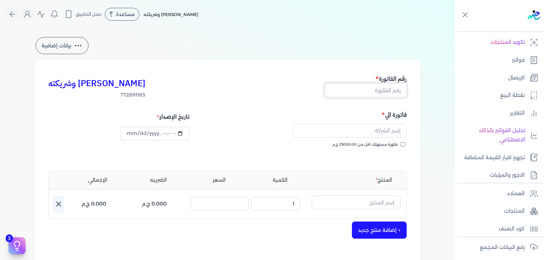
click at [391, 90] on input "text" at bounding box center [366, 90] width 82 height 14
paste input "EG3HLVOVR-GEIJ000048"
click at [403, 143] on input "فاتورة مستهلك اقل من 25000.00 ج.م" at bounding box center [403, 144] width 5 height 5
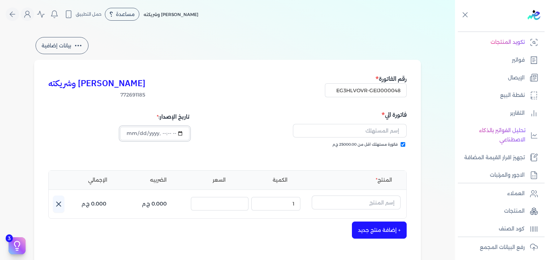
click at [133, 136] on input "datetime-local" at bounding box center [154, 134] width 69 height 14
click at [387, 92] on input "EG3HLVOVR-GEIJ000048" at bounding box center [366, 90] width 82 height 14
click at [521, 64] on link "فواتير" at bounding box center [498, 60] width 87 height 15
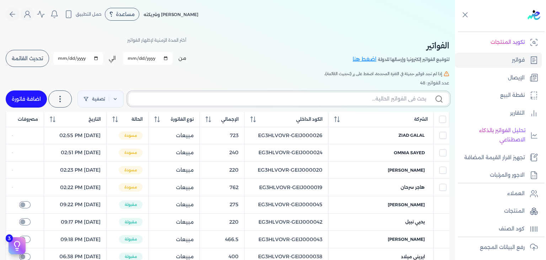
click at [393, 101] on input "text" at bounding box center [280, 98] width 292 height 7
paste input "EG3HLVOVR-GEIJ000048"
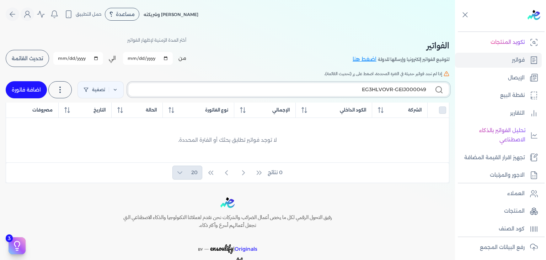
click at [230, 92] on input "EG3HLVOVR-GEIJ000049" at bounding box center [280, 89] width 292 height 7
click at [18, 94] on link "اضافة فاتورة" at bounding box center [26, 89] width 41 height 17
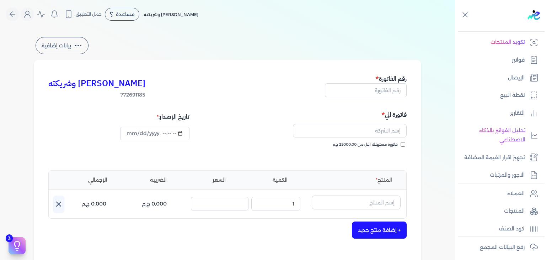
click at [405, 144] on input "فاتورة مستهلك اقل من 25000.00 ج.م" at bounding box center [403, 144] width 5 height 5
click at [386, 92] on input "text" at bounding box center [366, 90] width 82 height 14
paste input "EG3HLVOVR-GEIJ000049"
click at [383, 133] on input "text" at bounding box center [350, 131] width 114 height 14
paste input "hind elkholy"
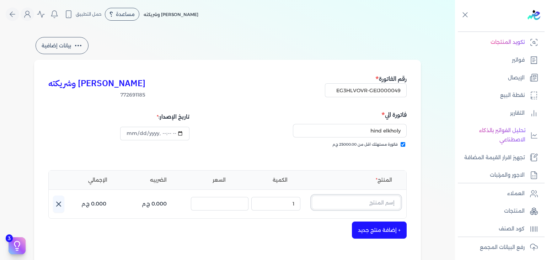
click at [371, 204] on input "text" at bounding box center [356, 202] width 89 height 14
paste input "يارا بودي سبلاش نسائي - 250 مللي"
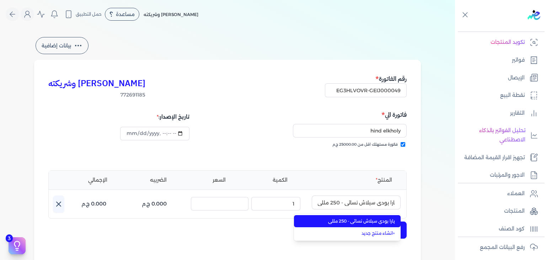
click at [369, 223] on span "يارا بودي سبلاش نسائي - 250 مللي" at bounding box center [351, 221] width 87 height 6
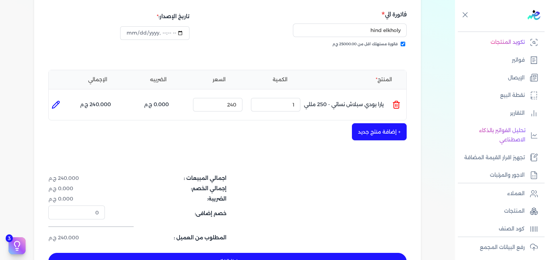
scroll to position [178, 0]
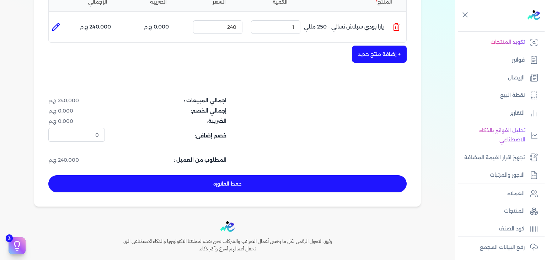
click at [302, 180] on button "حفظ الفاتوره" at bounding box center [227, 183] width 358 height 17
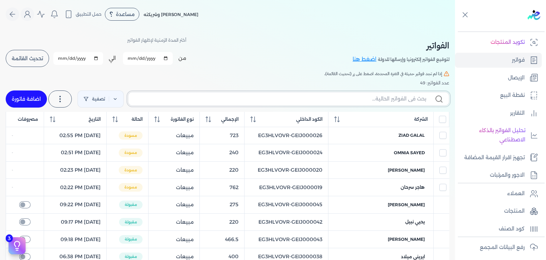
click at [338, 98] on input "text" at bounding box center [280, 98] width 292 height 7
paste input "EG3HLVOVR-GEIJ000049"
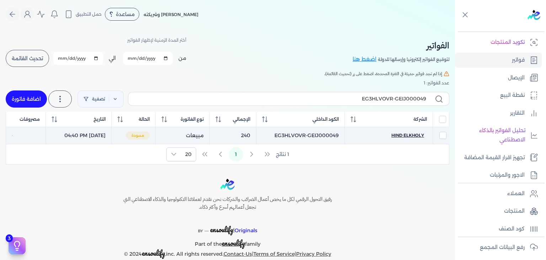
click at [406, 133] on span "hind elkholy" at bounding box center [407, 135] width 33 height 6
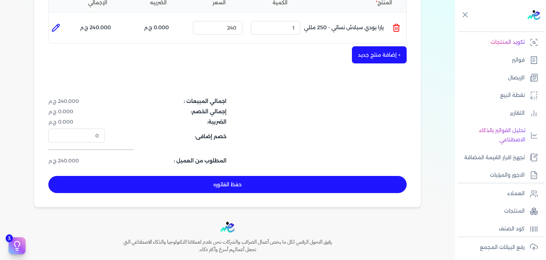
scroll to position [178, 0]
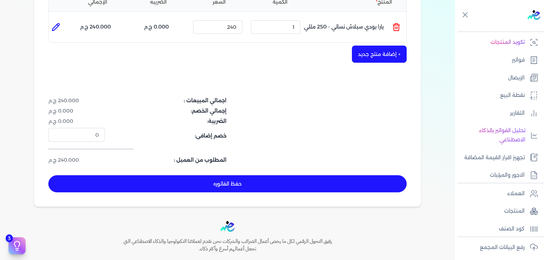
click at [272, 185] on button "حفظ الفاتوره" at bounding box center [227, 183] width 358 height 17
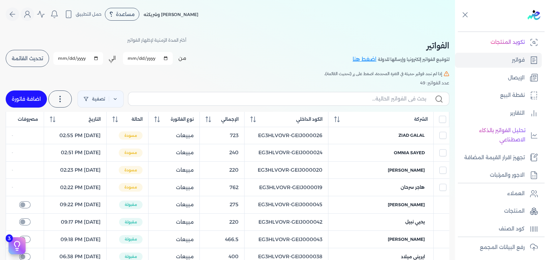
click at [34, 98] on link "اضافة فاتورة" at bounding box center [26, 98] width 41 height 17
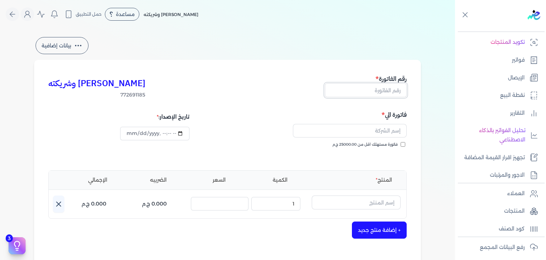
click at [384, 93] on input "text" at bounding box center [366, 90] width 82 height 14
paste input "EG3HLVOVR-GEIJ000050"
click at [405, 145] on input "فاتورة مستهلك اقل من 25000.00 ج.م" at bounding box center [403, 144] width 5 height 5
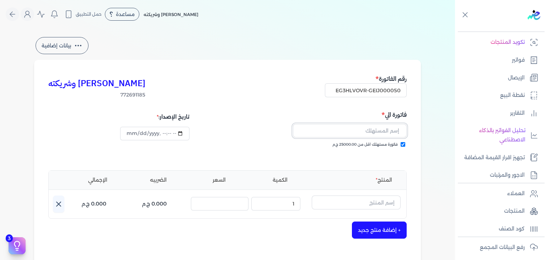
click at [385, 133] on input "text" at bounding box center [350, 131] width 114 height 14
paste input "maha mazhar"
click at [346, 204] on input "text" at bounding box center [356, 202] width 89 height 14
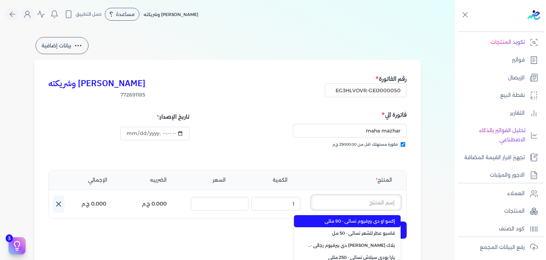
paste input "[PERSON_NAME] عطري منعش نسائي - 250 مللي"
click at [353, 219] on span "[PERSON_NAME] عطري منعش نسائي - 250 مللي" at bounding box center [351, 221] width 87 height 6
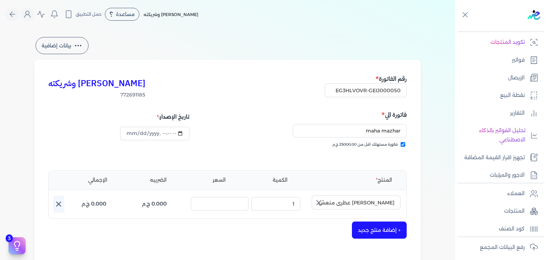
click at [320, 203] on icon "button" at bounding box center [319, 202] width 9 height 9
click at [350, 201] on input "text" at bounding box center [356, 202] width 89 height 14
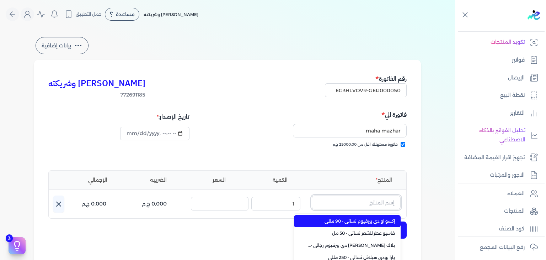
paste
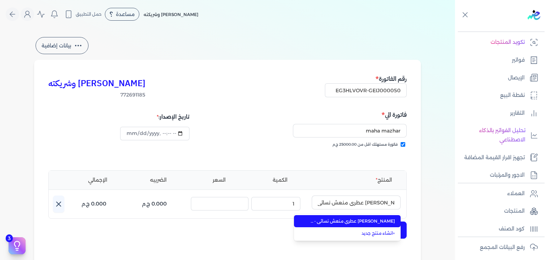
click at [350, 220] on span "[PERSON_NAME] عطري منعش نسائي - 250 مللي" at bounding box center [351, 221] width 87 height 6
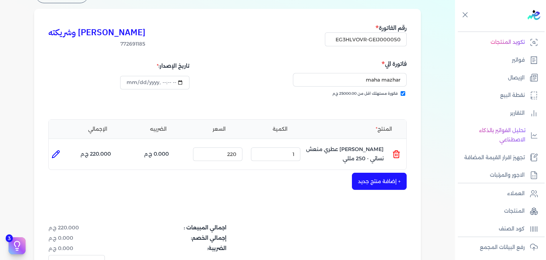
scroll to position [178, 0]
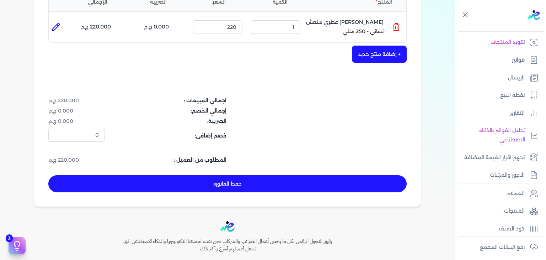
drag, startPoint x: 270, startPoint y: 182, endPoint x: 299, endPoint y: 200, distance: 34.6
click at [272, 183] on button "حفظ الفاتوره" at bounding box center [227, 183] width 358 height 17
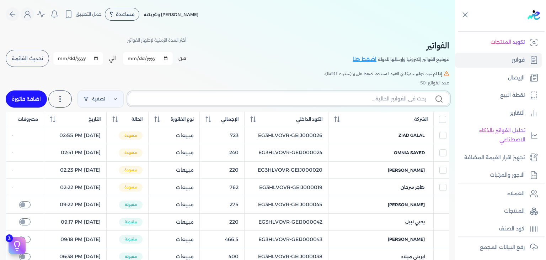
click at [376, 98] on input "text" at bounding box center [280, 98] width 292 height 7
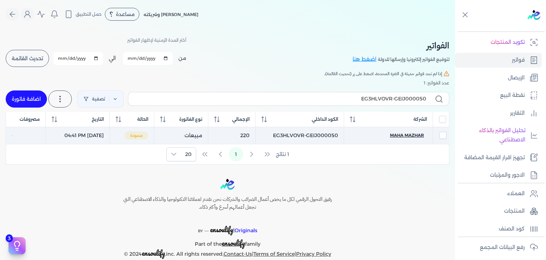
click at [412, 134] on span "maha mazhar" at bounding box center [407, 135] width 34 height 6
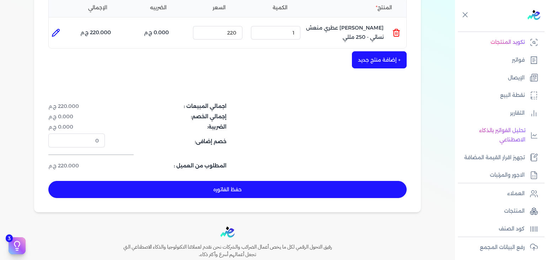
scroll to position [142, 0]
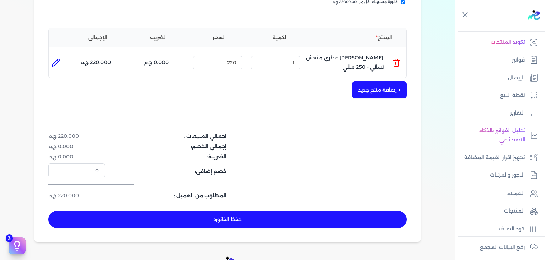
click at [289, 220] on button "حفظ الفاتوره" at bounding box center [227, 218] width 358 height 17
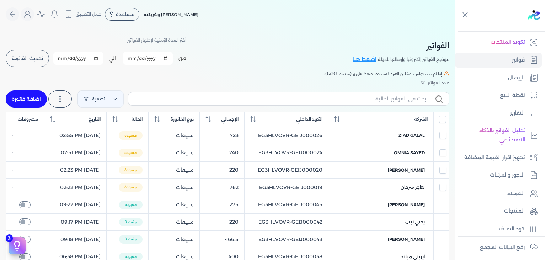
click at [47, 103] on link "اضافة فاتورة" at bounding box center [26, 98] width 41 height 17
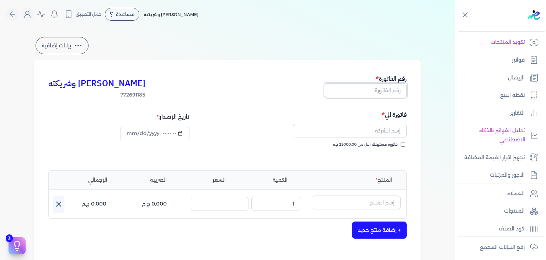
click at [383, 90] on input "text" at bounding box center [366, 90] width 82 height 14
click at [403, 144] on input "فاتورة مستهلك اقل من 25000.00 ج.م" at bounding box center [403, 144] width 5 height 5
click at [372, 129] on input "text" at bounding box center [350, 131] width 114 height 14
click at [361, 201] on input "text" at bounding box center [356, 202] width 89 height 14
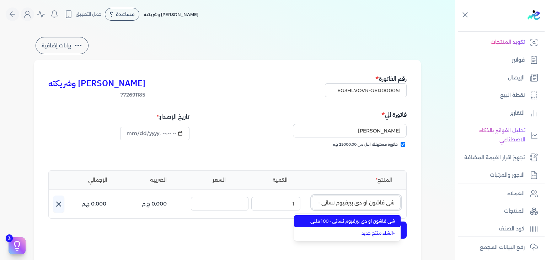
scroll to position [0, -22]
click at [362, 222] on span "شي فاشون او دي بيرفيوم نسائي - 100 مللي" at bounding box center [351, 221] width 87 height 6
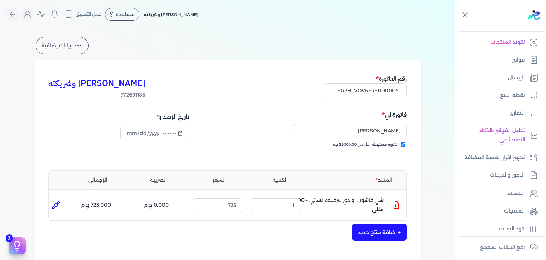
click at [369, 231] on button "+ إضافة منتج جديد" at bounding box center [379, 231] width 55 height 17
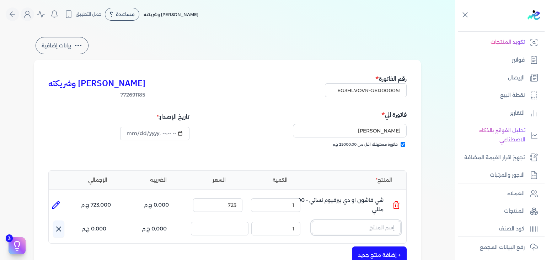
click at [369, 229] on input "text" at bounding box center [356, 227] width 89 height 14
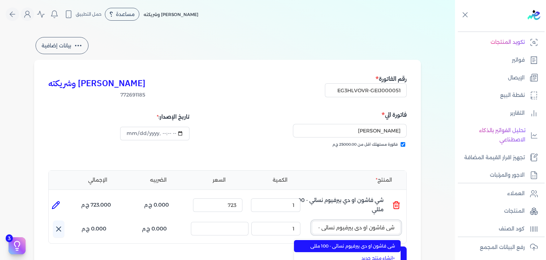
scroll to position [0, -22]
click at [368, 244] on span "شي فاشون او دي بيرفيوم نسائي - 100 مللي" at bounding box center [351, 245] width 87 height 6
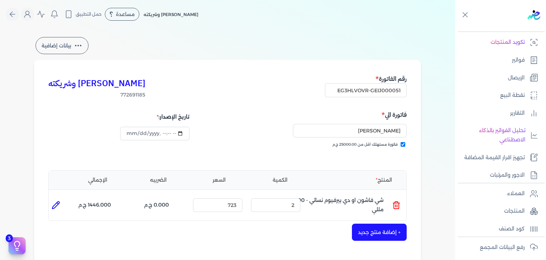
click at [377, 234] on button "+ إضافة منتج جديد" at bounding box center [379, 231] width 55 height 17
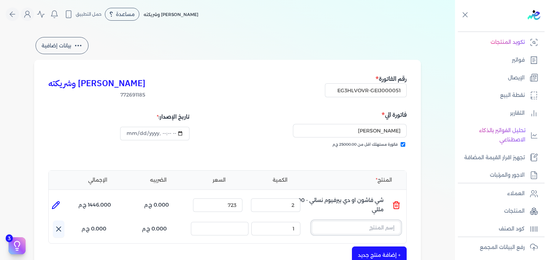
click at [377, 231] on input "text" at bounding box center [356, 227] width 89 height 14
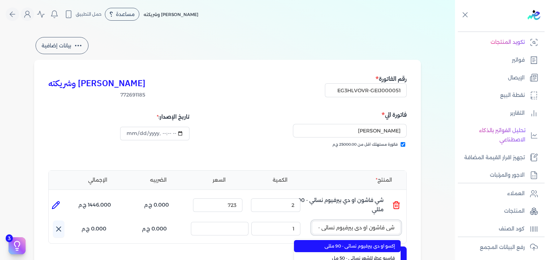
scroll to position [0, -22]
click at [378, 246] on span "شي فاشون او دي بيرفيوم نسائي - 100 مللي" at bounding box center [351, 245] width 87 height 6
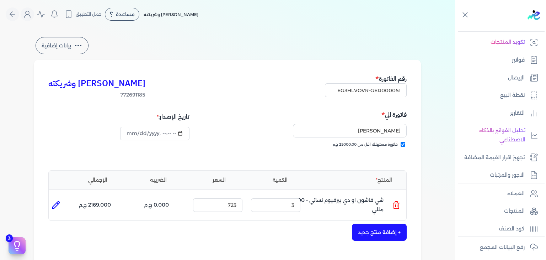
click at [384, 233] on button "+ إضافة منتج جديد" at bounding box center [379, 231] width 55 height 17
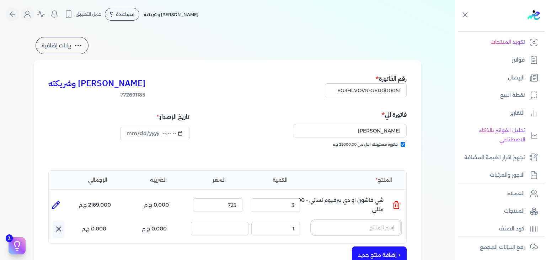
click at [375, 233] on input "text" at bounding box center [356, 227] width 89 height 14
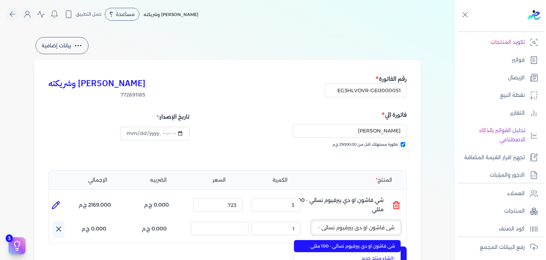
scroll to position [0, -22]
click at [374, 242] on span "شي فاشون او دي بيرفيوم نسائي - 100 مللي" at bounding box center [351, 245] width 87 height 6
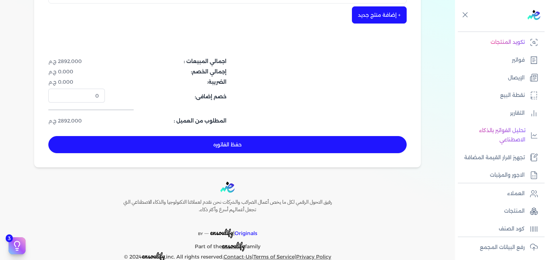
scroll to position [232, 0]
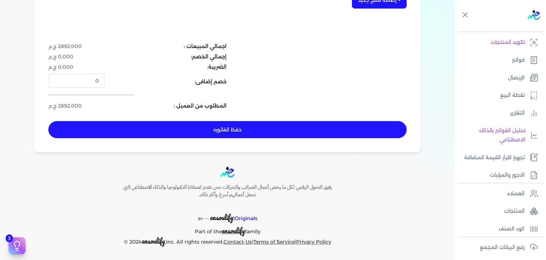
click at [296, 134] on button "حفظ الفاتوره" at bounding box center [227, 129] width 358 height 17
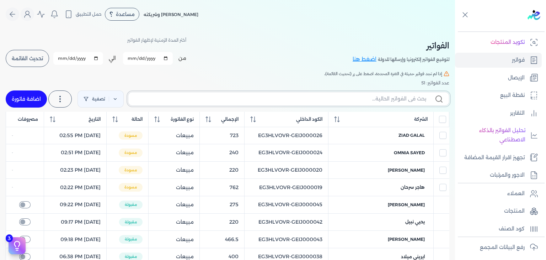
click at [375, 102] on input "text" at bounding box center [280, 98] width 292 height 7
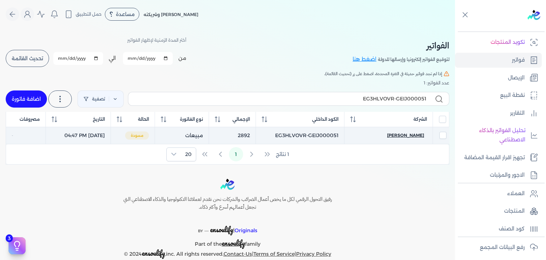
click at [400, 134] on span "[PERSON_NAME]" at bounding box center [405, 135] width 37 height 6
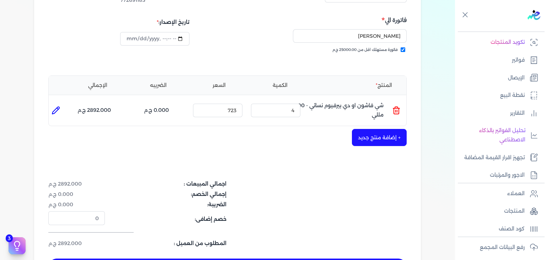
scroll to position [142, 0]
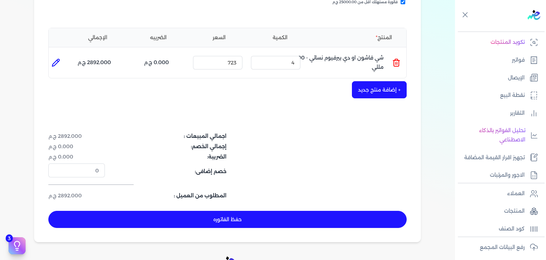
click at [289, 214] on button "حفظ الفاتوره" at bounding box center [227, 218] width 358 height 17
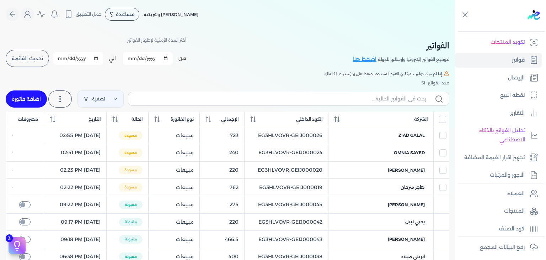
click at [33, 93] on link "اضافة فاتورة" at bounding box center [26, 98] width 41 height 17
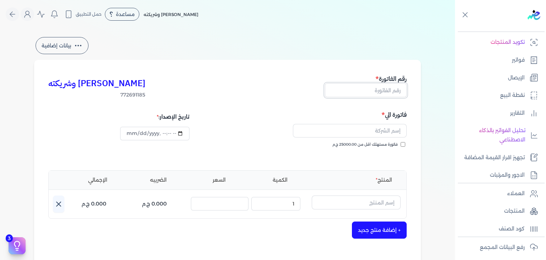
click at [390, 91] on input "text" at bounding box center [366, 90] width 82 height 14
click at [404, 146] on input "فاتورة مستهلك اقل من 25000.00 ج.م" at bounding box center [403, 144] width 5 height 5
click at [380, 134] on input "text" at bounding box center [350, 131] width 114 height 14
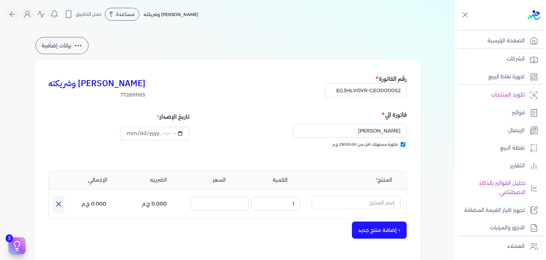
select select "EGP"
select select "B"
select select "EGS"
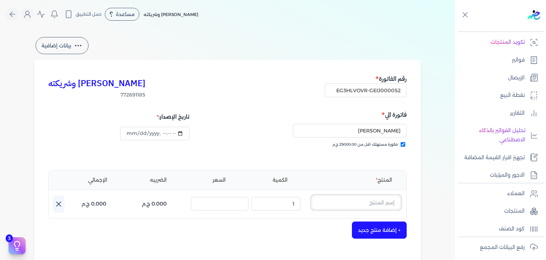
click at [362, 204] on input "text" at bounding box center [356, 202] width 89 height 14
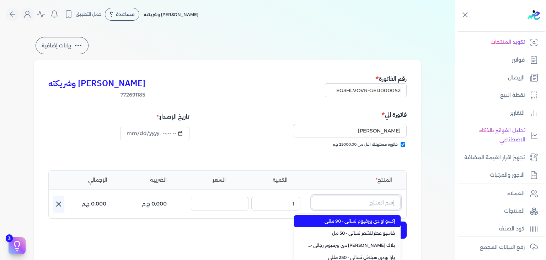
paste input "بريتي فلاورز بودي سبلاش نسائي - 250 مللي"
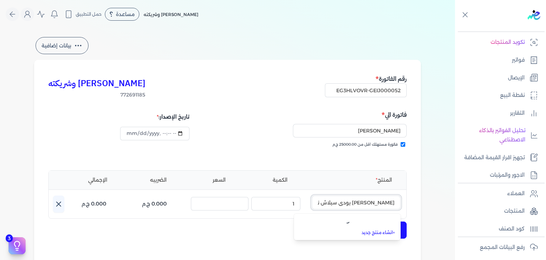
scroll to position [0, -21]
type input "بريتي فلاورز بودي سبلاش نسائي - 250 مللي"
click at [383, 233] on link "+ انشاء منتج جديد" at bounding box center [351, 233] width 87 height 6
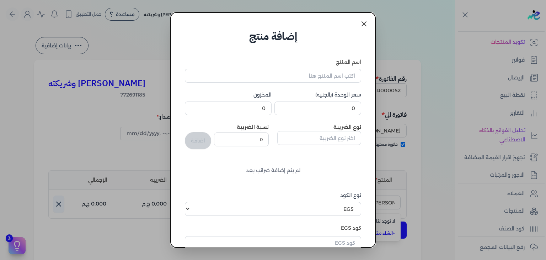
scroll to position [0, 0]
type input "2025-10-04T16:50:01"
click at [406, 30] on dialog "إضافة منتج اسم المنتج سعر الوحدة (بالجنيه) 0 المخزون 0 نوع الضريبة نسبة الضريبة…" at bounding box center [273, 130] width 546 height 260
click at [368, 26] on link at bounding box center [364, 23] width 17 height 17
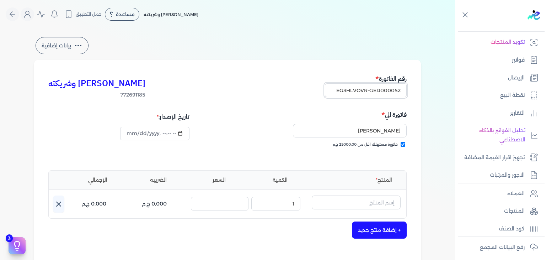
click at [385, 94] on input "EG3HLVOVR-GEIJ000052" at bounding box center [366, 90] width 82 height 14
paste input "3"
type input "EG3HLVOVR-GEIJ000053"
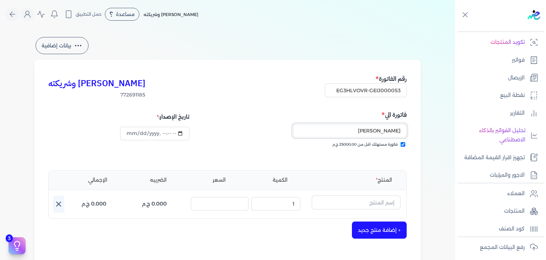
click at [338, 133] on input "[PERSON_NAME]" at bounding box center [350, 131] width 114 height 14
paste input "علي محمد"
type input "علي محمد"
click at [354, 202] on input "text" at bounding box center [356, 202] width 89 height 14
paste input "شنسي دي بلو او [PERSON_NAME] رجالي - 100 مللي"
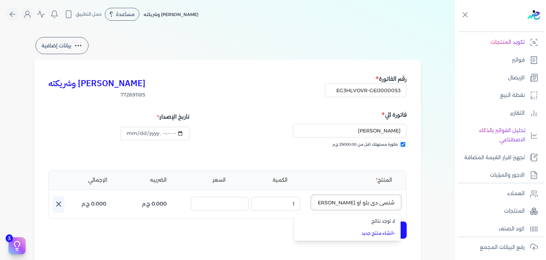
scroll to position [0, -27]
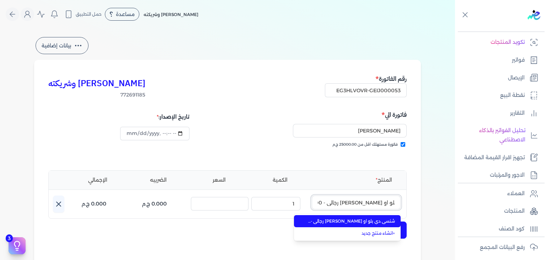
type input "شنسي دي بلو او [PERSON_NAME] رجالي - 100 مللي"
click at [349, 221] on span "شنسي دي بلو او [PERSON_NAME] رجالي - 100 مللي" at bounding box center [351, 221] width 87 height 6
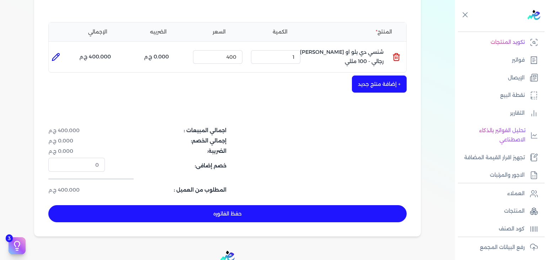
scroll to position [178, 0]
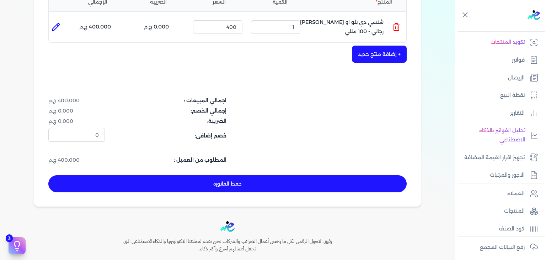
drag, startPoint x: 235, startPoint y: 183, endPoint x: 284, endPoint y: 209, distance: 55.5
click at [235, 183] on button "حفظ الفاتوره" at bounding box center [227, 183] width 358 height 17
type input "[DATE]"
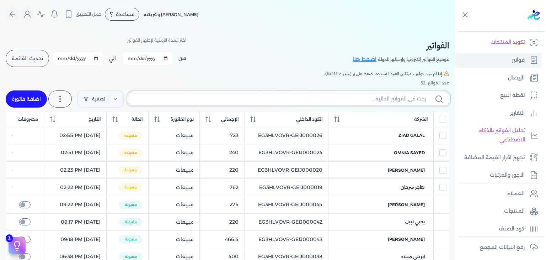
click at [366, 96] on input "text" at bounding box center [280, 98] width 292 height 7
paste input "EG3HLVOVR-GEIJ000053"
type input "EG3HLVOVR-GEIJ000053"
checkbox input "false"
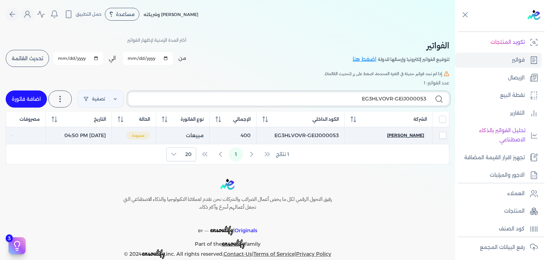
type input "EG3HLVOVR-GEIJ000053"
click at [411, 134] on span "علي محمد" at bounding box center [405, 135] width 37 height 6
select select "EGP"
select select "B"
select select "EGS"
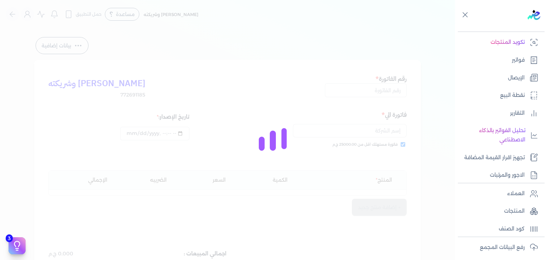
type input "EG3HLVOVR-GEIJ000053"
checkbox input "true"
type input "2025-10-04T16:50:01"
type input "[DATE]"
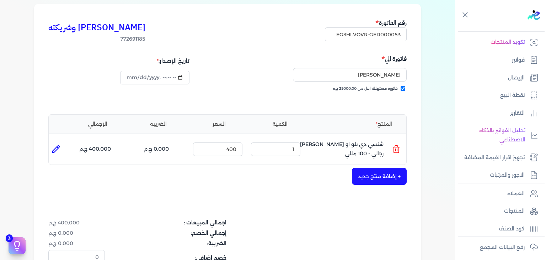
scroll to position [178, 0]
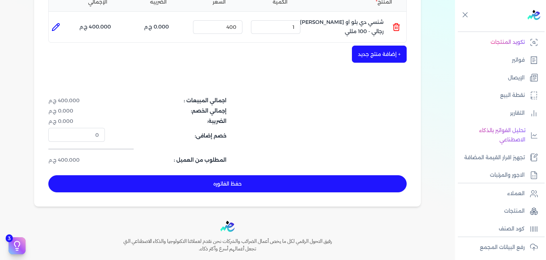
click at [245, 178] on button "حفظ الفاتوره" at bounding box center [227, 183] width 358 height 17
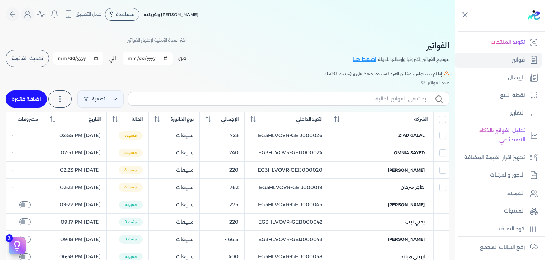
click at [39, 96] on link "اضافة فاتورة" at bounding box center [26, 98] width 41 height 17
select select "EGP"
select select "B"
select select "EGS"
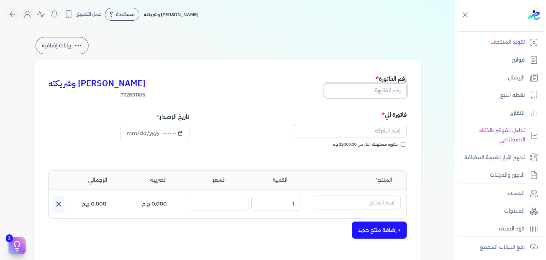
click at [377, 90] on input "text" at bounding box center [366, 90] width 82 height 14
paste input "EG3HLVOVR-GEIJ000054"
type input "EG3HLVOVR-GEIJ000054"
click at [404, 147] on label "فاتورة مستهلك اقل من 25000.00 ج.م" at bounding box center [368, 145] width 73 height 6
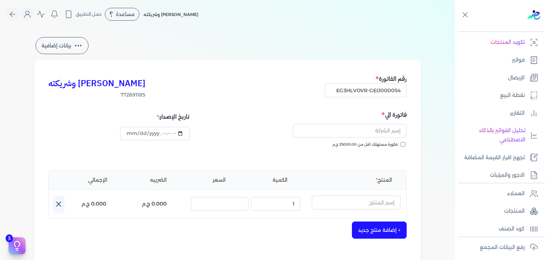
click at [404, 146] on input "فاتورة مستهلك اقل من 25000.00 ج.م" at bounding box center [403, 144] width 5 height 5
checkbox input "true"
click at [389, 133] on input "text" at bounding box center [350, 131] width 114 height 14
paste input "عبدالرحمن عادل"
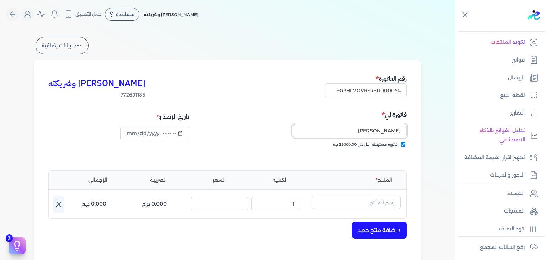
type input "عبدالرحمن عادل"
click at [370, 205] on input "text" at bounding box center [356, 202] width 89 height 14
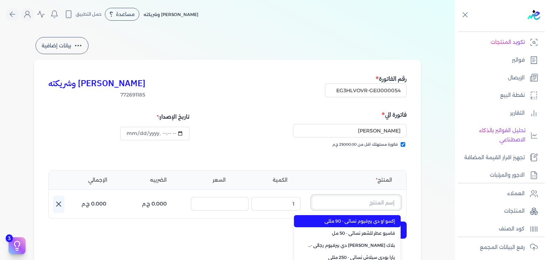
paste input "[PERSON_NAME][DEMOGRAPHIC_DATA] أزرق او دي بيرفيوم للجنسين - 100 مللي"
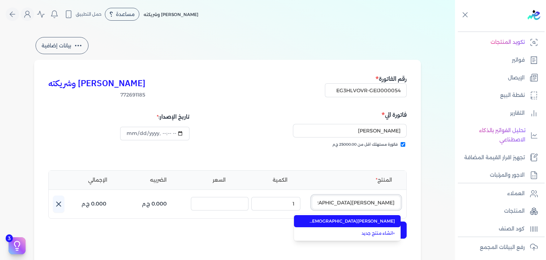
scroll to position [0, -36]
type input "[PERSON_NAME][DEMOGRAPHIC_DATA] أزرق او دي بيرفيوم للجنسين - 100 مللي"
click at [375, 220] on span "[PERSON_NAME][DEMOGRAPHIC_DATA] أزرق او دي بيرفيوم للجنسين - 100 مللي" at bounding box center [351, 221] width 87 height 6
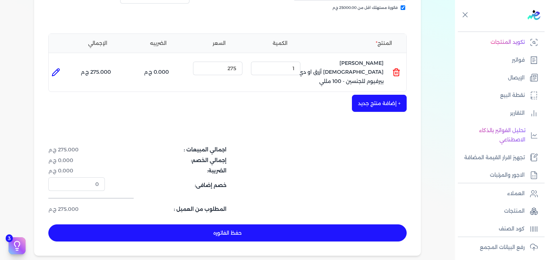
scroll to position [142, 0]
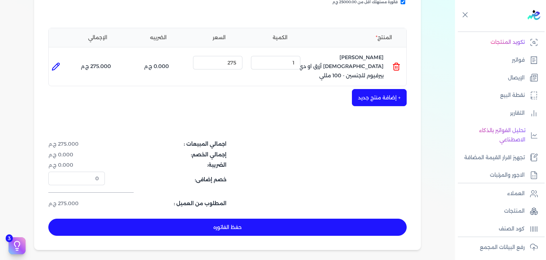
click at [299, 218] on button "حفظ الفاتوره" at bounding box center [227, 226] width 358 height 17
type input "[DATE]"
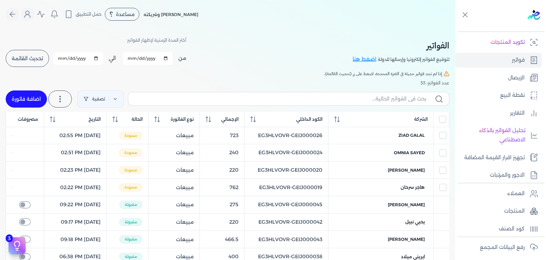
click at [373, 103] on label at bounding box center [288, 99] width 321 height 14
click at [373, 102] on input "text" at bounding box center [280, 98] width 292 height 7
paste input "EG3HLVOVR-GEIJ000054"
type input "EG3HLVOVR-GEIJ000054"
checkbox input "false"
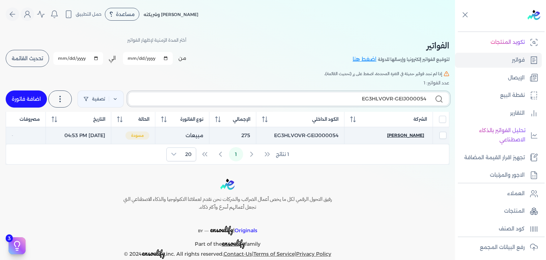
type input "EG3HLVOVR-GEIJ000054"
click at [412, 134] on span "عبدالرحمن عادل" at bounding box center [405, 135] width 37 height 6
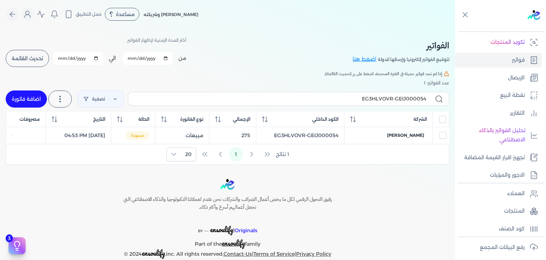
select select "EGP"
select select "B"
select select "EGS"
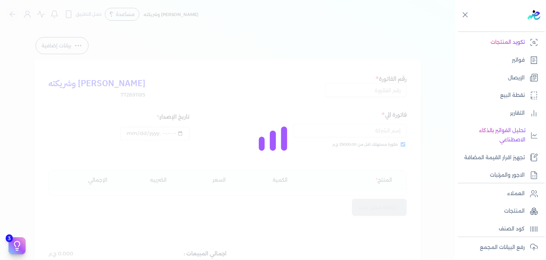
type input "EG3HLVOVR-GEIJ000054"
checkbox input "true"
type input "2025-10-04T16:53:31"
type input "[DATE]"
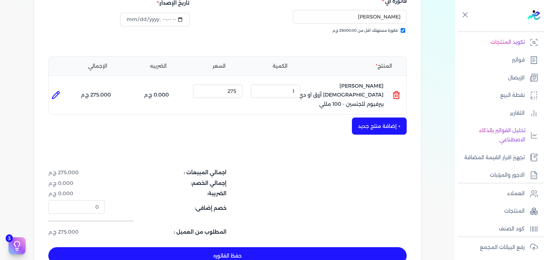
scroll to position [178, 0]
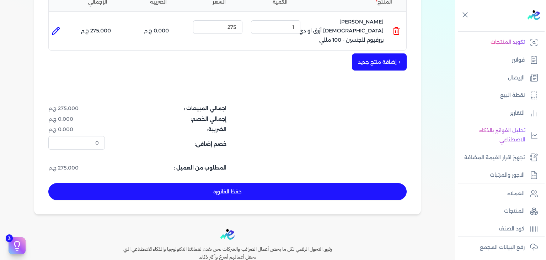
click at [266, 185] on button "حفظ الفاتوره" at bounding box center [227, 191] width 358 height 17
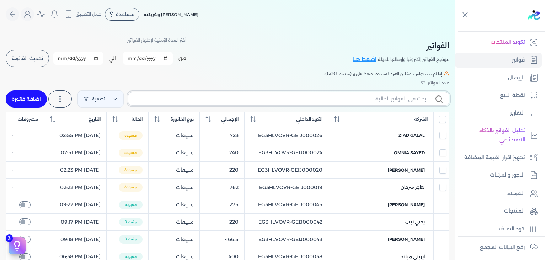
click at [271, 97] on input "text" at bounding box center [280, 98] width 292 height 7
paste input "EG3HLVOVR-GEIJ000055"
type input "EG3HLVOVR-GEIJ000055"
checkbox input "false"
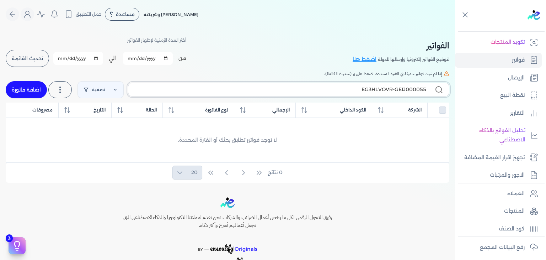
type input "EG3HLVOVR-GEIJ000055"
click at [26, 90] on link "اضافة فاتورة" at bounding box center [26, 89] width 41 height 17
select select "EGP"
select select "B"
select select "EGS"
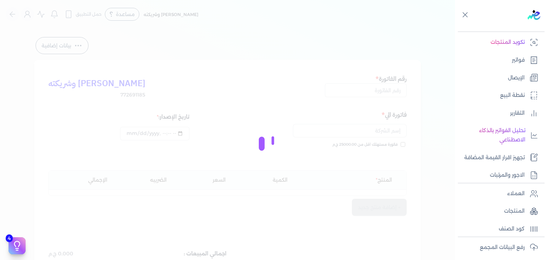
click at [405, 144] on div at bounding box center [273, 130] width 546 height 260
click at [391, 86] on div at bounding box center [273, 130] width 546 height 260
click at [405, 144] on div at bounding box center [273, 130] width 546 height 260
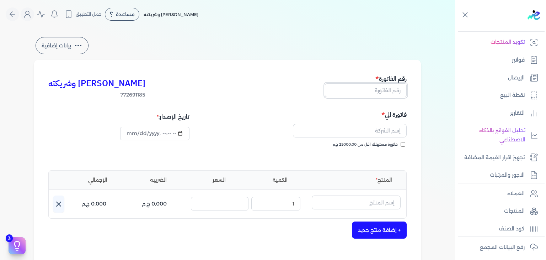
click at [397, 96] on input "text" at bounding box center [366, 90] width 82 height 14
paste input "EG3HLVOVR-GEIJ000055"
type input "EG3HLVOVR-GEIJ000055"
click at [405, 144] on input "فاتورة مستهلك اقل من 25000.00 ج.م" at bounding box center [403, 144] width 5 height 5
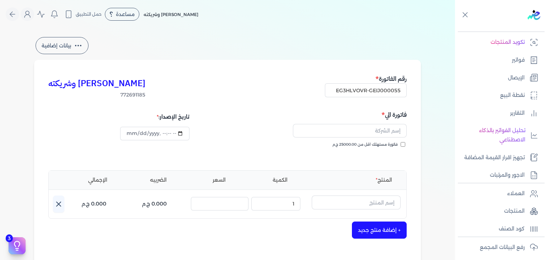
checkbox input "true"
click at [365, 127] on input "text" at bounding box center [350, 131] width 114 height 14
paste input "Salma Hassan"
type input "Salma Hassan"
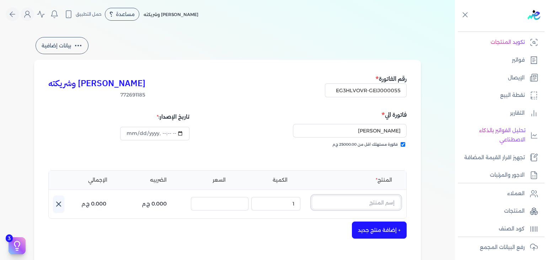
click at [356, 198] on input "text" at bounding box center [356, 202] width 89 height 14
paste input "فلورال دريم بودي سبلاش نسائي - 250 مللي"
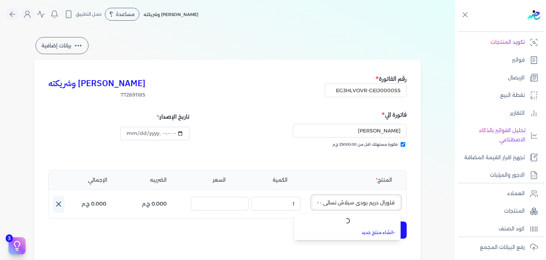
scroll to position [0, -21]
type input "فلورال دريم بودي سبلاش نسائي - 250 مللي"
click at [376, 234] on link "+ انشاء منتج جديد" at bounding box center [351, 233] width 87 height 6
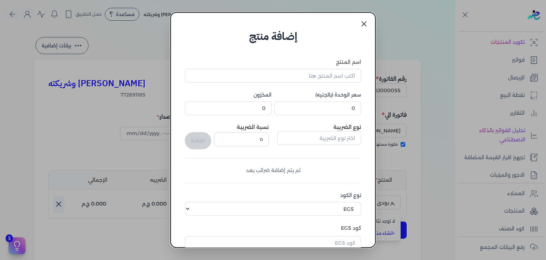
scroll to position [0, 0]
type input "2025-10-04T16:55:22"
click at [362, 27] on icon at bounding box center [364, 24] width 9 height 9
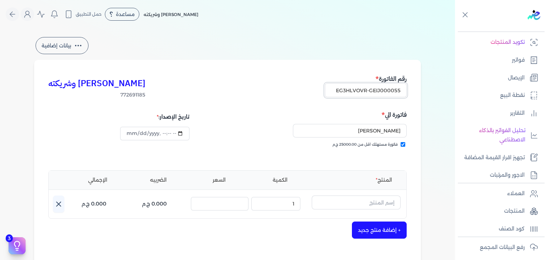
click at [381, 91] on input "EG3HLVOVR-GEIJ000055" at bounding box center [366, 90] width 82 height 14
paste input "6"
type input "EG3HLVOVR-GEIJ000056"
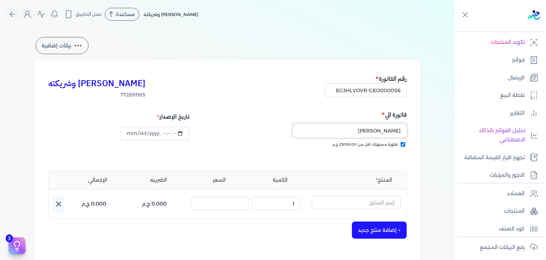
click at [375, 131] on input "Salma Hassan" at bounding box center [350, 131] width 114 height 14
paste input "خالد العشماوي"
type input "خالد العشماوي"
click at [370, 202] on input "text" at bounding box center [356, 202] width 89 height 14
paste input "إنترمات رذاذ معطر رجالي - 250 مللي"
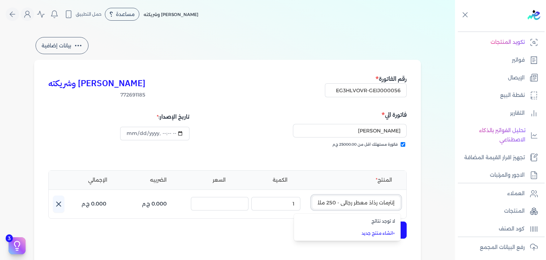
scroll to position [0, -3]
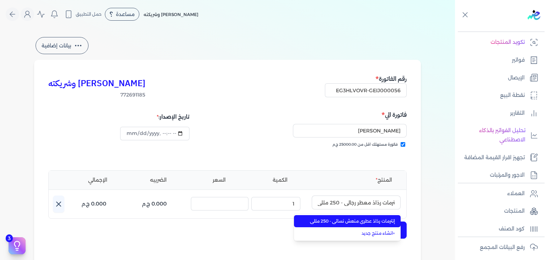
click at [361, 220] on span "إنترمات رذاذ عطري منعش نسائي - 250 مللي" at bounding box center [351, 221] width 87 height 6
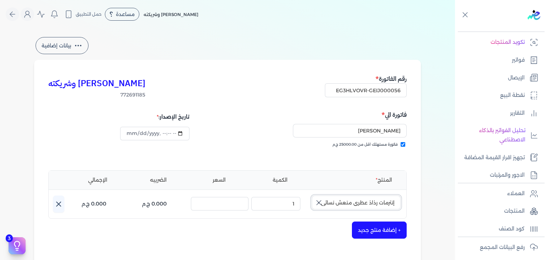
click at [354, 204] on input "إنترمات رذاذ عطري منعش نسائي - 250 مللي" at bounding box center [356, 202] width 89 height 14
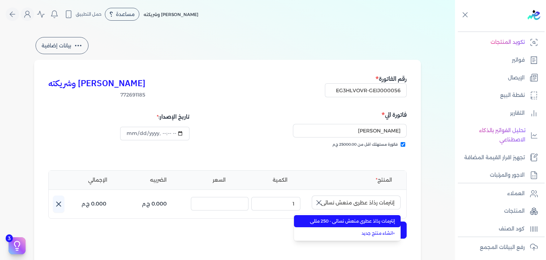
click at [361, 222] on span "إنترمات رذاذ عطري منعش نسائي - 250 مللي" at bounding box center [351, 221] width 87 height 6
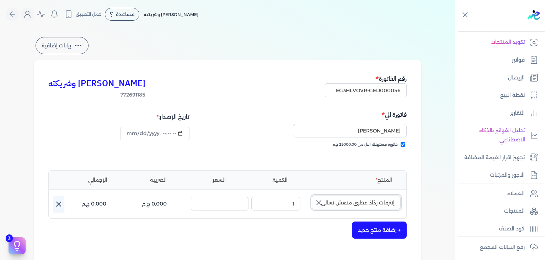
click at [364, 199] on input "إنترمات رذاذ عطري منعش نسائي - 250 مللي" at bounding box center [356, 202] width 89 height 14
type input "إنترمات رذاذ عطري منعش نسائي - 250 مللي"
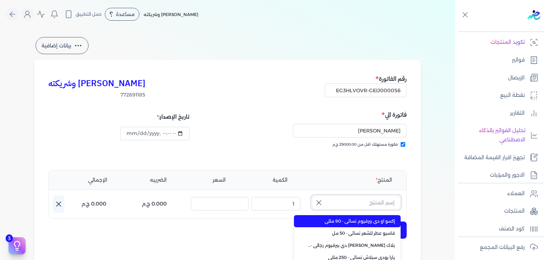
type input "Y"
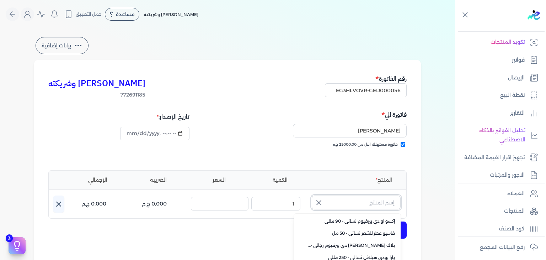
scroll to position [27, 0]
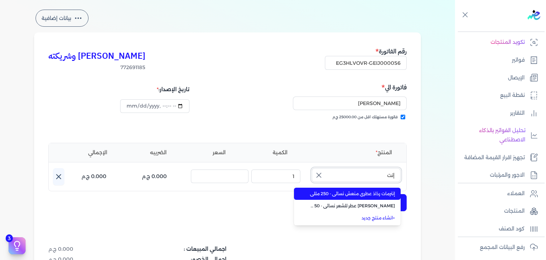
type input "إنت"
click at [363, 196] on span "إنترمات رذاذ عطري منعش نسائي - 250 مللي" at bounding box center [351, 193] width 87 height 6
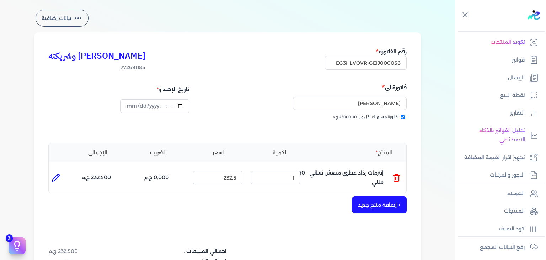
click at [398, 176] on icon at bounding box center [396, 177] width 9 height 9
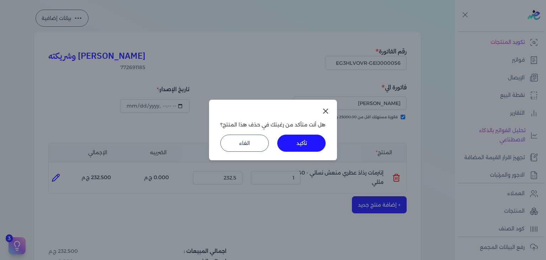
click at [296, 146] on button "تأكيد" at bounding box center [301, 142] width 48 height 17
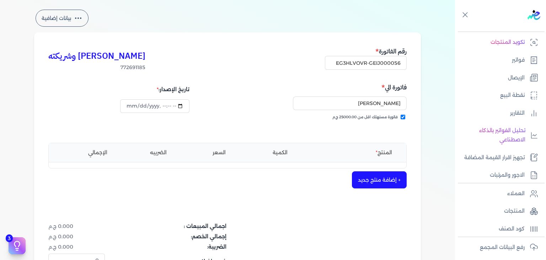
click at [390, 179] on button "+ إضافة منتج جديد" at bounding box center [379, 179] width 55 height 17
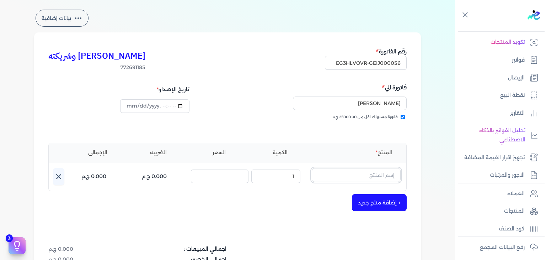
click at [353, 175] on input "text" at bounding box center [356, 175] width 89 height 14
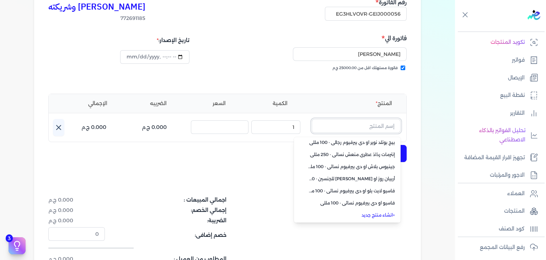
scroll to position [134, 0]
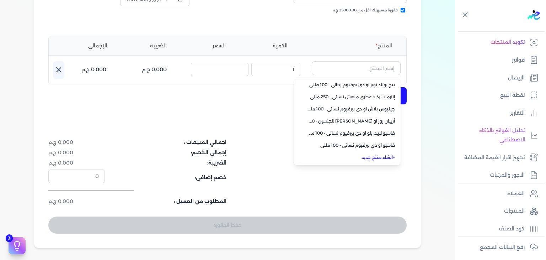
click at [390, 157] on link "+ انشاء منتج جديد" at bounding box center [351, 157] width 87 height 6
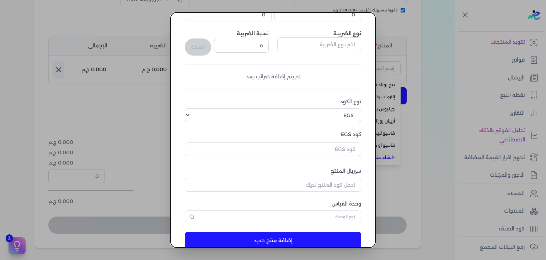
scroll to position [109, 0]
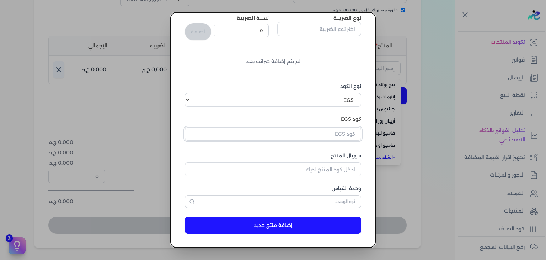
click at [343, 137] on input "text" at bounding box center [273, 134] width 176 height 14
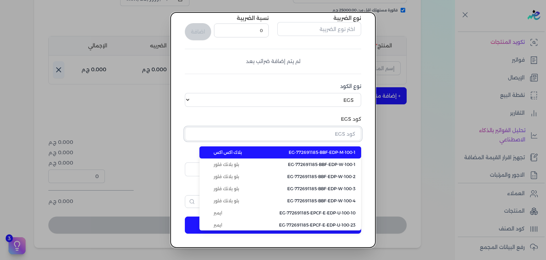
paste input "EG-772691185-EPCF-P-PS-M-250-4"
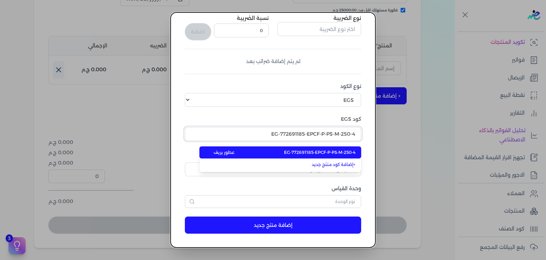
type input "EG-772691185-EPCF-P-PS-M-250-4"
click at [333, 153] on span "EG-772691185-EPCF-P-PS-M-250-4" at bounding box center [319, 152] width 71 height 6
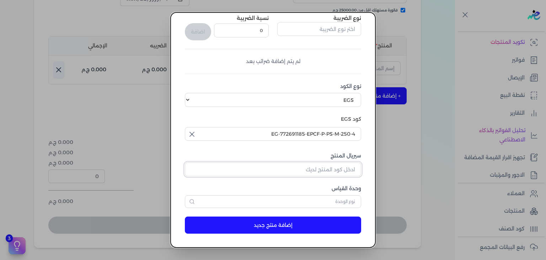
click at [341, 167] on input "سيريال المنتج" at bounding box center [273, 169] width 176 height 14
paste input "Z3E3C07A0C1DA2A013042Z-1"
type input "Z3E3C07A0C1DA2A013042Z-1"
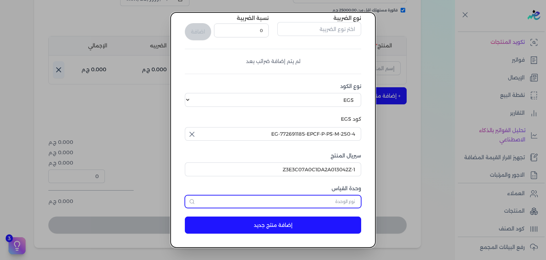
click at [338, 198] on input "text" at bounding box center [273, 201] width 176 height 13
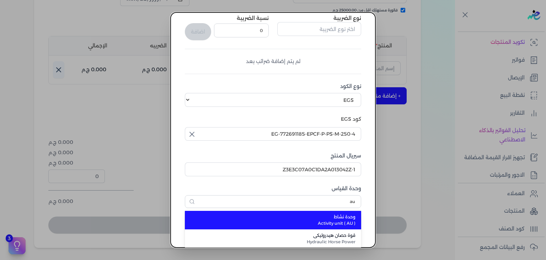
click at [324, 219] on span "وحدة نشاط" at bounding box center [277, 216] width 156 height 6
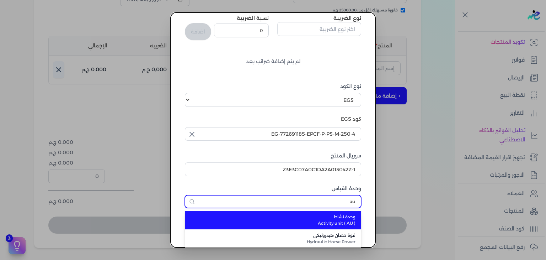
type input "وحدة نشاط"
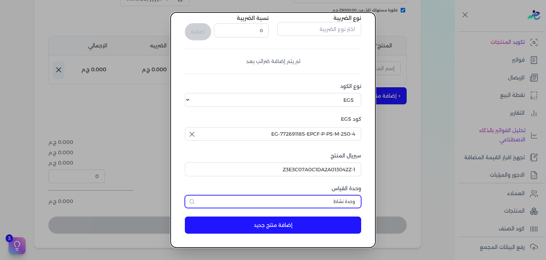
scroll to position [0, 0]
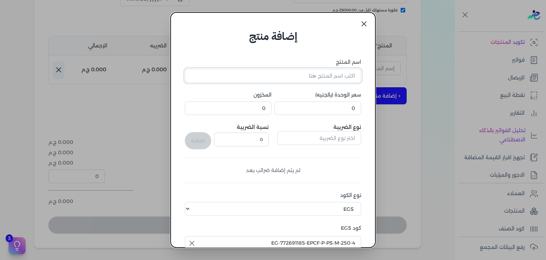
click at [340, 78] on input "اسم المنتج" at bounding box center [273, 76] width 176 height 14
click at [338, 112] on input "0" at bounding box center [317, 108] width 87 height 14
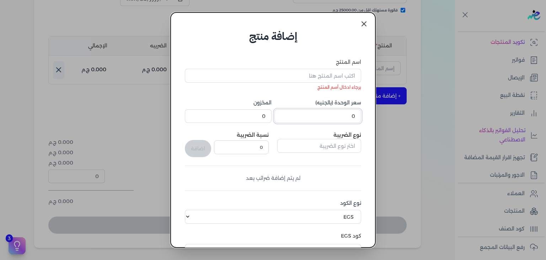
click at [338, 112] on input "0" at bounding box center [317, 116] width 87 height 14
type input "210"
click at [287, 76] on input "اسم المنتج" at bounding box center [273, 76] width 176 height 14
paste input "إنترمات رذاذ معطر رجالي - 250 مللي"
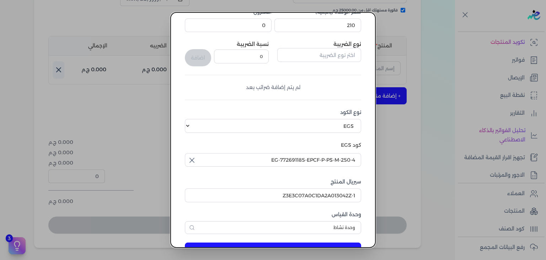
scroll to position [109, 0]
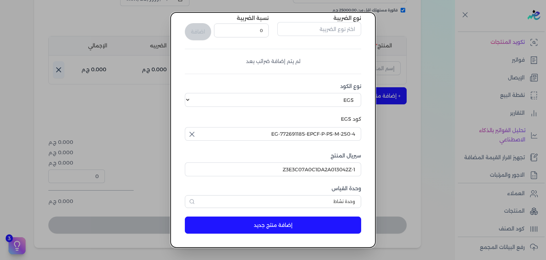
type input "إنترمات رذاذ معطر رجالي - 250 مللي"
click at [274, 222] on button "إضافة منتج جديد" at bounding box center [273, 224] width 176 height 17
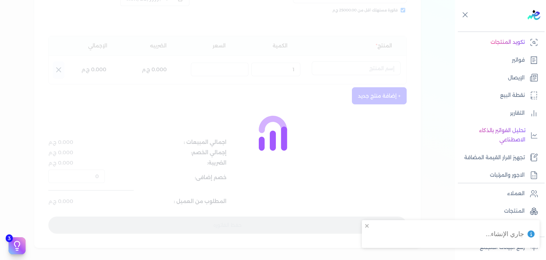
select select "EGS"
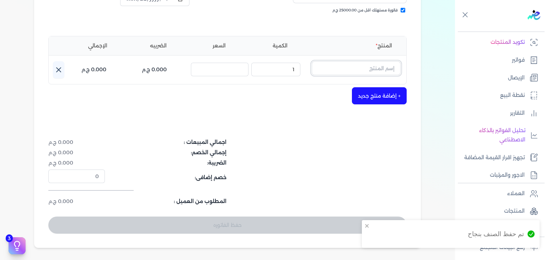
click at [364, 64] on input "text" at bounding box center [356, 68] width 89 height 14
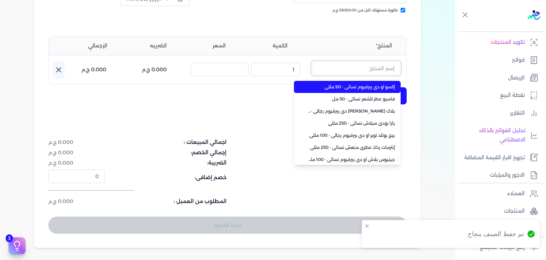
paste input "إنترمات رذاذ معطر رجالي - 250 مللي"
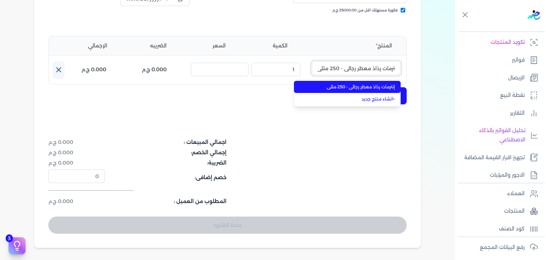
type input "إنترمات رذاذ معطر رجالي - 250 مللي"
click at [351, 87] on span "إنترمات رذاذ معطر رجالي - 250 مللي" at bounding box center [351, 87] width 87 height 6
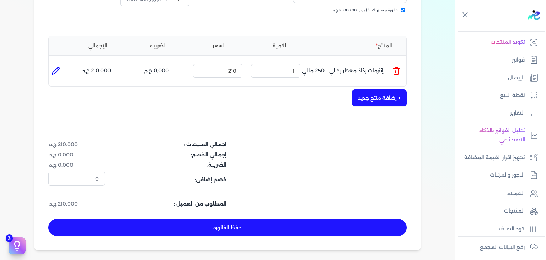
click at [293, 228] on button "حفظ الفاتوره" at bounding box center [227, 227] width 358 height 17
type input "[DATE]"
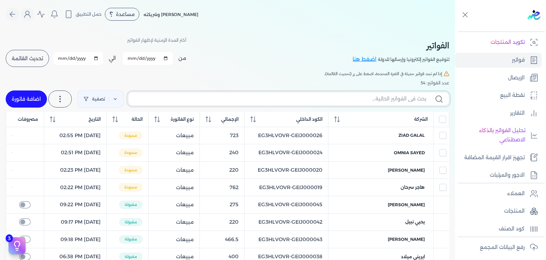
click at [336, 97] on input "text" at bounding box center [280, 98] width 292 height 7
paste input "EG3HLVOVR-GEIJ000056"
type input "EG3HLVOVR-GEIJ000056"
checkbox input "false"
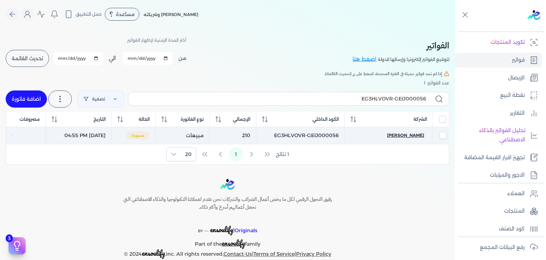
click at [411, 135] on span "خالد العشماوي" at bounding box center [405, 135] width 37 height 6
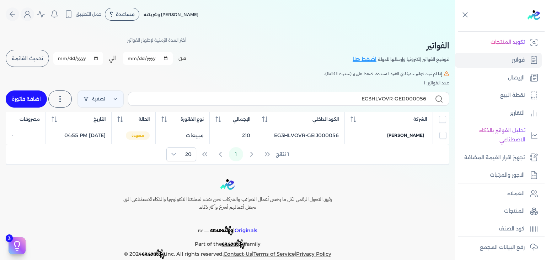
select select "EGP"
select select "B"
select select "EGS"
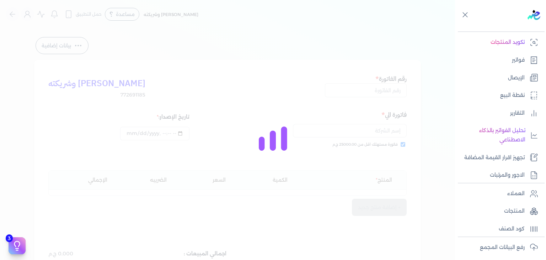
type input "EG3HLVOVR-GEIJ000056"
checkbox input "true"
type input "2025-10-04T16:55:22"
type input "[DATE]"
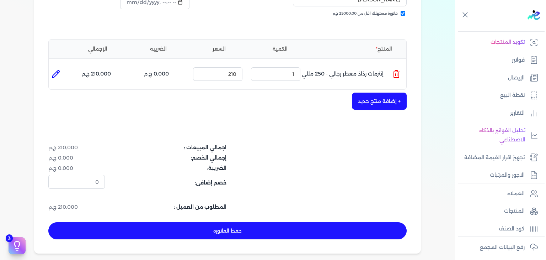
scroll to position [213, 0]
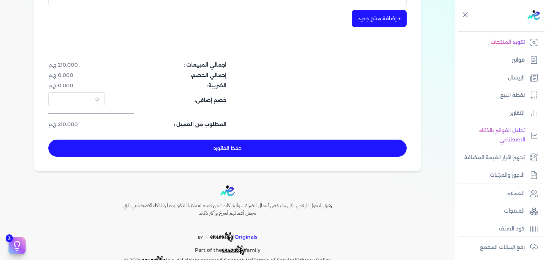
click at [289, 150] on button "حفظ الفاتوره" at bounding box center [227, 147] width 358 height 17
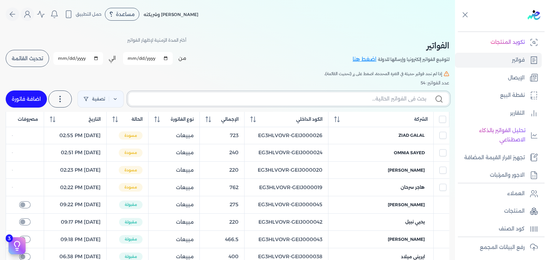
click at [347, 98] on input "text" at bounding box center [280, 98] width 292 height 7
paste input "EG3HLVOVR-GEIJ000057"
type input "EG3HLVOVR-GEIJ000057"
checkbox input "false"
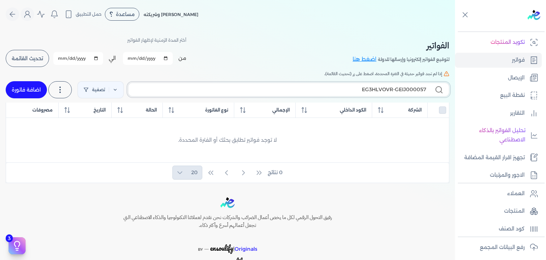
type input "EG3HLVOVR-GEIJ000057"
click at [41, 93] on link "اضافة فاتورة" at bounding box center [26, 89] width 41 height 17
select select "EGP"
select select "B"
select select "EGS"
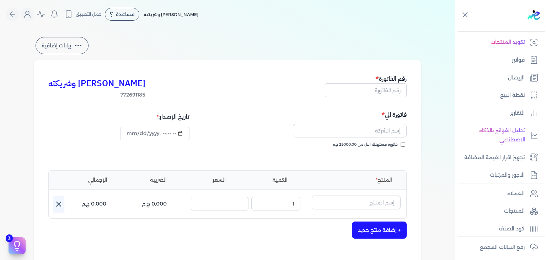
click at [404, 144] on input "فاتورة مستهلك اقل من 25000.00 ج.م" at bounding box center [403, 144] width 5 height 5
checkbox input "true"
click at [388, 86] on input "text" at bounding box center [366, 90] width 82 height 14
paste input "EG3HLVOVR-GEIJ000057"
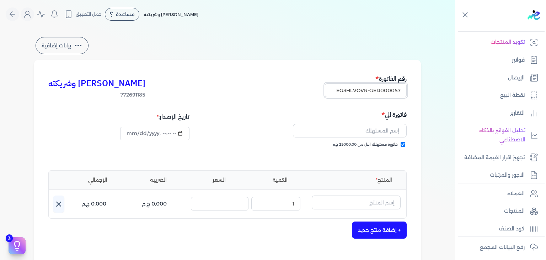
type input "EG3HLVOVR-GEIJ000057"
type input "2025-10-04T17:00:55"
click at [380, 133] on input "text" at bounding box center [350, 131] width 114 height 14
paste input "mahmoud mehany"
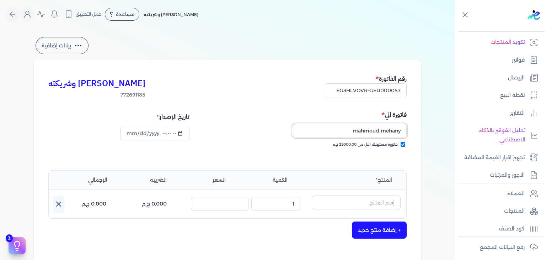
type input "mahmoud mehany"
click at [368, 199] on input "text" at bounding box center [356, 202] width 89 height 14
paste input "اميرة العرب رذاذ عطري منعش نسائي - 250 مللي"
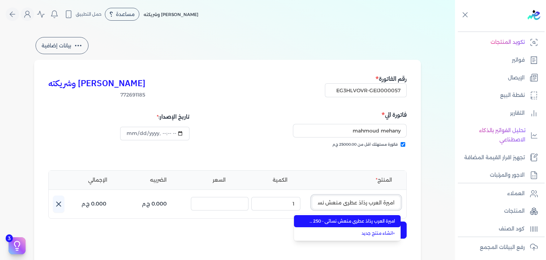
scroll to position [0, -33]
type input "اميرة العرب رذاذ عطري منعش نسائي - 250 مللي"
click at [367, 222] on span "اميرة العرب رذاذ عطري منعش نسائي - 250 مللي" at bounding box center [351, 221] width 87 height 6
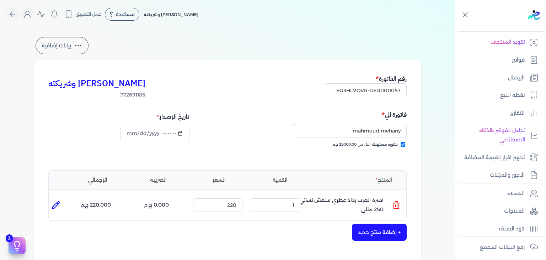
scroll to position [142, 0]
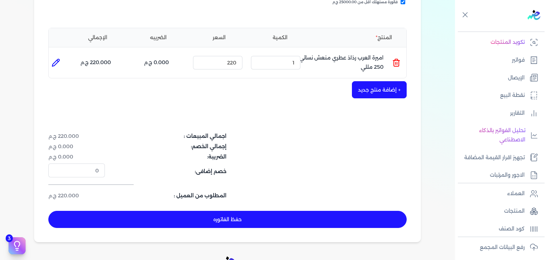
click at [321, 222] on button "حفظ الفاتوره" at bounding box center [227, 218] width 358 height 17
type input "[DATE]"
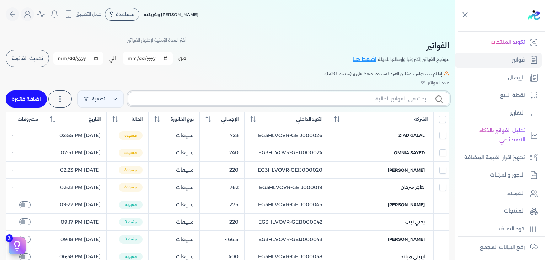
click at [377, 97] on input "text" at bounding box center [280, 98] width 292 height 7
paste input "EG3HLVOVR-GEIJ000057"
type input "EG3HLVOVR-GEIJ000057"
checkbox input "false"
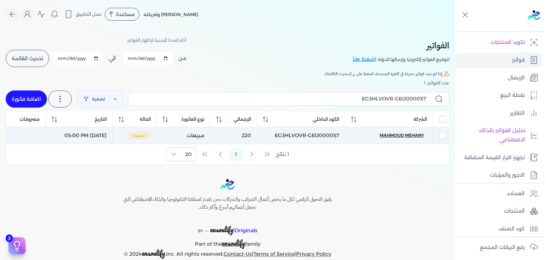
click at [404, 135] on span "mahmoud mehany" at bounding box center [402, 135] width 44 height 6
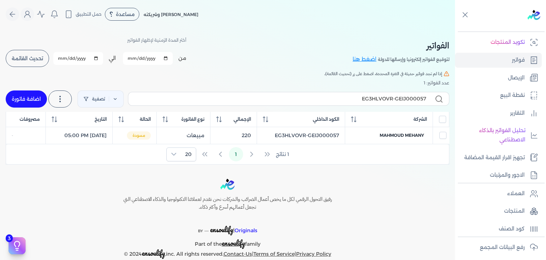
select select "EGP"
select select "B"
select select "EGS"
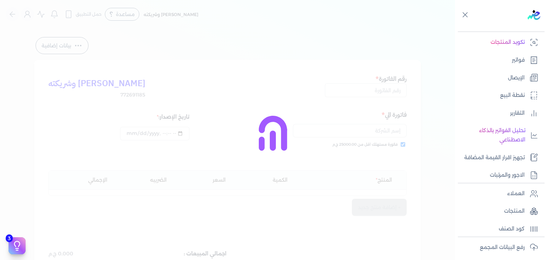
type input "EG3HLVOVR-GEIJ000057"
checkbox input "true"
type input "2025-10-04T17:00:55"
type input "[DATE]"
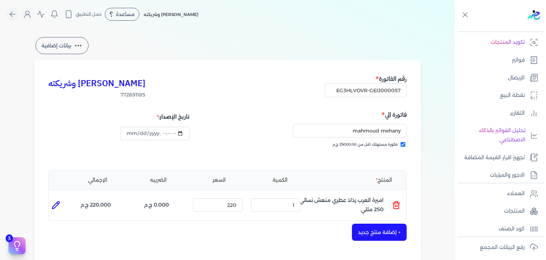
scroll to position [213, 0]
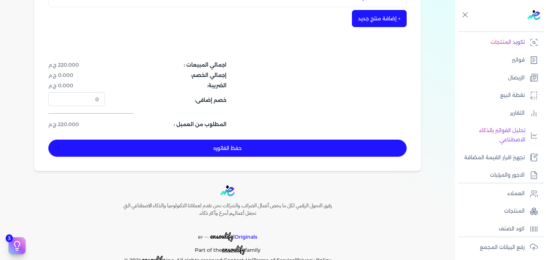
click at [253, 149] on button "حفظ الفاتوره" at bounding box center [227, 147] width 358 height 17
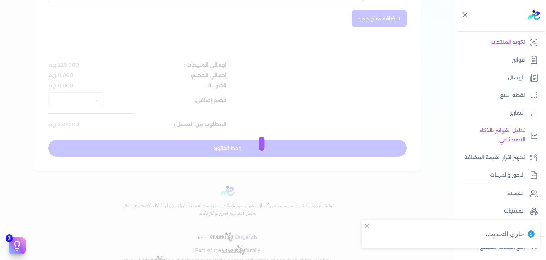
type input "2025-10-04T17:01:25"
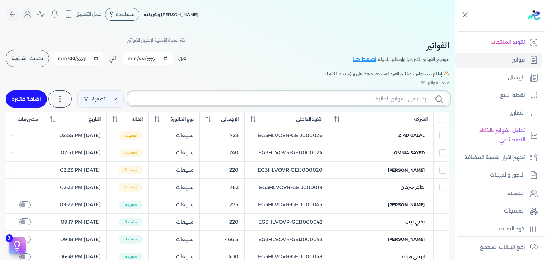
click at [253, 101] on input "text" at bounding box center [280, 98] width 292 height 7
paste input "EG3HLVOVR-GEIJ000058"
type input "EG3HLVOVR-GEIJ000058"
checkbox input "false"
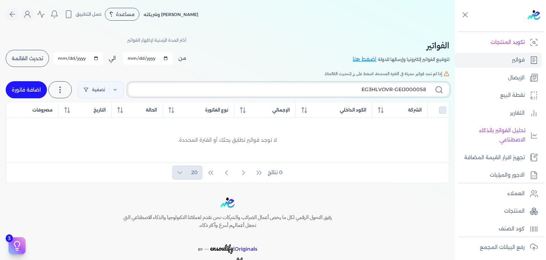
type input "EG3HLVOVR-GEIJ000058"
drag, startPoint x: 36, startPoint y: 92, endPoint x: 328, endPoint y: 156, distance: 299.2
click at [37, 92] on link "اضافة فاتورة" at bounding box center [26, 89] width 41 height 17
select select "EGP"
select select "B"
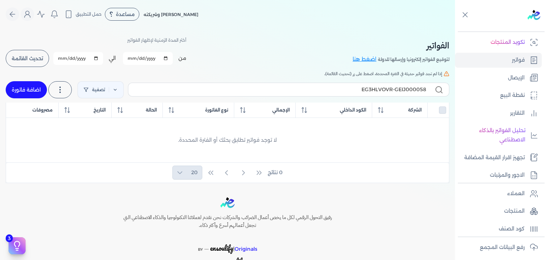
select select "EGS"
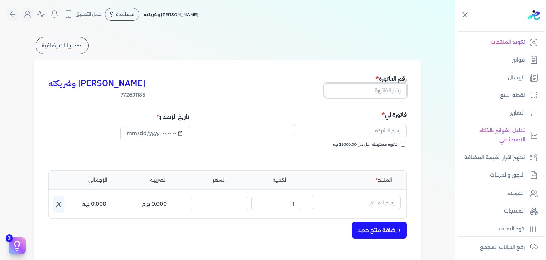
click at [388, 88] on input "text" at bounding box center [366, 90] width 82 height 14
paste input "EG3HLVOVR-GEIJ000058"
type input "EG3HLVOVR-GEIJ000058"
type input "2025-10-04T17:01:43"
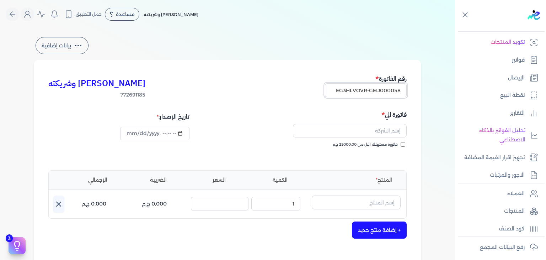
type input "EG3HLVOVR-GEIJ000058"
click at [404, 147] on label "فاتورة مستهلك اقل من 25000.00 ج.م" at bounding box center [368, 145] width 73 height 6
click at [404, 146] on input "فاتورة مستهلك اقل من 25000.00 ج.م" at bounding box center [403, 144] width 5 height 5
checkbox input "true"
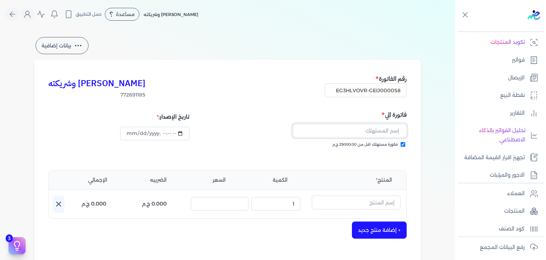
click at [373, 129] on input "text" at bounding box center [350, 131] width 114 height 14
paste input "احمد رمضان بوعقوب"
type input "احمد رمضان بوعقوب"
click at [358, 203] on input "text" at bounding box center [356, 202] width 89 height 14
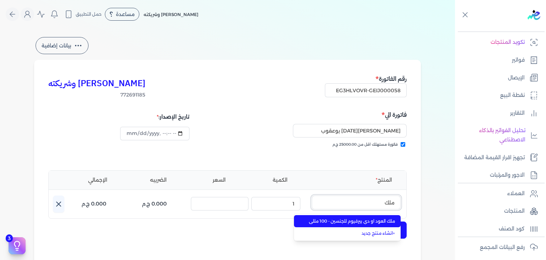
type input "ملك"
click at [345, 217] on li "ملك العود او دي بيرفيوم للجنسين - 100 مللي" at bounding box center [347, 221] width 107 height 12
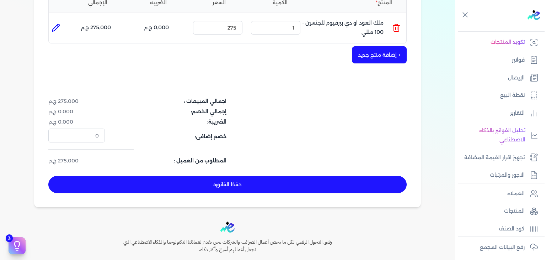
scroll to position [178, 0]
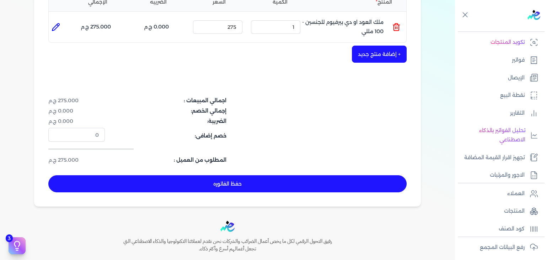
click at [302, 185] on button "حفظ الفاتوره" at bounding box center [227, 183] width 358 height 17
type input "[DATE]"
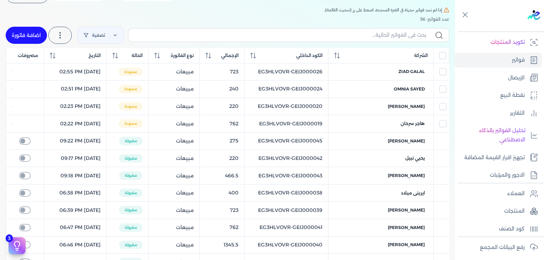
scroll to position [28, 0]
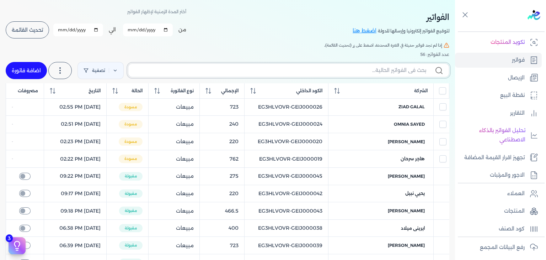
click at [364, 70] on input "text" at bounding box center [280, 69] width 292 height 7
paste input "EG3HLVOVR-GEIJ000058"
type input "EG3HLVOVR-GEIJ000058"
checkbox input "false"
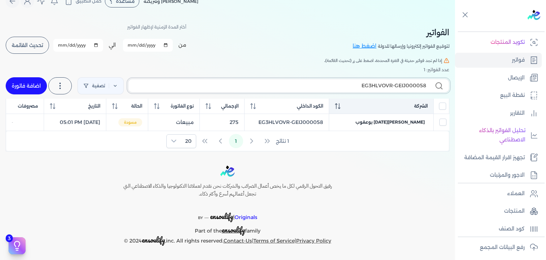
scroll to position [12, 0]
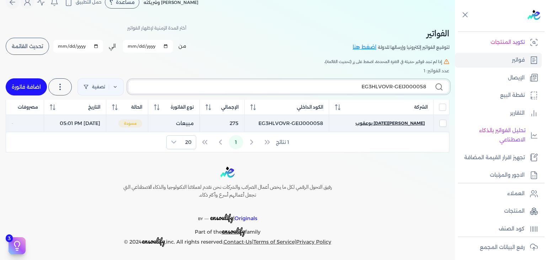
type input "EG3HLVOVR-GEIJ000058"
click at [408, 120] on span "احمد رمضان بوعقوب" at bounding box center [390, 123] width 69 height 6
select select "EGP"
select select "B"
select select "EGS"
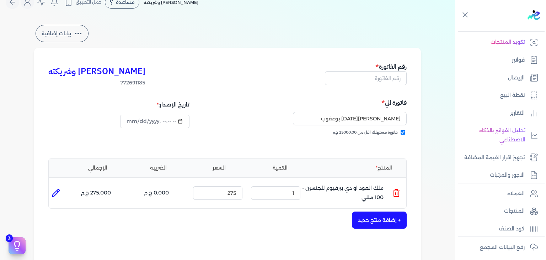
type input "EG3HLVOVR-GEIJ000058"
checkbox input "true"
type input "2025-10-04T17:01:43"
type input "[DATE]"
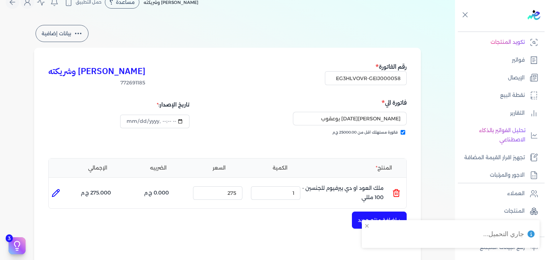
type input "2025-10-04T17:02:11"
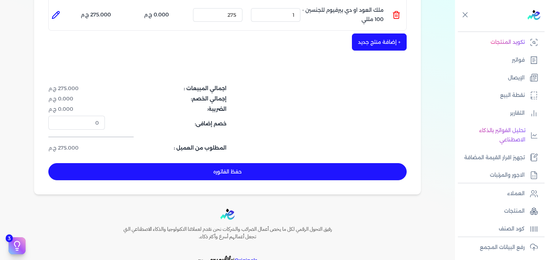
click at [295, 172] on button "حفظ الفاتوره" at bounding box center [227, 171] width 358 height 17
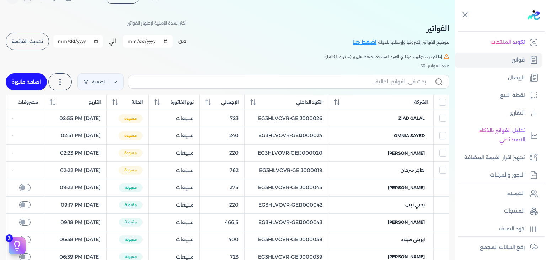
scroll to position [5, 0]
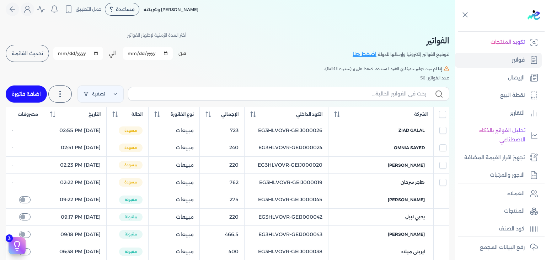
click at [41, 94] on link "اضافة فاتورة" at bounding box center [26, 93] width 41 height 17
select select "EGP"
select select "B"
select select "EGS"
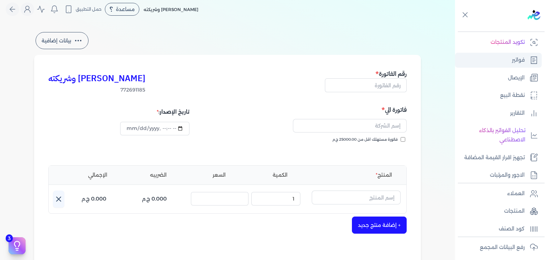
click at [512, 62] on p "فواتير" at bounding box center [518, 59] width 13 height 9
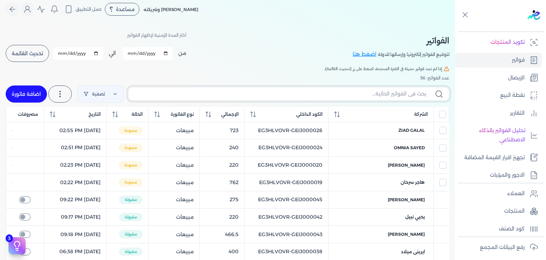
click at [385, 95] on input "text" at bounding box center [280, 93] width 292 height 7
paste input "EG3HLVOVR-GEIJ000059"
type input "EG3HLVOVR-GEIJ000059"
checkbox input "false"
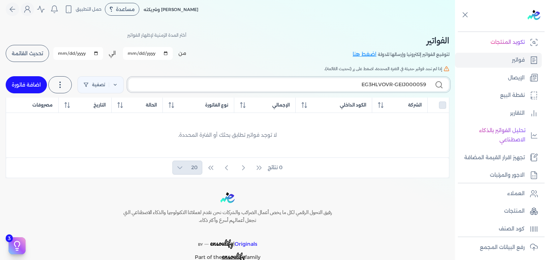
type input "EG3HLVOVR-GEIJ000059"
click at [44, 90] on link "اضافة فاتورة" at bounding box center [26, 84] width 41 height 17
select select "EGP"
select select "B"
select select "EGS"
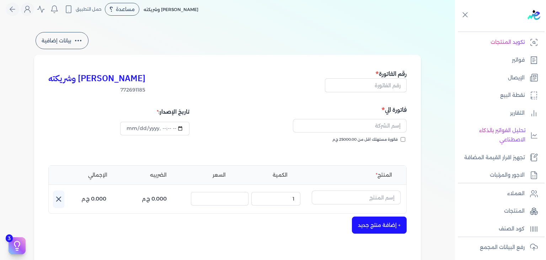
click at [405, 141] on input "فاتورة مستهلك اقل من 25000.00 ج.م" at bounding box center [403, 139] width 5 height 5
checkbox input "true"
click at [390, 87] on input "text" at bounding box center [366, 85] width 82 height 14
paste input "EG3HLVOVR-GEIJ000059"
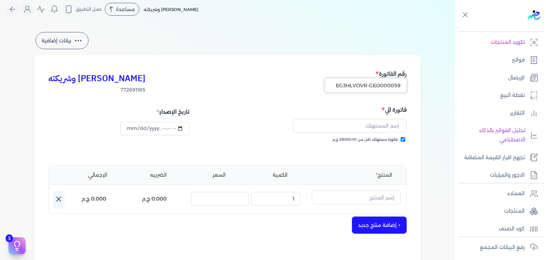
type input "EG3HLVOVR-GEIJ000059"
click at [361, 126] on input "text" at bounding box center [350, 126] width 114 height 14
paste input "samah naser"
type input "samah naser"
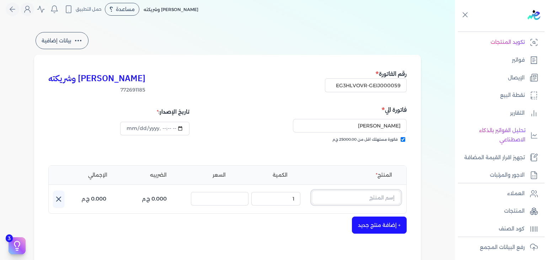
click at [362, 194] on input "text" at bounding box center [356, 197] width 89 height 14
paste input "شنسي دي بلو او [PERSON_NAME] رجالي - 100 مللي"
type input "شنسي دي بلو او [PERSON_NAME] رجالي - 100 مللي"
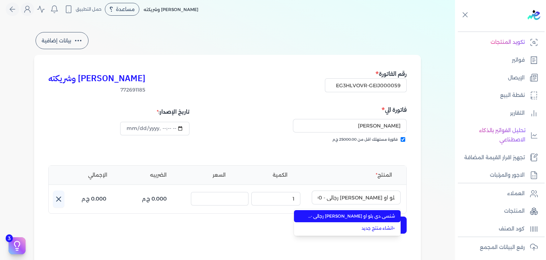
click at [329, 215] on span "شنسي دي بلو او [PERSON_NAME] رجالي - 100 مللي" at bounding box center [351, 216] width 87 height 6
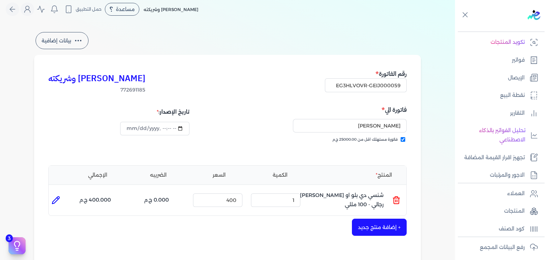
scroll to position [218, 0]
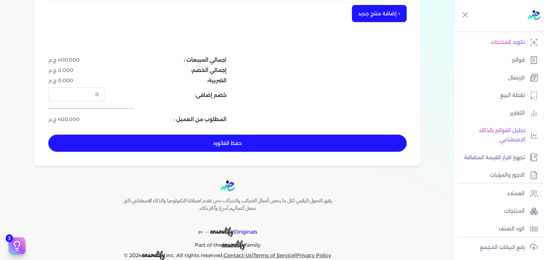
click at [328, 146] on button "حفظ الفاتوره" at bounding box center [227, 142] width 358 height 17
type input "[DATE]"
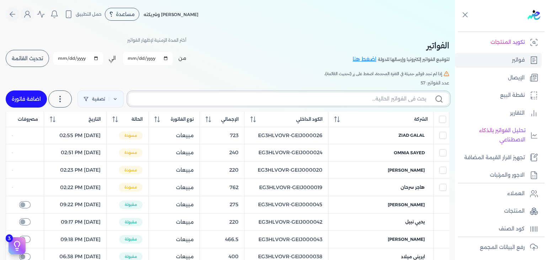
click at [397, 96] on input "text" at bounding box center [280, 98] width 292 height 7
paste input "EG3HLVOVR-GEIJ000059"
type input "EG3HLVOVR-GEIJ000059"
checkbox input "false"
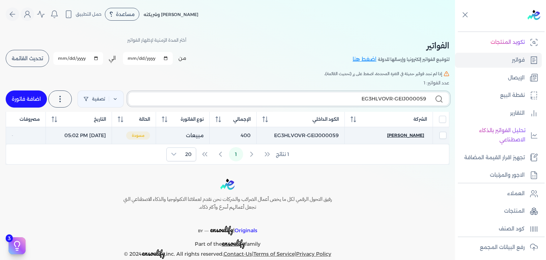
type input "EG3HLVOVR-GEIJ000059"
click at [412, 136] on span "samah naser" at bounding box center [405, 135] width 37 height 6
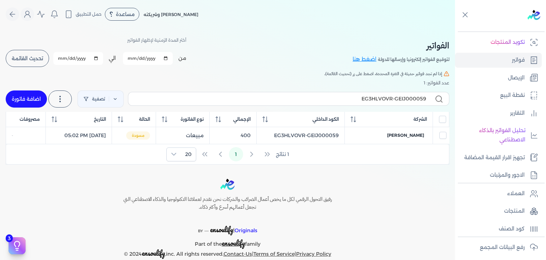
select select "EGP"
select select "B"
select select "EGS"
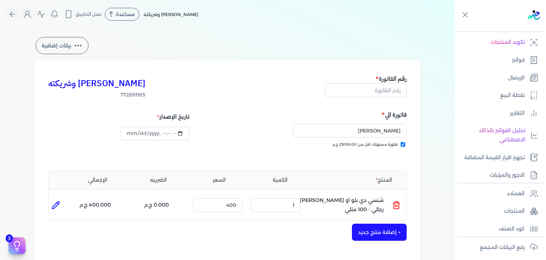
type input "EG3HLVOVR-GEIJ000059"
checkbox input "true"
type input "2025-10-04T17:02:42"
type input "[DATE]"
type input "2025-10-04T17:03:12"
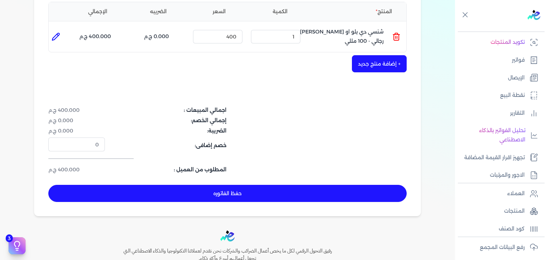
scroll to position [213, 0]
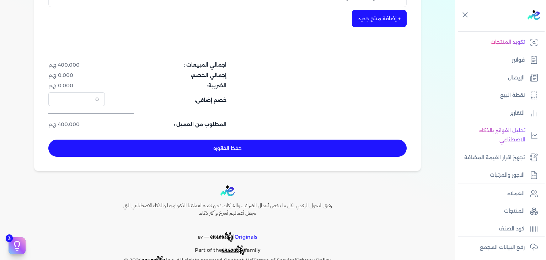
click at [299, 149] on button "حفظ الفاتوره" at bounding box center [227, 147] width 358 height 17
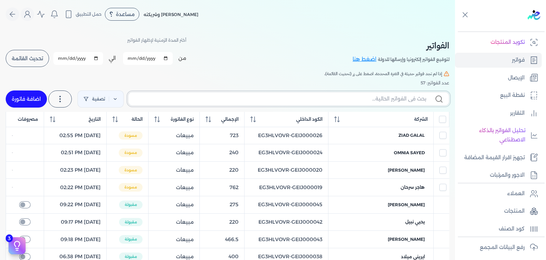
click at [352, 100] on input "text" at bounding box center [280, 98] width 292 height 7
paste input "EG3HLVOVR-GEIJ000060"
type input "EG3HLVOVR-GEIJ000060"
checkbox input "false"
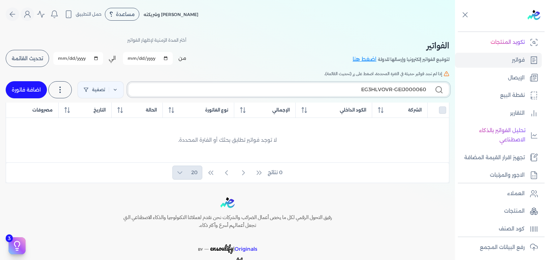
type input "EG3HLVOVR-GEIJ000060"
click at [38, 91] on link "اضافة فاتورة" at bounding box center [26, 89] width 41 height 17
select select "EGP"
select select "B"
select select "EGS"
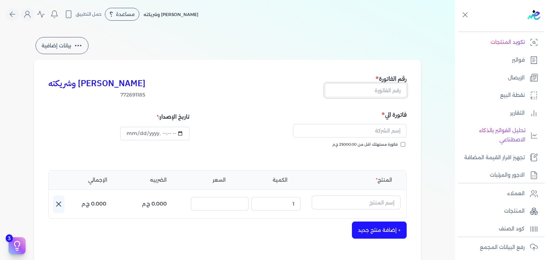
click at [393, 92] on input "text" at bounding box center [366, 90] width 82 height 14
paste input "EG3HLVOVR-GEIJ000060"
type input "EG3HLVOVR-GEIJ000060"
click at [404, 143] on input "فاتورة مستهلك اقل من 25000.00 ج.م" at bounding box center [403, 144] width 5 height 5
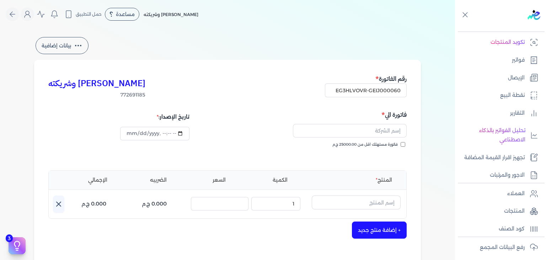
checkbox input "true"
type input "2025-10-04T17:03:39"
click at [378, 130] on input "text" at bounding box center [350, 131] width 114 height 14
paste input "ahmed elbaz"
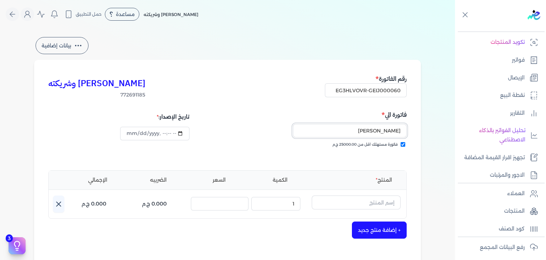
type input "ahmed elbaz"
click at [514, 212] on p "المنتجات" at bounding box center [514, 210] width 21 height 9
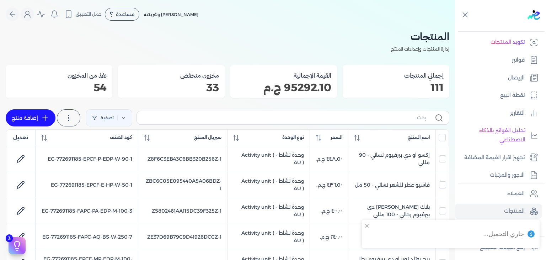
click at [198, 113] on label at bounding box center [293, 118] width 313 height 14
click at [198, 114] on input "text" at bounding box center [285, 117] width 284 height 7
paste input "EG-772691185-FAPC-SC-EDP-M-100-7"
type input "EG-772691185-FAPC-SC-EDP-M-100-7"
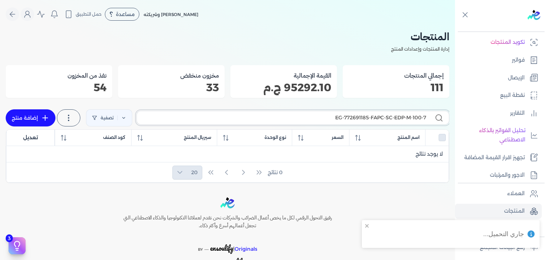
checkbox input "false"
click at [32, 118] on link "إضافة منتج" at bounding box center [31, 117] width 50 height 17
select select "EGS"
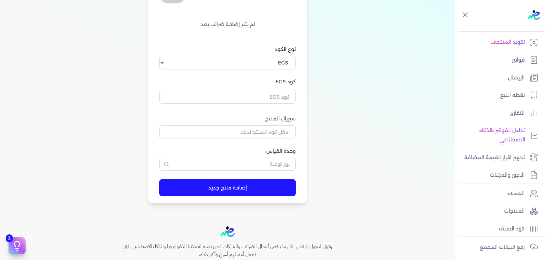
scroll to position [235, 0]
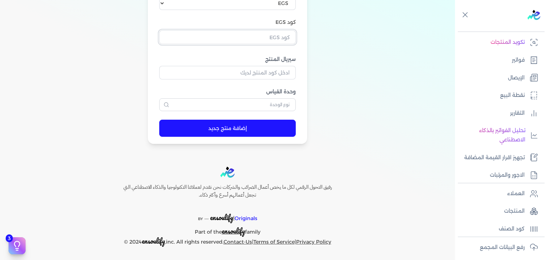
click at [277, 39] on input "text" at bounding box center [227, 37] width 137 height 14
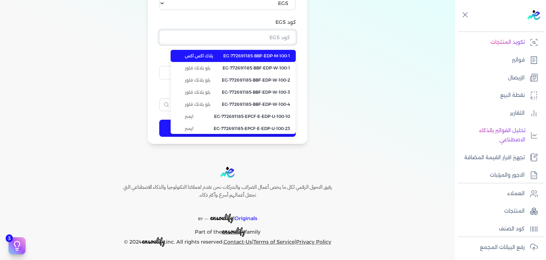
paste input "EG-772691185-FAPC-SC-EDP-M-100-7"
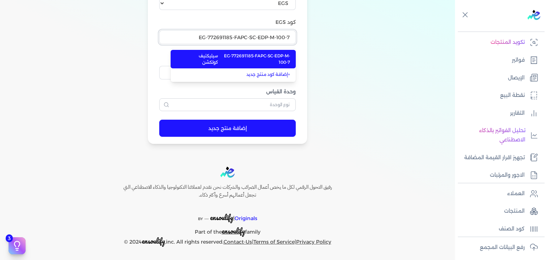
type input "EG-772691185-FAPC-SC-EDP-M-100-7"
click at [272, 54] on span "EG-772691185-FAPC-SC-EDP-M-100-7" at bounding box center [254, 59] width 71 height 13
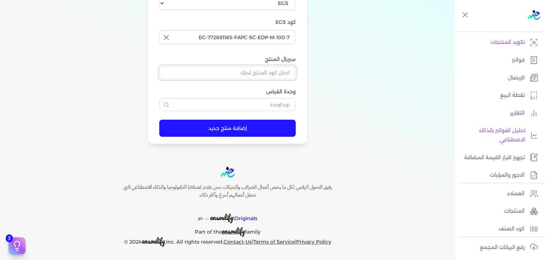
click at [283, 68] on input "سيريال المنتج" at bounding box center [227, 73] width 137 height 14
paste input "Z8047E9CC53C989E0DE58Z-1"
type input "Z8047E9CC53C989E0DE58Z-1"
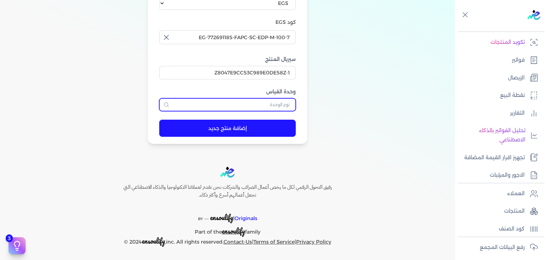
click at [281, 98] on input "text" at bounding box center [227, 104] width 137 height 13
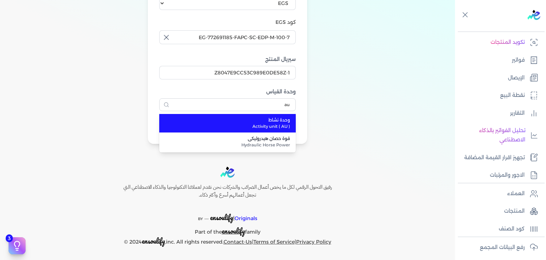
click at [280, 117] on span "وحدة نشاط" at bounding box center [232, 120] width 117 height 6
type input "وحدة نشاط"
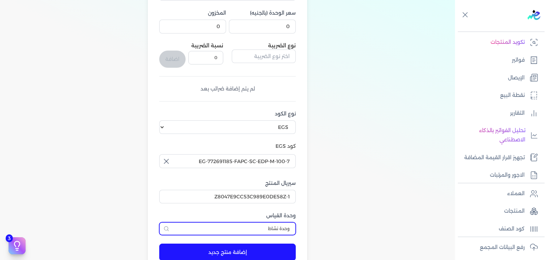
scroll to position [92, 0]
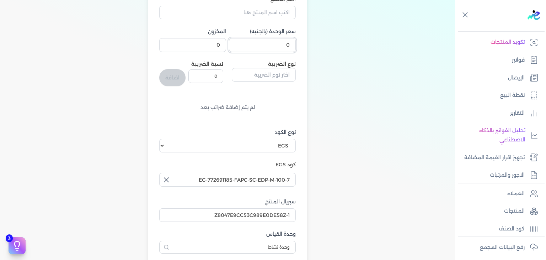
click at [284, 47] on input "0" at bounding box center [262, 45] width 67 height 14
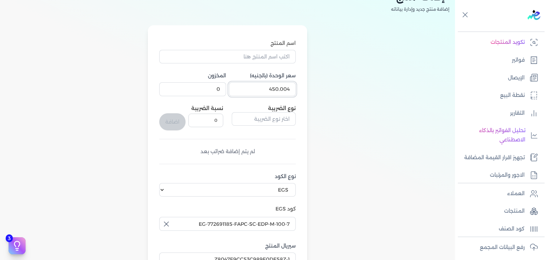
scroll to position [0, 0]
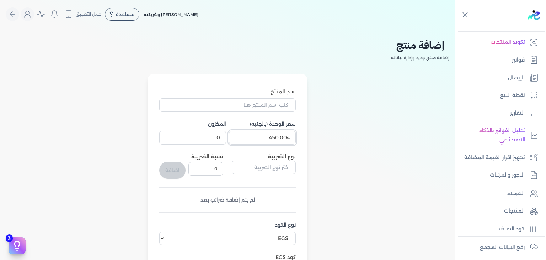
type input "450.004"
click at [273, 103] on input "اسم المنتج" at bounding box center [227, 105] width 137 height 14
paste input "رقم. 106 او دي بيرفيوم رجالي - 100 مللي"
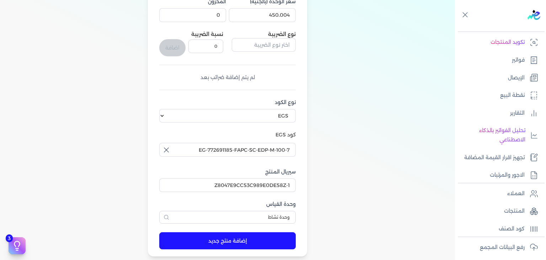
scroll to position [213, 0]
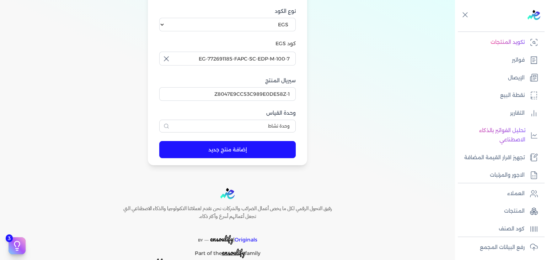
type input "رقم. 106 او دي بيرفيوم رجالي - 100 مللي"
click at [269, 140] on form "اسم المنتج رقم. 106 او دي بيرفيوم رجالي - 100 مللي سعر الوحدة (بالجنيه) 450.004…" at bounding box center [227, 12] width 151 height 305
click at [284, 150] on button "إضافة منتج جديد" at bounding box center [227, 149] width 137 height 17
click at [517, 64] on p "فواتير" at bounding box center [518, 59] width 13 height 9
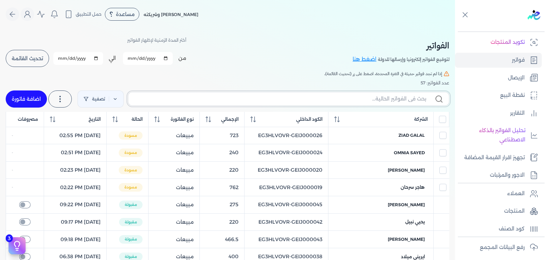
click at [177, 100] on input "text" at bounding box center [280, 98] width 292 height 7
paste input "EG3HLVOVR-GEIJ000060"
type input "EG3HLVOVR-GEIJ000060"
checkbox input "false"
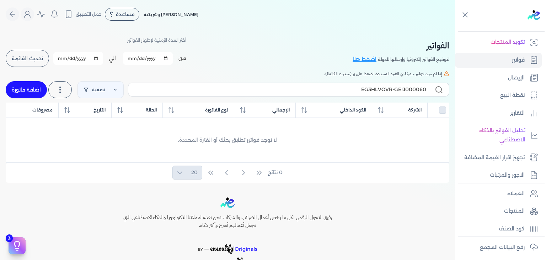
click at [41, 93] on link "اضافة فاتورة" at bounding box center [26, 89] width 41 height 17
select select "EGP"
select select "B"
select select "EGS"
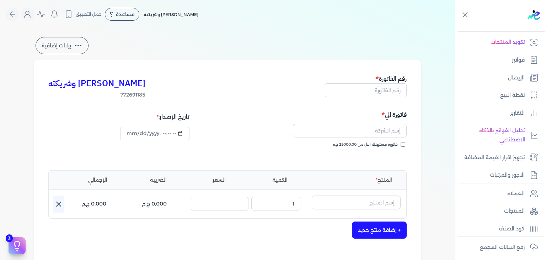
click at [404, 143] on input "فاتورة مستهلك اقل من 25000.00 ج.م" at bounding box center [403, 144] width 5 height 5
checkbox input "true"
click at [388, 90] on input "text" at bounding box center [366, 90] width 82 height 14
paste input "EG3HLVOVR-GEIJ000060"
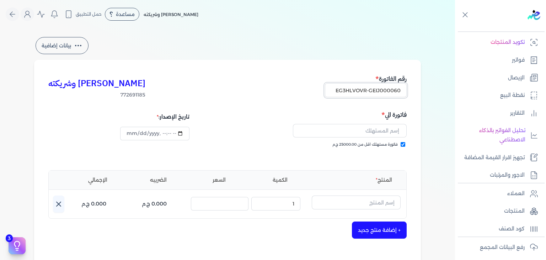
type input "EG3HLVOVR-GEIJ000060"
click at [399, 133] on input "text" at bounding box center [350, 131] width 114 height 14
paste input "ahmed elbaz"
type input "ahmed elbaz"
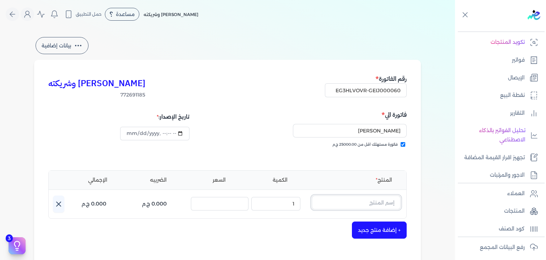
click at [356, 202] on input "text" at bounding box center [356, 202] width 89 height 14
paste input "رقم. 106 او دي بيرفيوم رجالي - 100 مللي"
type input "رقم. 106 او دي بيرفيوم رجالي - 100 مللي"
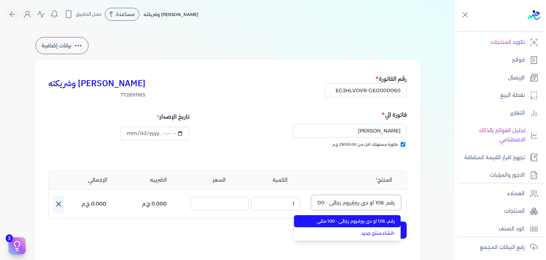
scroll to position [0, -14]
click at [359, 219] on span "رقم. 106 او دي بيرفيوم رجالي - 100 مللي" at bounding box center [351, 221] width 87 height 6
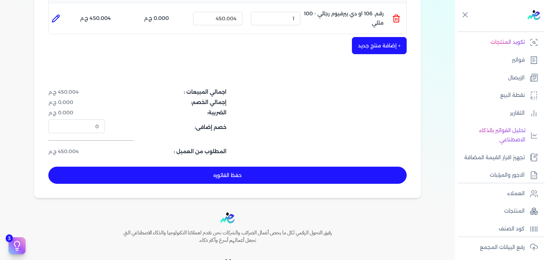
scroll to position [232, 0]
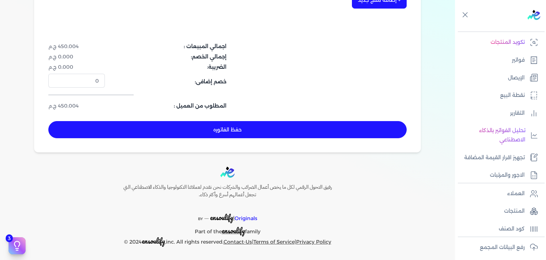
click at [271, 130] on button "حفظ الفاتوره" at bounding box center [227, 129] width 358 height 17
type input "[DATE]"
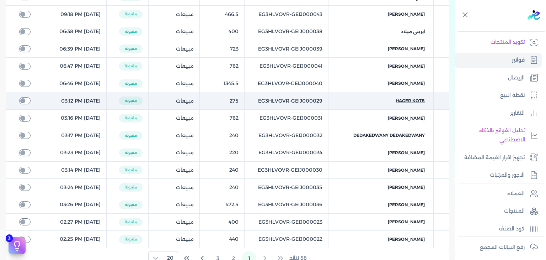
scroll to position [11, 0]
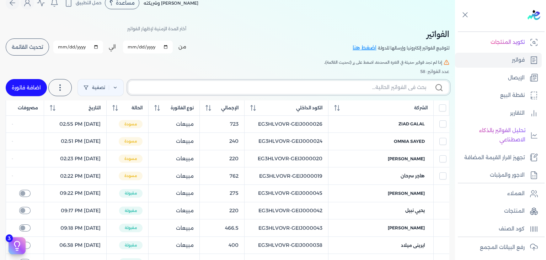
click at [384, 86] on input "text" at bounding box center [280, 87] width 292 height 7
paste input "EG3HLVOVR-GEIJ000060"
type input "EG3HLVOVR-GEIJ000060"
checkbox input "false"
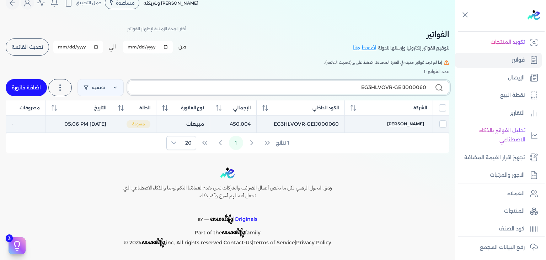
type input "EG3HLVOVR-GEIJ000060"
click at [407, 124] on span "ahmed elbaz" at bounding box center [405, 124] width 37 height 6
select select "EGP"
select select "B"
select select "EGS"
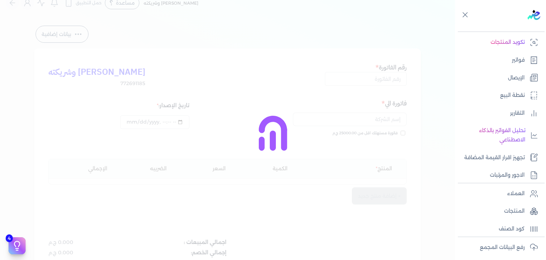
type input "2025-10-04T17:06:36"
type input "EG3HLVOVR-GEIJ000060"
checkbox input "true"
type input "2025-10-04T17:06:05"
type input "[DATE]"
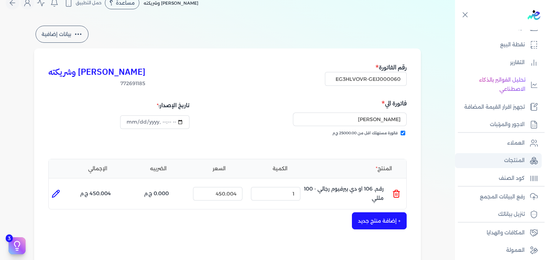
scroll to position [124, 0]
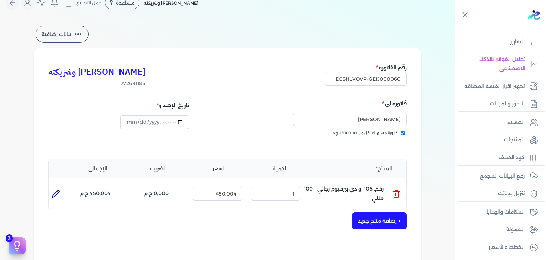
click at [396, 192] on icon at bounding box center [396, 193] width 9 height 9
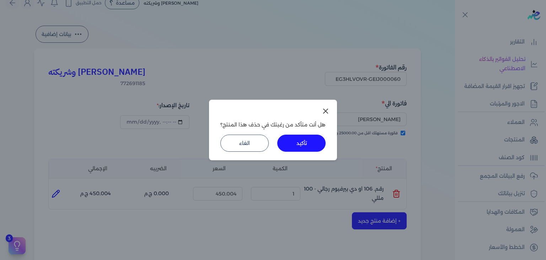
click at [294, 135] on button "تأكيد" at bounding box center [301, 142] width 48 height 17
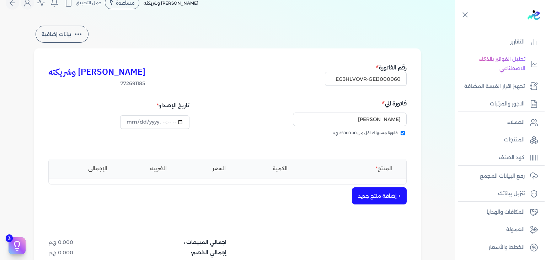
click at [382, 193] on button "+ إضافة منتج جديد" at bounding box center [379, 195] width 55 height 17
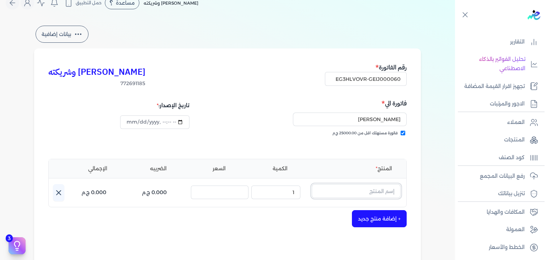
click at [380, 191] on input "text" at bounding box center [356, 191] width 89 height 14
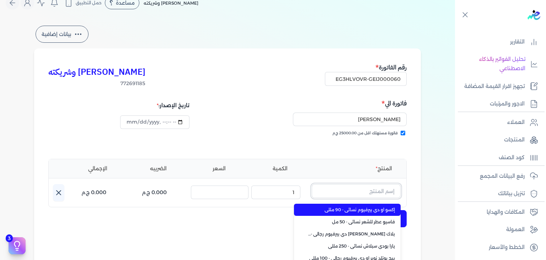
paste input "رقم. 106 او دي بيرفيوم رجالي - 100 مللي"
type input "رقم. 106 او دي بيرفيوم رجالي - 100 مللي"
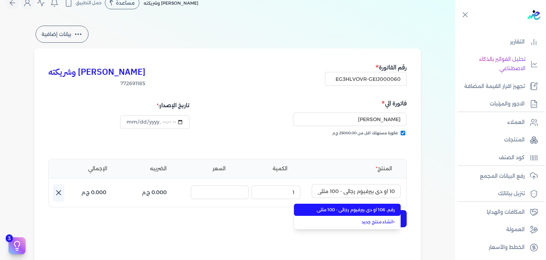
click at [361, 210] on span "رقم. 106 او دي بيرفيوم رجالي - 100 مللي" at bounding box center [351, 209] width 87 height 6
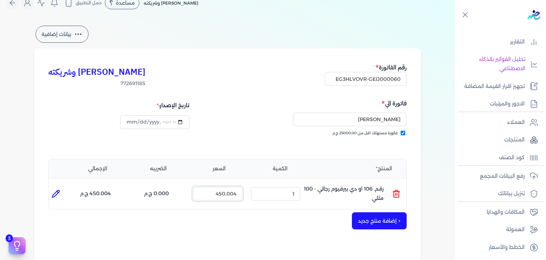
drag, startPoint x: 236, startPoint y: 192, endPoint x: 242, endPoint y: 192, distance: 6.4
click at [242, 192] on input "450.004" at bounding box center [217, 194] width 49 height 14
type input "450"
click at [235, 212] on div "+ إضافة منتج جديد" at bounding box center [227, 220] width 358 height 17
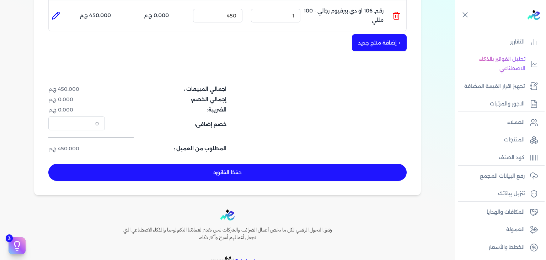
click at [268, 172] on button "حفظ الفاتوره" at bounding box center [227, 172] width 358 height 17
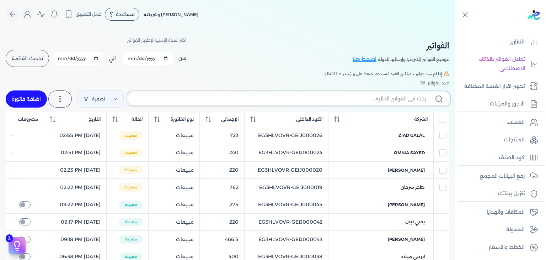
click at [353, 101] on input "text" at bounding box center [280, 98] width 292 height 7
paste input "EG3HLVOVR-GEIJ000060"
type input "EG3HLVOVR-GEIJ000060"
checkbox input "false"
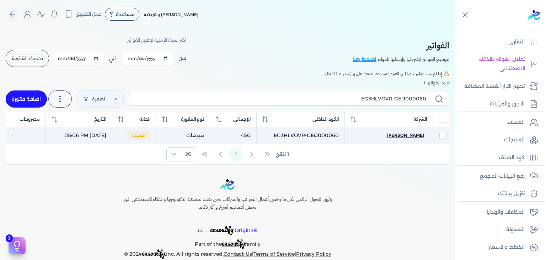
click at [409, 133] on span "ahmed elbaz" at bounding box center [405, 135] width 37 height 6
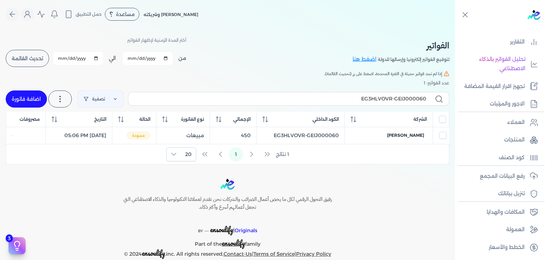
select select "EGP"
select select "B"
select select "EGS"
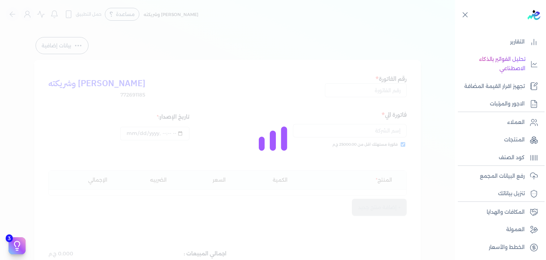
type input "EG3HLVOVR-GEIJ000060"
checkbox input "true"
type input "2025-10-04T17:06:05"
type input "[DATE]"
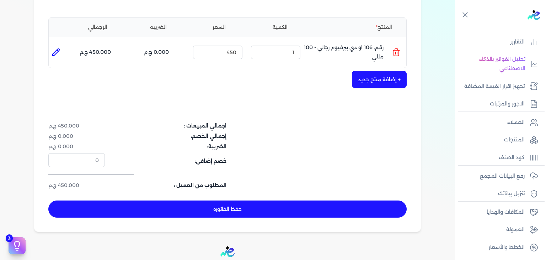
scroll to position [213, 0]
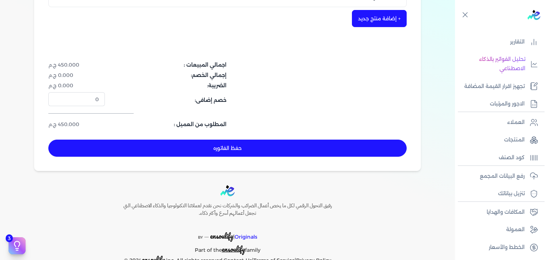
click at [302, 153] on button "حفظ الفاتوره" at bounding box center [227, 147] width 358 height 17
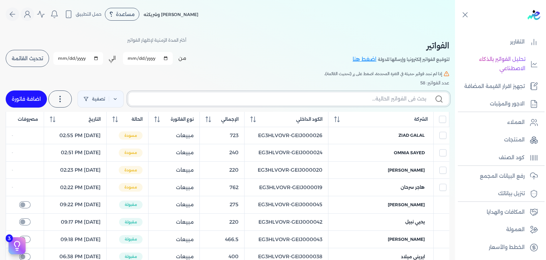
click at [352, 97] on input "text" at bounding box center [280, 98] width 292 height 7
paste input "EG3HLVOVR-GEIJ000061"
type input "EG3HLVOVR-GEIJ000061"
checkbox input "false"
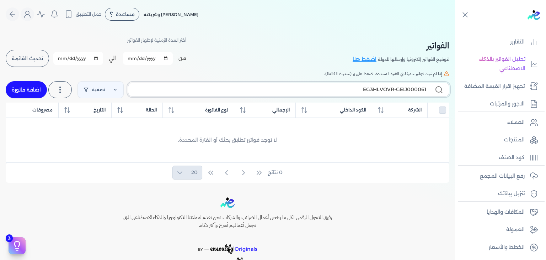
type input "EG3HLVOVR-GEIJ000061"
click at [28, 93] on link "اضافة فاتورة" at bounding box center [26, 89] width 41 height 17
select select "EGP"
select select "B"
select select "EGS"
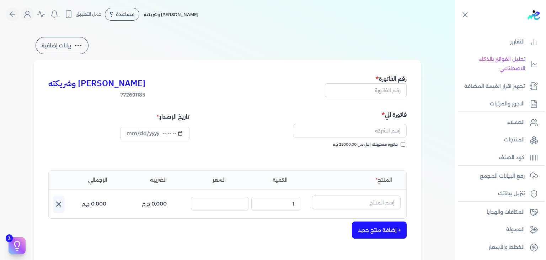
click at [405, 144] on input "فاتورة مستهلك اقل من 25000.00 ج.م" at bounding box center [403, 144] width 5 height 5
checkbox input "true"
click at [384, 93] on input "text" at bounding box center [366, 90] width 82 height 14
paste input "EG3HLVOVR-GEIJ000061"
click at [366, 130] on input "text" at bounding box center [350, 131] width 114 height 14
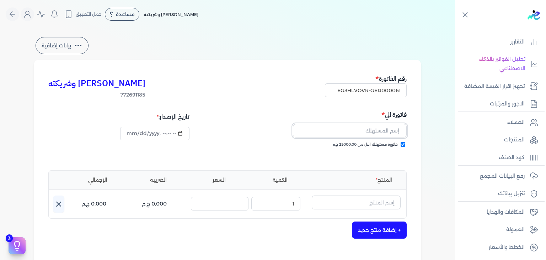
paste input "Hana Hossam"
click at [365, 201] on input "text" at bounding box center [356, 202] width 89 height 14
paste input "خمرة رذاذ عطري منعش نسائي - 250 مللي"
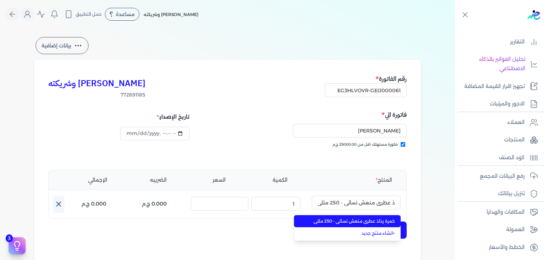
click at [359, 219] on span "خمرة رذاذ عطري منعش نسائي - 250 مللي" at bounding box center [351, 221] width 87 height 6
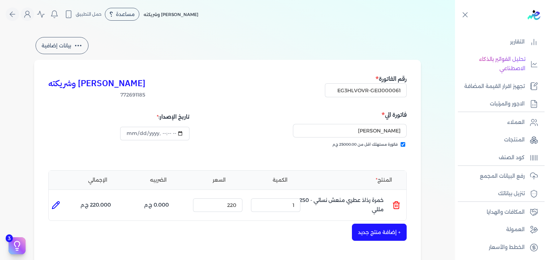
scroll to position [142, 0]
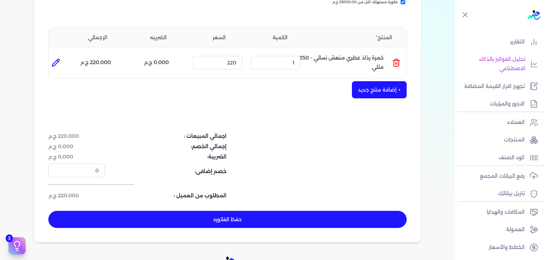
click at [290, 216] on button "حفظ الفاتوره" at bounding box center [227, 218] width 358 height 17
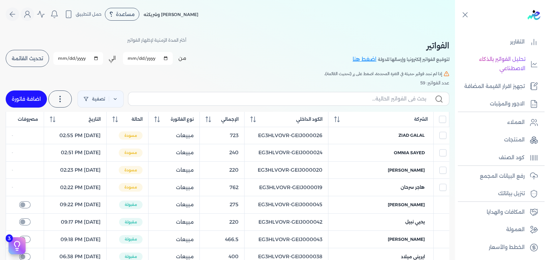
click at [348, 106] on div "تصفية استخرج العملاء استخرج المنتجات اضافة فاتورة" at bounding box center [228, 99] width 444 height 26
click at [350, 98] on input "text" at bounding box center [280, 98] width 292 height 7
paste input "خمرة رذاذ عطري منعش نسائي - 250 مللي"
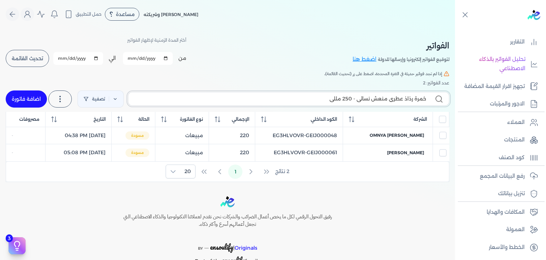
paste input "EG3HLVOVR-GEIJ000061"
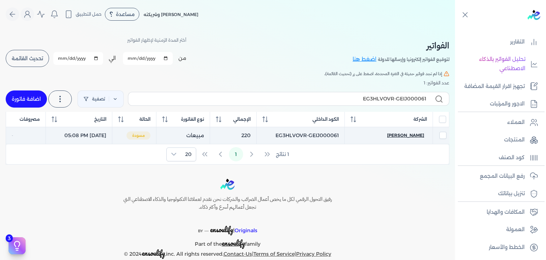
click at [404, 134] on span "Hana Hossam" at bounding box center [405, 135] width 37 height 6
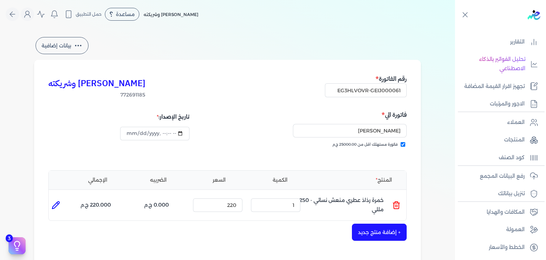
scroll to position [178, 0]
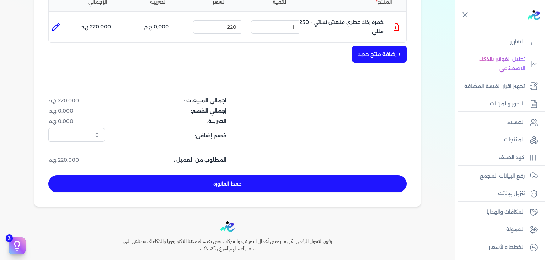
click at [286, 188] on button "حفظ الفاتوره" at bounding box center [227, 183] width 358 height 17
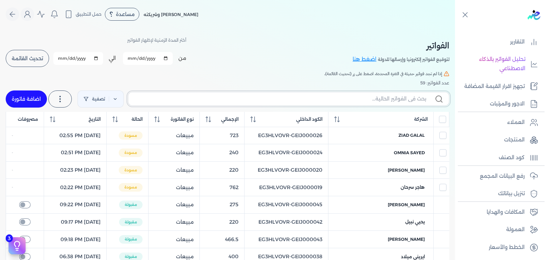
click at [385, 98] on input "text" at bounding box center [280, 98] width 292 height 7
paste input "EG3HLVOVR-GEIJ000062"
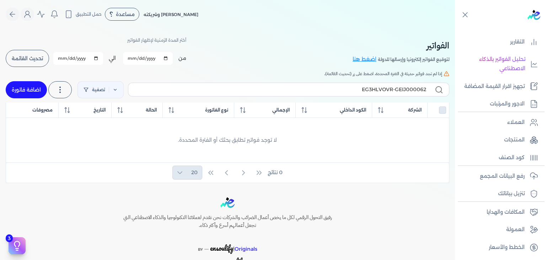
click at [30, 89] on link "اضافة فاتورة" at bounding box center [26, 89] width 41 height 17
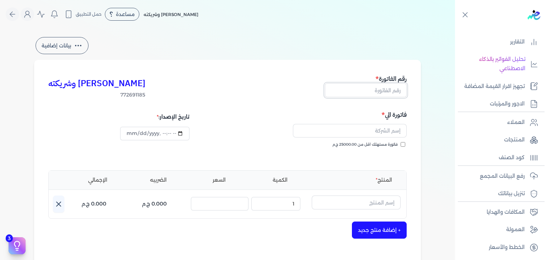
click at [375, 89] on input "text" at bounding box center [366, 90] width 82 height 14
paste input "EG3HLVOVR-GEIJ000062"
click at [404, 144] on input "فاتورة مستهلك اقل من 25000.00 ج.م" at bounding box center [403, 144] width 5 height 5
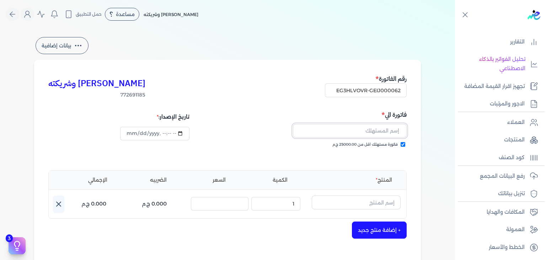
click at [391, 132] on input "text" at bounding box center [350, 131] width 114 height 14
paste input "Moustafa Saeed"
click at [368, 203] on input "text" at bounding box center [356, 202] width 89 height 14
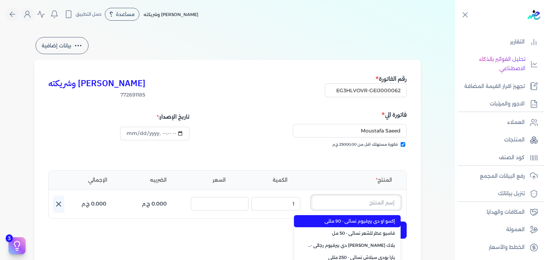
paste input "إيديال رذاذ عطري منعش نسائي - 250 مللي"
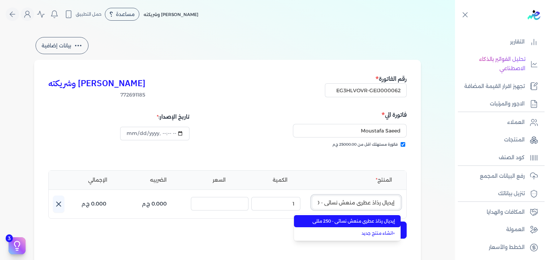
scroll to position [0, -20]
click at [358, 222] on span "إيديال رذاذ عطري منعش نسائي - 250 مللي" at bounding box center [351, 221] width 87 height 6
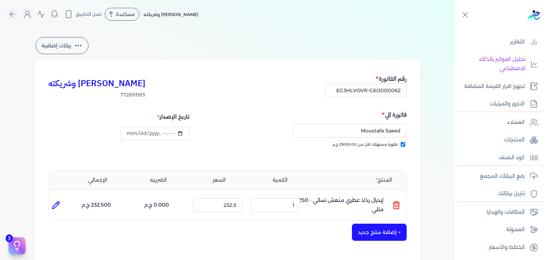
scroll to position [107, 0]
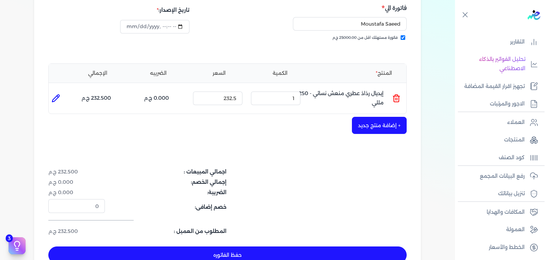
click at [279, 254] on button "حفظ الفاتوره" at bounding box center [227, 254] width 358 height 17
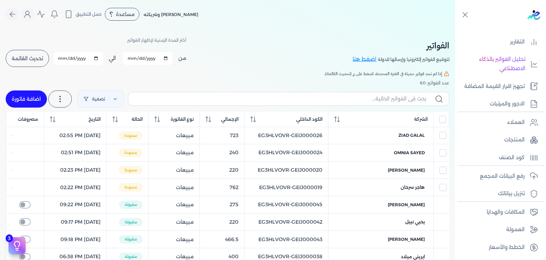
drag, startPoint x: 353, startPoint y: 93, endPoint x: 354, endPoint y: 98, distance: 5.1
click at [353, 94] on label at bounding box center [288, 99] width 321 height 14
click at [353, 95] on input "text" at bounding box center [280, 98] width 292 height 7
paste input "EG3HLVOVR-GEIJ000062"
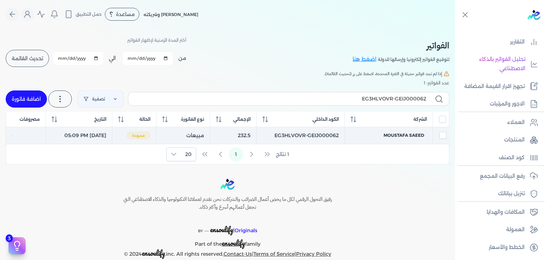
click at [407, 129] on td "Moustafa Saeed" at bounding box center [389, 135] width 88 height 17
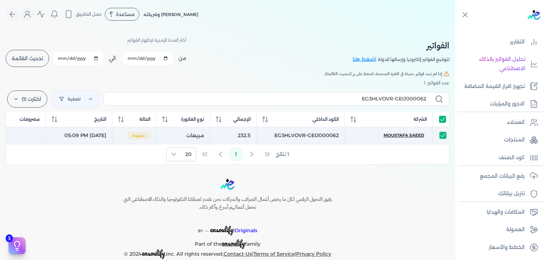
click at [405, 132] on span "Moustafa Saeed" at bounding box center [404, 135] width 41 height 6
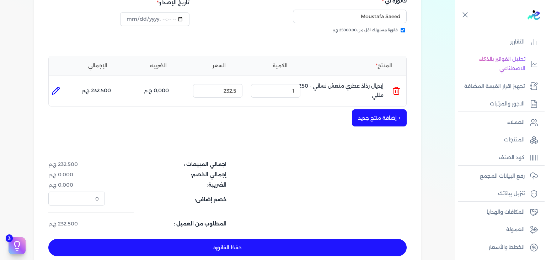
scroll to position [213, 0]
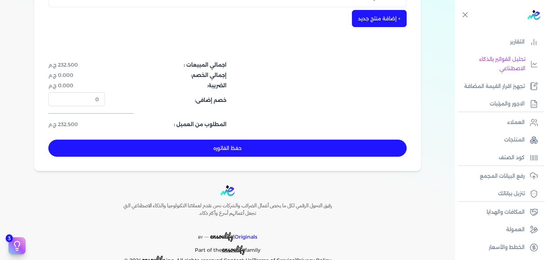
click at [269, 147] on button "حفظ الفاتوره" at bounding box center [227, 147] width 358 height 17
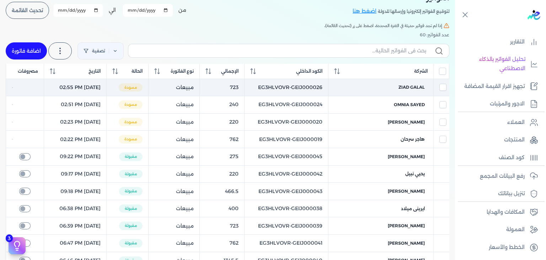
scroll to position [28, 0]
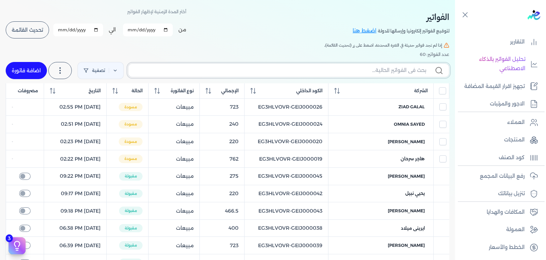
click at [296, 66] on input "text" at bounding box center [280, 69] width 292 height 7
paste input "EG3HLVOVR-GEIJ000063"
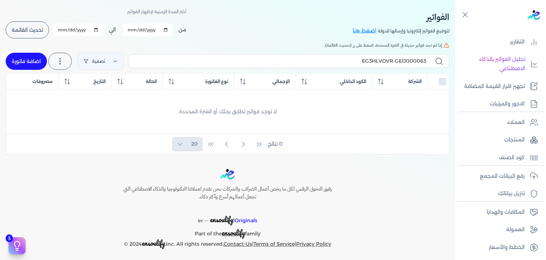
click at [37, 62] on link "اضافة فاتورة" at bounding box center [26, 61] width 41 height 17
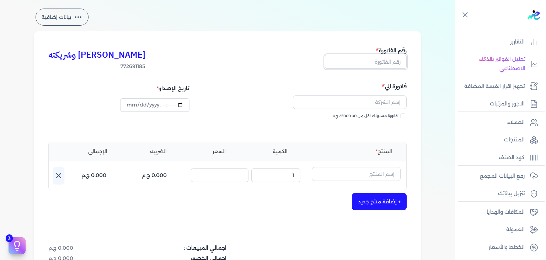
click at [397, 62] on input "text" at bounding box center [366, 62] width 82 height 14
paste input "EG3HLVOVR-GEIJ000063"
click at [403, 117] on input "فاتورة مستهلك اقل من 25000.00 ج.م" at bounding box center [403, 115] width 5 height 5
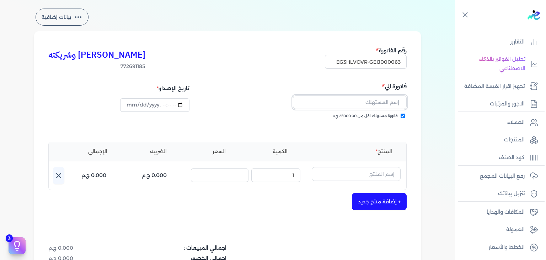
click at [384, 101] on input "text" at bounding box center [350, 102] width 114 height 14
paste input "سارة محمود"
click at [372, 171] on input "text" at bounding box center [356, 174] width 89 height 14
paste input "شنسي دي بلو او [PERSON_NAME] رجالي - 100 مللي"
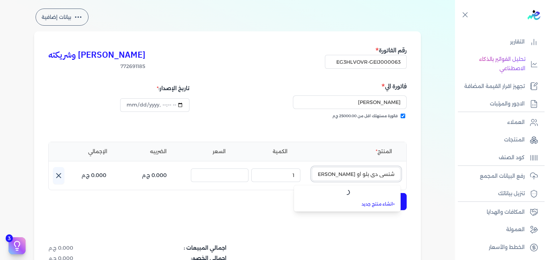
scroll to position [0, -28]
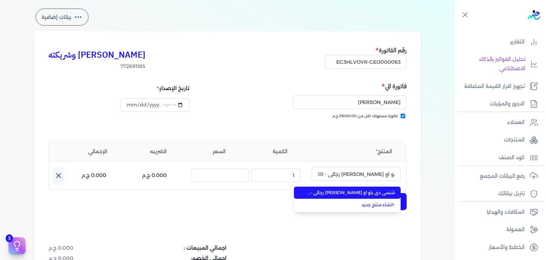
click at [366, 191] on span "شنسي دي بلو او [PERSON_NAME] رجالي - 100 مللي" at bounding box center [351, 192] width 87 height 6
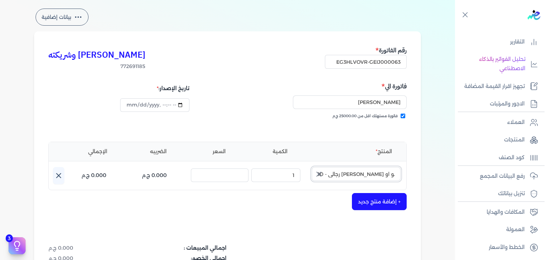
scroll to position [0, 0]
click at [322, 174] on icon "button" at bounding box center [319, 174] width 9 height 9
click at [381, 178] on input "text" at bounding box center [356, 174] width 89 height 14
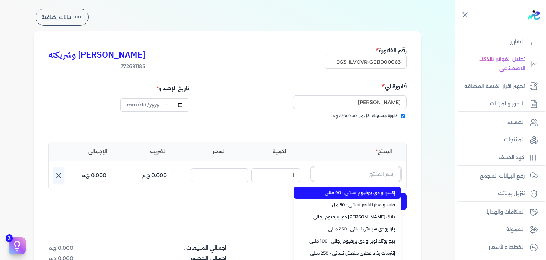
paste input "شنسي دي بلو او [PERSON_NAME] رجالي - 100 مللي"
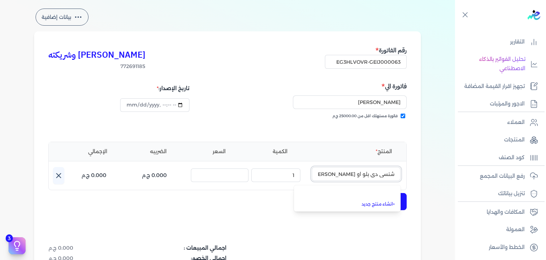
scroll to position [0, -28]
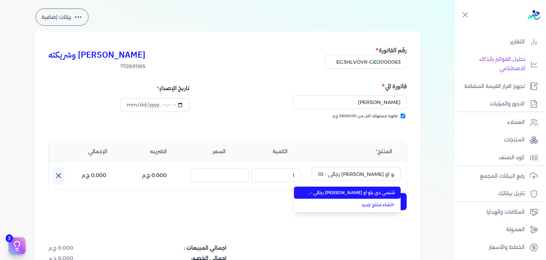
click at [372, 192] on span "شنسي دي بلو او [PERSON_NAME] رجالي - 100 مللي" at bounding box center [351, 192] width 87 height 6
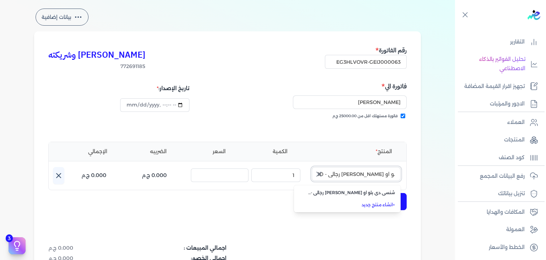
scroll to position [0, 0]
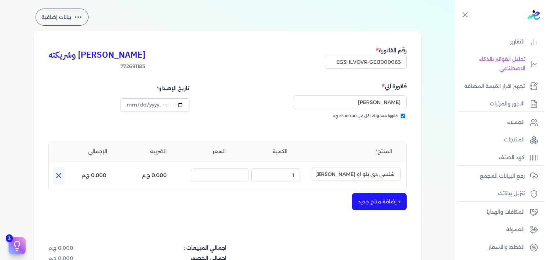
click at [320, 177] on icon "button" at bounding box center [319, 174] width 9 height 9
click at [364, 172] on input "text" at bounding box center [356, 174] width 89 height 14
paste input "شنسي دي بلو او [PERSON_NAME] رجالي - 100 مللي"
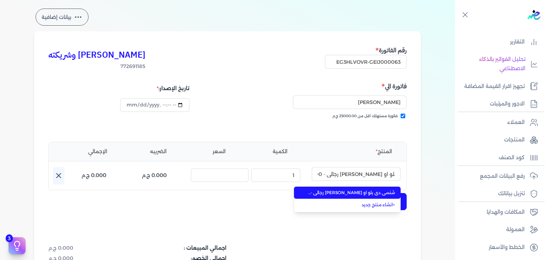
click at [346, 192] on span "شنسي دي بلو او [PERSON_NAME] رجالي - 100 مللي" at bounding box center [351, 192] width 87 height 6
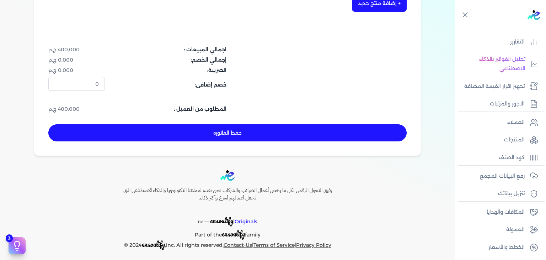
scroll to position [232, 0]
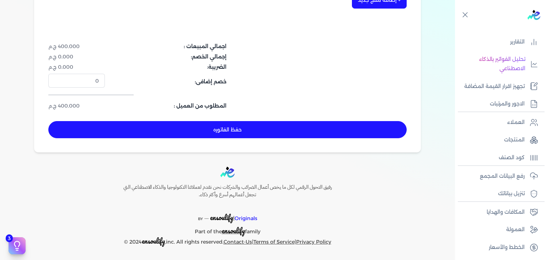
click at [291, 124] on button "حفظ الفاتوره" at bounding box center [227, 129] width 358 height 17
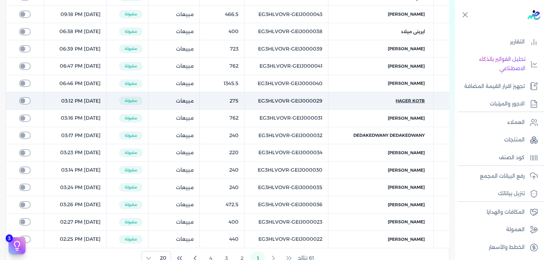
scroll to position [11, 0]
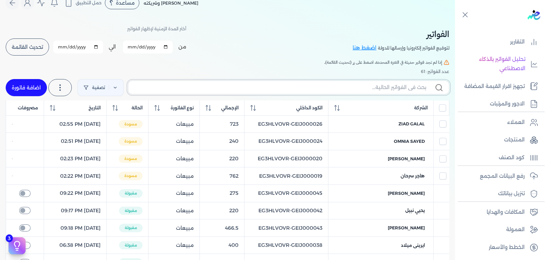
click at [399, 89] on input "text" at bounding box center [280, 87] width 292 height 7
paste input "EG3HLVOVR-GEIJ000063"
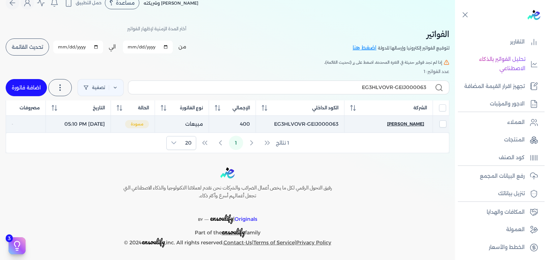
click at [414, 121] on span "سارة محمود" at bounding box center [405, 124] width 37 height 6
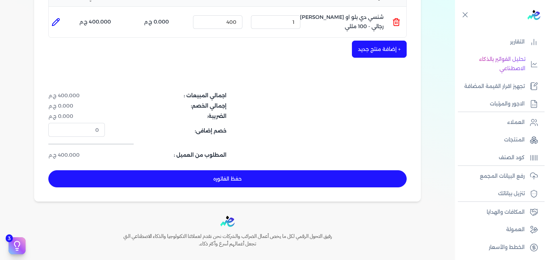
scroll to position [232, 0]
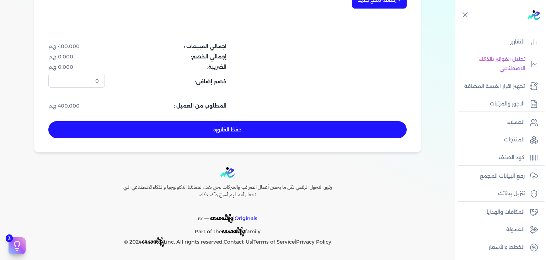
click at [229, 126] on button "حفظ الفاتوره" at bounding box center [227, 129] width 358 height 17
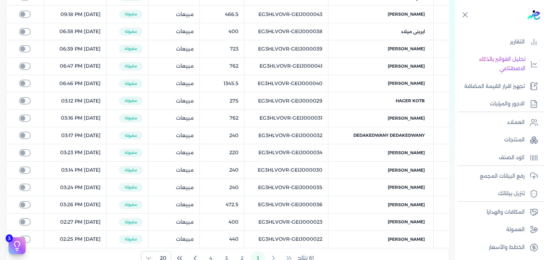
scroll to position [11, 0]
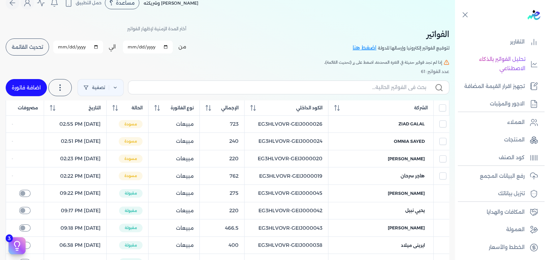
click at [286, 91] on label at bounding box center [288, 87] width 321 height 14
click at [286, 91] on input "text" at bounding box center [280, 87] width 292 height 7
paste input "EG3HLVOVR-GEIJ000064"
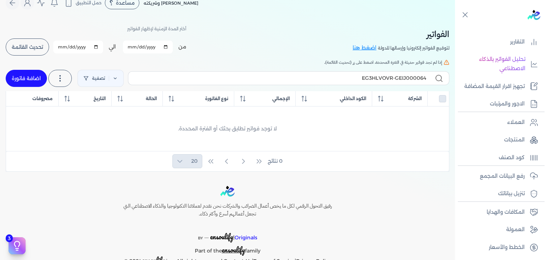
click at [47, 80] on link "اضافة فاتورة" at bounding box center [26, 78] width 41 height 17
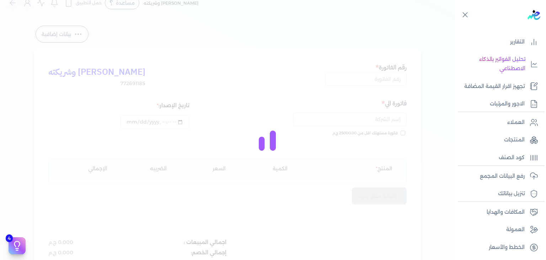
click at [379, 77] on div at bounding box center [273, 130] width 546 height 260
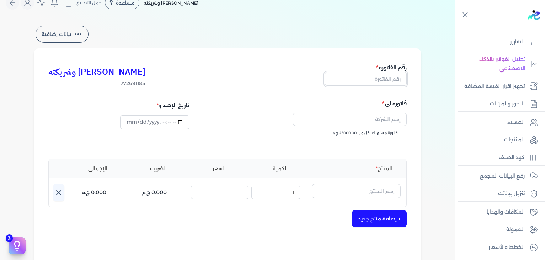
click at [369, 82] on input "text" at bounding box center [366, 79] width 82 height 14
paste input "EG3HLVOVR-GEIJ000064"
click at [405, 131] on input "فاتورة مستهلك اقل من 25000.00 ج.م" at bounding box center [403, 132] width 5 height 5
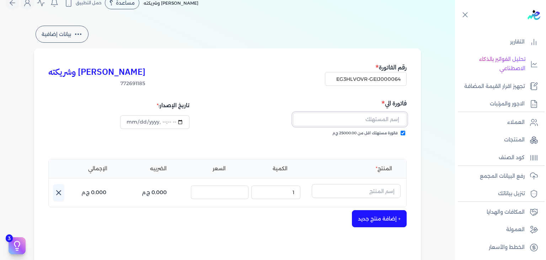
click at [368, 121] on input "text" at bounding box center [350, 119] width 114 height 14
paste input "Roaa Mohamed"
click at [385, 194] on input "text" at bounding box center [356, 191] width 89 height 14
paste input "اميرة العرب رذاذ عطري منعش نسائي - 250 مللي"
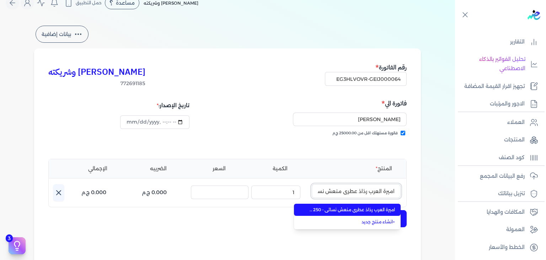
scroll to position [0, -33]
click at [380, 209] on span "اميرة العرب رذاذ عطري منعش نسائي - 250 مللي" at bounding box center [351, 209] width 87 height 6
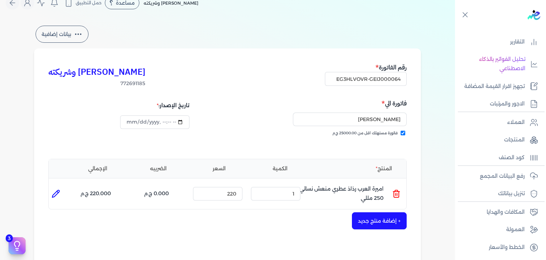
click at [376, 223] on button "+ إضافة منتج جديد" at bounding box center [379, 220] width 55 height 17
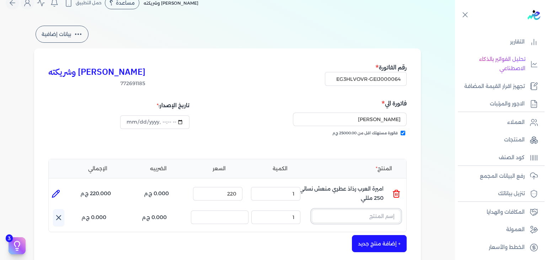
click at [375, 215] on input "text" at bounding box center [356, 216] width 89 height 14
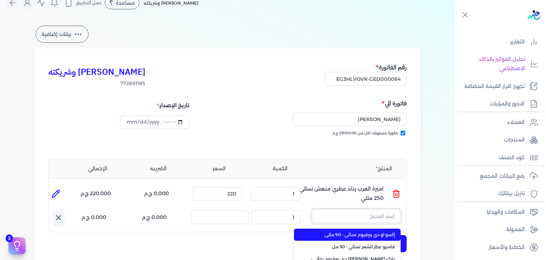
paste input "خمرة رذاذ عطري منعش نسائي - 250 مللي"
click at [388, 233] on span "خمرة رذاذ عطري منعش نسائي - 250 مللي" at bounding box center [351, 234] width 87 height 6
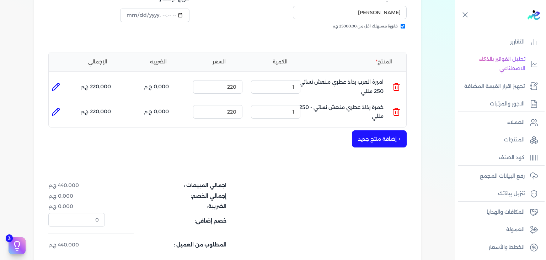
scroll to position [257, 0]
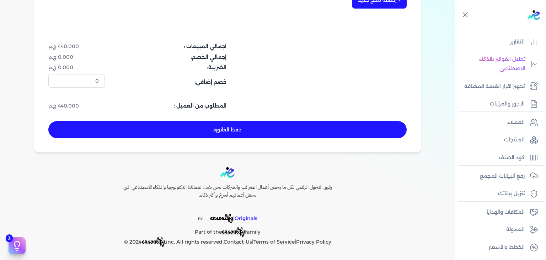
click at [274, 130] on button "حفظ الفاتوره" at bounding box center [227, 129] width 358 height 17
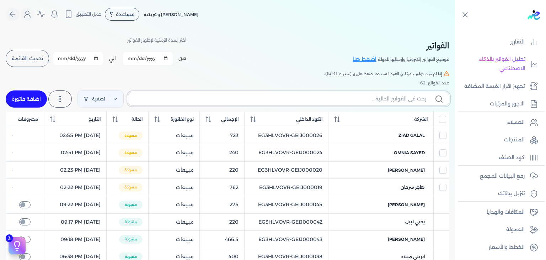
click at [356, 102] on input "text" at bounding box center [280, 98] width 292 height 7
paste input "EG3HLVOVR-GEIJ000064"
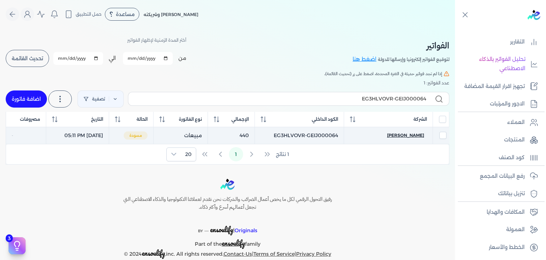
click at [417, 134] on span "Roaa Mohamed" at bounding box center [405, 135] width 37 height 6
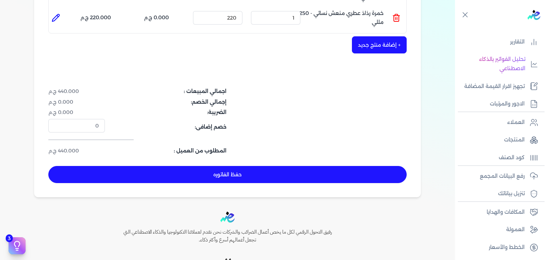
scroll to position [213, 0]
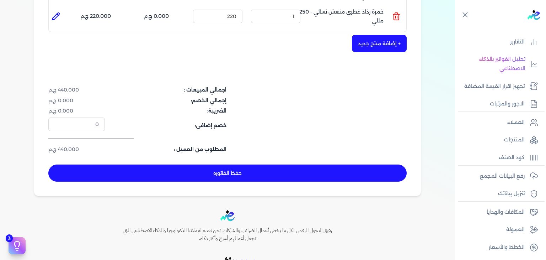
click at [250, 169] on button "حفظ الفاتوره" at bounding box center [227, 172] width 358 height 17
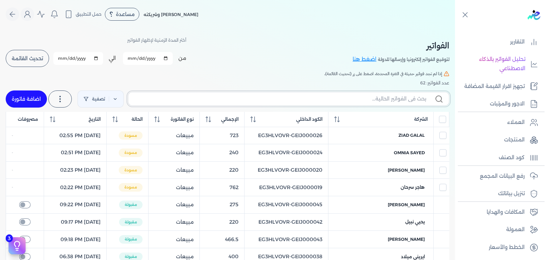
click at [228, 100] on input "text" at bounding box center [280, 98] width 292 height 7
paste input "EG3HLVOVR-GEIJ000065"
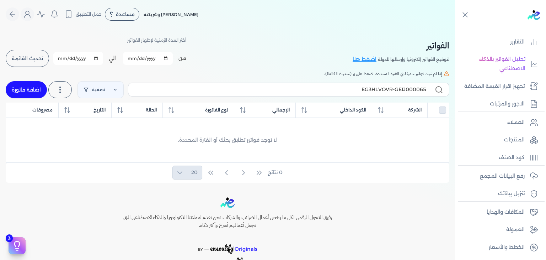
click at [37, 94] on link "اضافة فاتورة" at bounding box center [26, 89] width 41 height 17
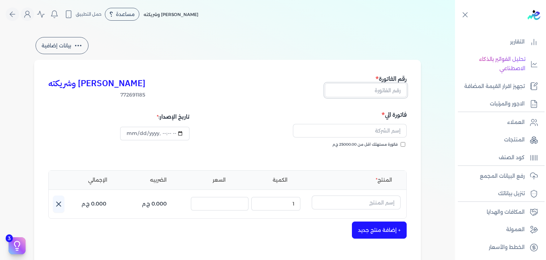
click at [372, 91] on input "text" at bounding box center [366, 90] width 82 height 14
paste input "EG3HLVOVR-GEIJ000065"
click at [405, 143] on input "فاتورة مستهلك اقل من 25000.00 ج.م" at bounding box center [403, 144] width 5 height 5
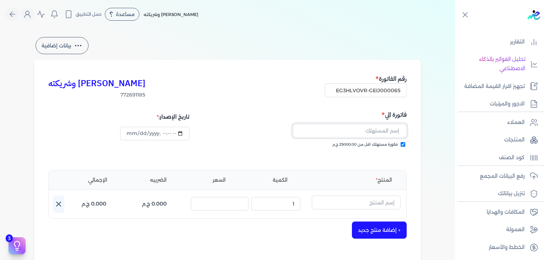
click at [357, 128] on input "text" at bounding box center [350, 131] width 114 height 14
paste input "youssef alser"
click at [380, 201] on input "text" at bounding box center [356, 202] width 89 height 14
paste input "سويت فانيليا بودي سبلاش نسائي - 250 مللي"
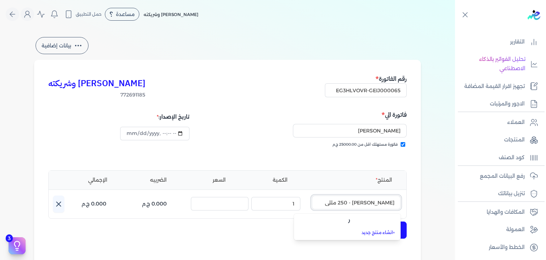
scroll to position [0, -24]
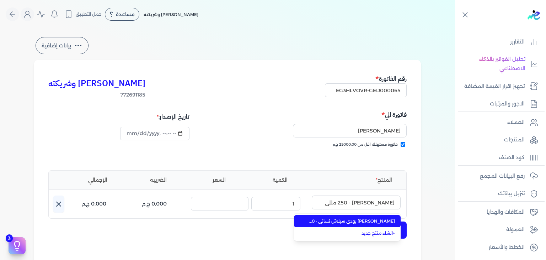
click at [384, 222] on span "[PERSON_NAME] بودي سبلاش نسائي - 250 مللي" at bounding box center [351, 221] width 87 height 6
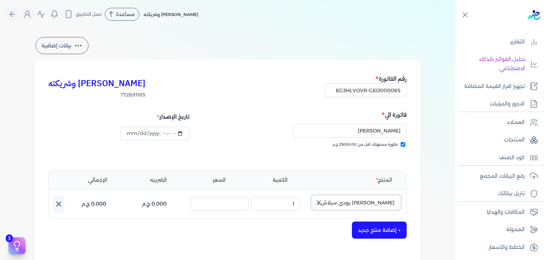
click at [373, 204] on input "[PERSON_NAME] بودي سبلاش نسائي - 250 مللي" at bounding box center [356, 202] width 89 height 14
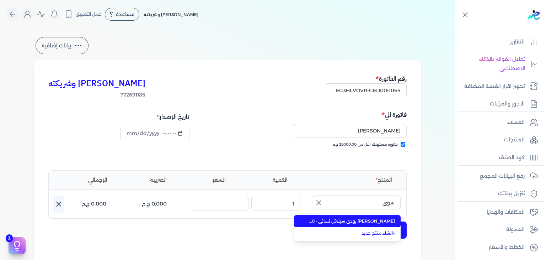
click at [371, 218] on span "[PERSON_NAME] بودي سبلاش نسائي - 250 مللي" at bounding box center [351, 221] width 87 height 6
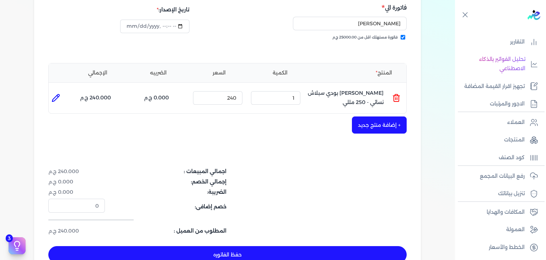
scroll to position [178, 0]
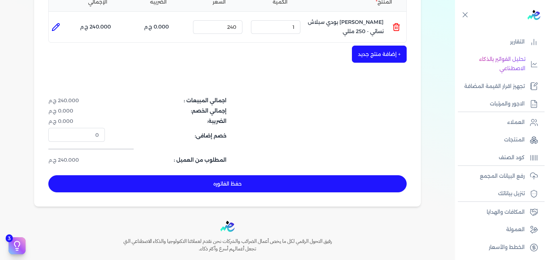
click at [315, 182] on button "حفظ الفاتوره" at bounding box center [227, 183] width 358 height 17
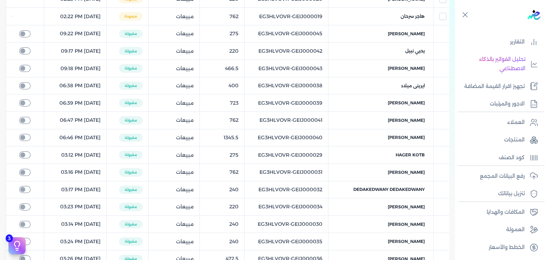
scroll to position [28, 0]
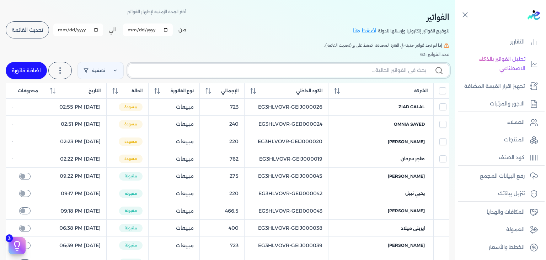
click at [351, 69] on input "text" at bounding box center [280, 69] width 292 height 7
paste input "EG3HLVOVR-GEIJ000065"
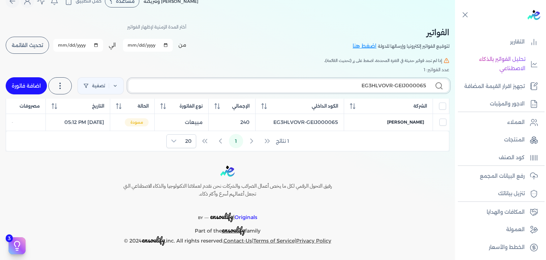
scroll to position [12, 0]
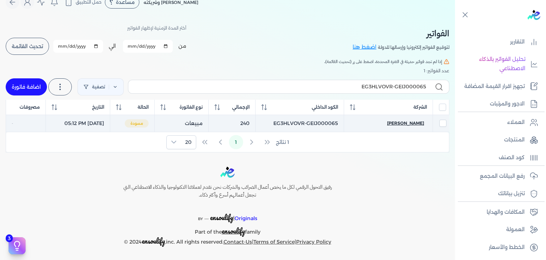
click at [402, 121] on span "youssef alser" at bounding box center [405, 123] width 37 height 6
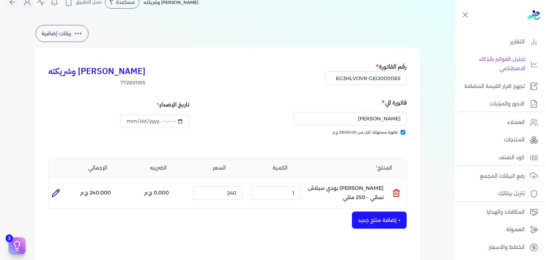
click at [343, 195] on p "[PERSON_NAME] بودي سبلاش نسائي - 250 مللي" at bounding box center [339, 192] width 89 height 19
click at [303, 196] on div "الكمية : 1" at bounding box center [275, 192] width 55 height 19
click at [398, 193] on icon at bounding box center [396, 192] width 9 height 9
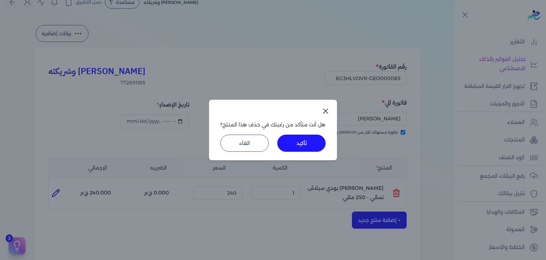
click at [296, 145] on button "تأكيد" at bounding box center [301, 142] width 48 height 17
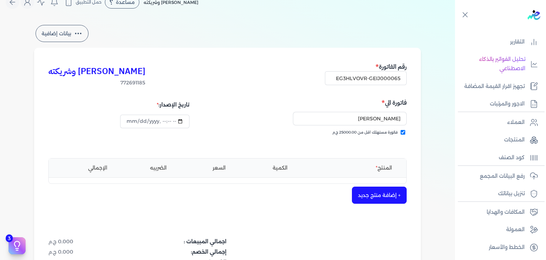
click at [380, 192] on button "+ إضافة منتج جديد" at bounding box center [379, 194] width 55 height 17
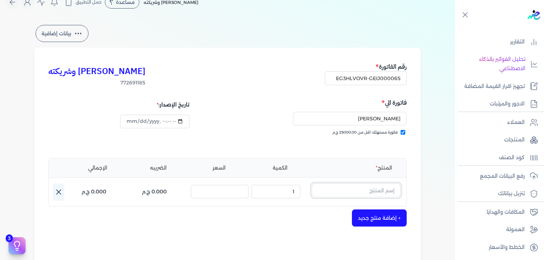
click at [380, 188] on input "text" at bounding box center [356, 190] width 89 height 14
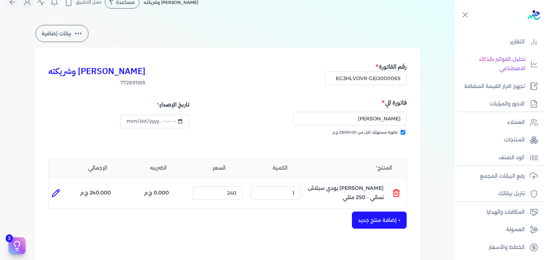
click at [402, 192] on ul "المنتج : سويت لوف بودي سبلاش نسائي - 250 مللي الكمية : 1 السعر : 240 الضريبه : …" at bounding box center [228, 192] width 358 height 19
click at [399, 192] on icon at bounding box center [396, 192] width 9 height 9
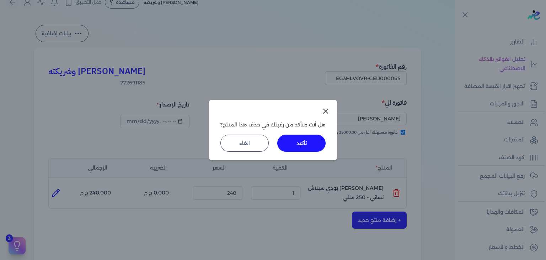
drag, startPoint x: 293, startPoint y: 145, endPoint x: 315, endPoint y: 167, distance: 30.9
click at [293, 145] on button "تأكيد" at bounding box center [301, 142] width 48 height 17
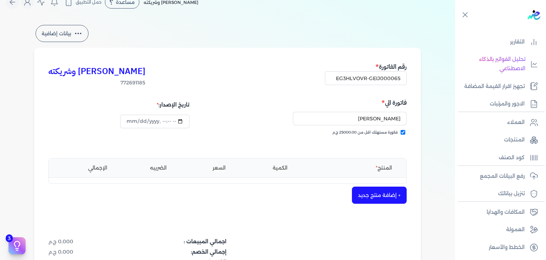
click at [380, 196] on button "+ إضافة منتج جديد" at bounding box center [379, 194] width 55 height 17
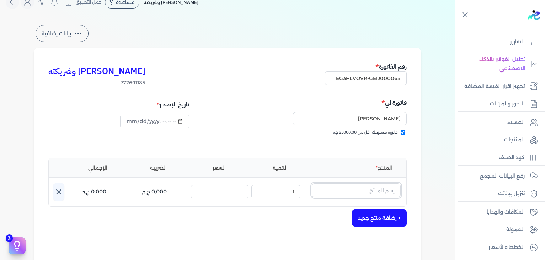
click at [375, 194] on input "text" at bounding box center [356, 190] width 89 height 14
paste input "سويت فانيليا بودي سبلاش نسائي - 250 مللي"
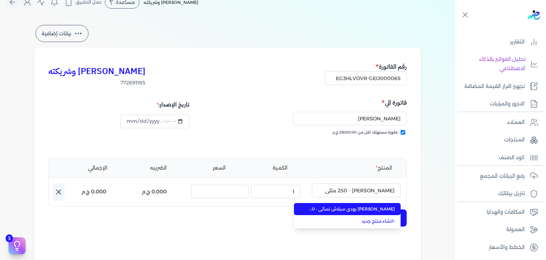
click at [337, 213] on li "[PERSON_NAME] بودي سبلاش نسائي - 250 مللي" at bounding box center [347, 209] width 107 height 12
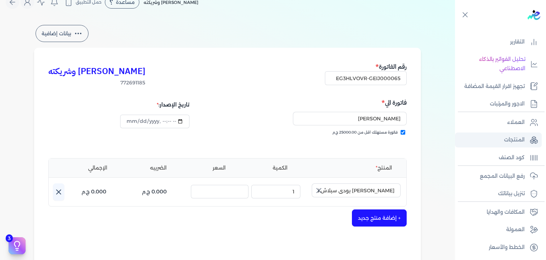
click at [514, 138] on p "المنتجات" at bounding box center [514, 139] width 21 height 9
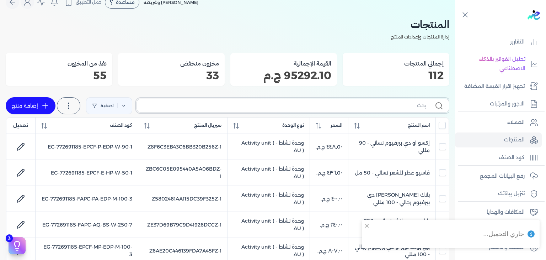
click at [396, 107] on input "text" at bounding box center [285, 105] width 284 height 7
paste input "سويت فانيليا بودي سبلاش نسائي - 250 مللي"
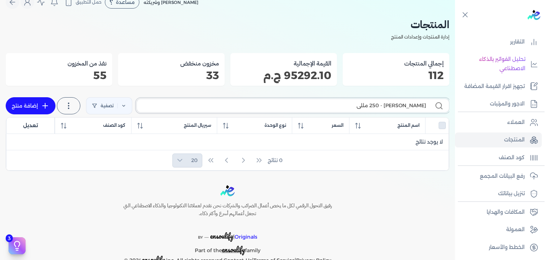
click at [378, 106] on input "سويت فانيليا بودي سبلاش نسائي - 250 مللي" at bounding box center [285, 105] width 284 height 7
paste input "FAPC-SC-BS-W-250-10"
paste input "Z4C815DC0B35BA15F7BB5Z-1"
click at [514, 143] on p "المنتجات" at bounding box center [514, 139] width 21 height 9
click at [512, 143] on p "المنتجات" at bounding box center [514, 139] width 21 height 9
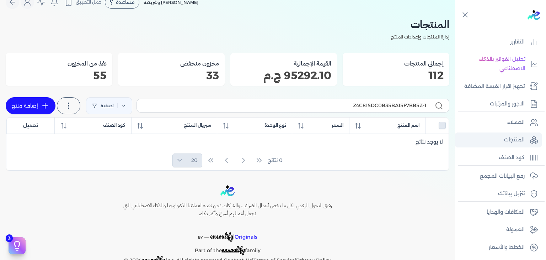
click at [512, 143] on p "المنتجات" at bounding box center [514, 139] width 21 height 9
click at [380, 107] on input "Z4C815DC0B35BA15F7BB5Z-1" at bounding box center [285, 105] width 284 height 7
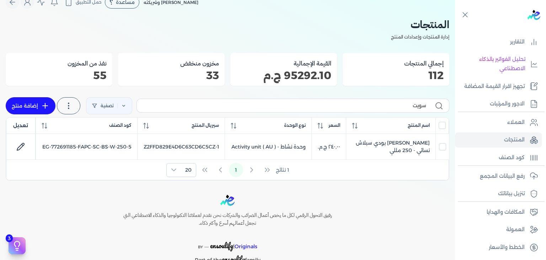
click at [209, 100] on label "سويت" at bounding box center [293, 105] width 313 height 14
click at [209, 102] on input "سويت" at bounding box center [285, 105] width 284 height 7
click at [209, 106] on input "سويت" at bounding box center [285, 105] width 284 height 7
paste input "EG-772691185-FAPC-SC-BS-W-250-10"
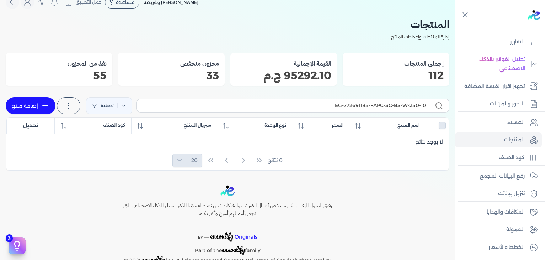
click at [26, 103] on link "إضافة منتج" at bounding box center [31, 105] width 50 height 17
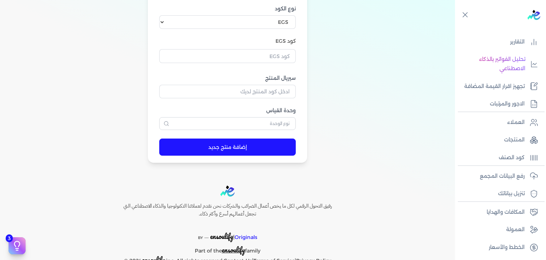
scroll to position [235, 0]
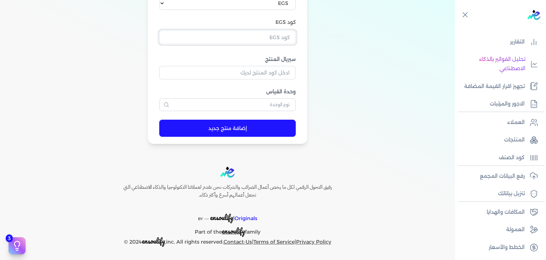
click at [279, 40] on input "text" at bounding box center [227, 37] width 137 height 14
paste input "EG-772691185-FAPC-SC-BS-W-250-10"
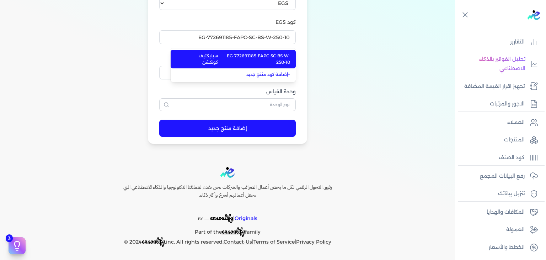
click at [225, 59] on span "EG-772691185-FAPC-SC-BS-W-250-10" at bounding box center [254, 59] width 71 height 13
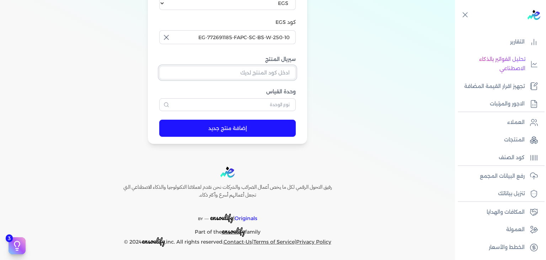
click at [282, 72] on input "سيريال المنتج" at bounding box center [227, 73] width 137 height 14
paste input "Z4C815DC0B35BA15F7BB5Z-1"
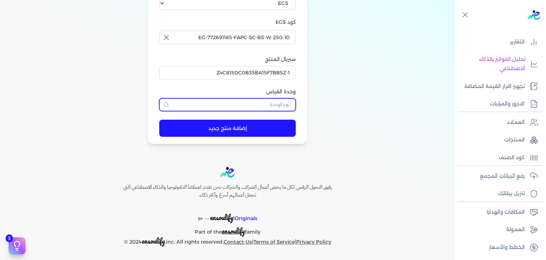
click at [283, 105] on input "text" at bounding box center [227, 104] width 137 height 13
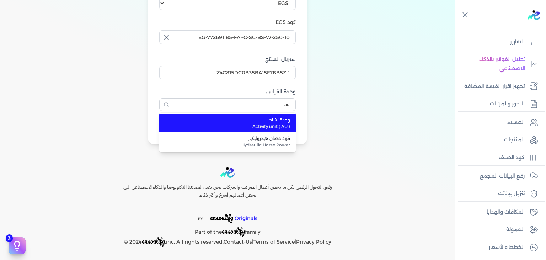
click at [272, 123] on span "Activity unit ( AU )" at bounding box center [232, 126] width 117 height 6
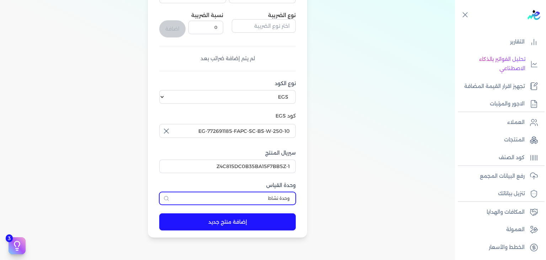
scroll to position [57, 0]
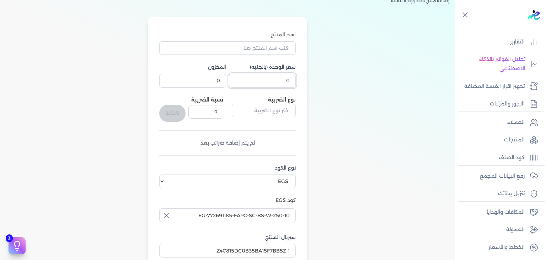
click at [278, 77] on input "0" at bounding box center [262, 81] width 67 height 14
click at [274, 47] on input "اسم المنتج" at bounding box center [227, 48] width 137 height 14
paste input "سويت فانيليا بودي سبلاش نسائي - 250 مللي"
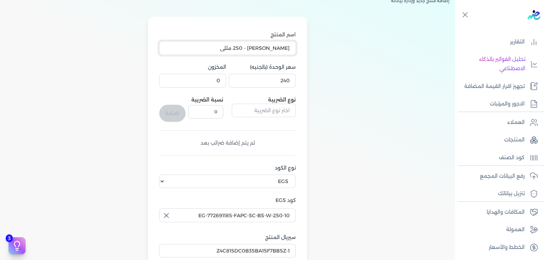
scroll to position [235, 0]
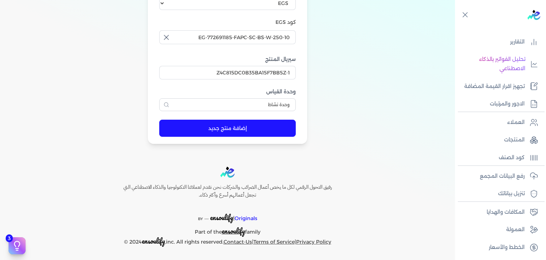
click at [240, 134] on button "إضافة منتج جديد" at bounding box center [227, 127] width 137 height 17
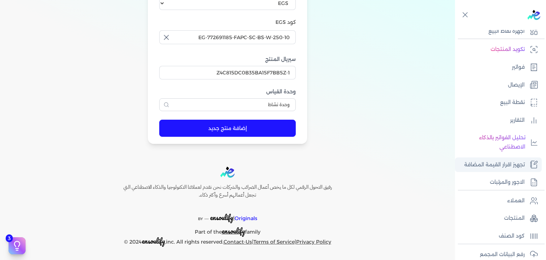
scroll to position [0, 0]
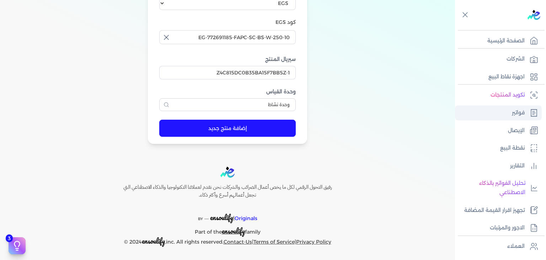
click at [513, 111] on p "فواتير" at bounding box center [518, 112] width 13 height 9
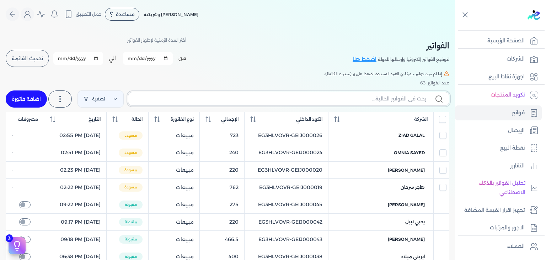
click at [402, 102] on input "text" at bounding box center [280, 98] width 292 height 7
paste input "EG3HLVOVR-GEIJ000065"
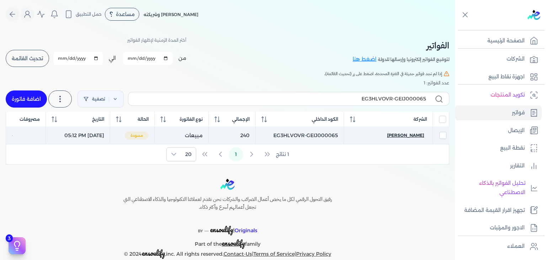
click at [410, 135] on span "youssef alser" at bounding box center [405, 135] width 37 height 6
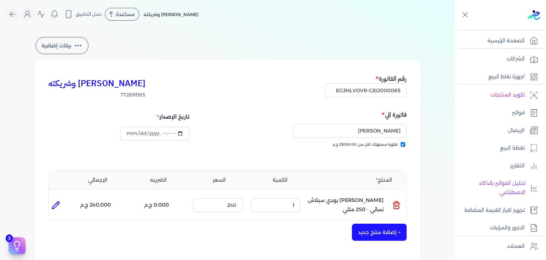
click at [399, 203] on icon at bounding box center [396, 206] width 5 height 6
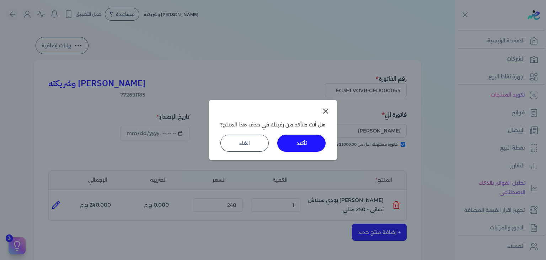
click at [309, 145] on button "تأكيد" at bounding box center [301, 142] width 48 height 17
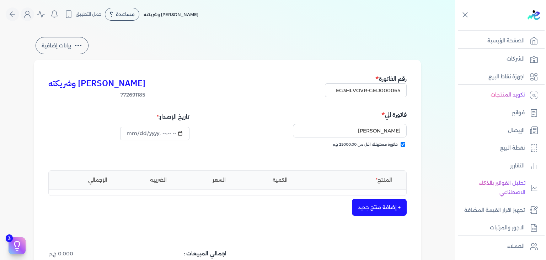
click at [380, 204] on button "+ إضافة منتج جديد" at bounding box center [379, 206] width 55 height 17
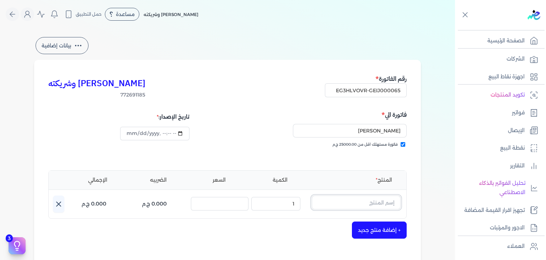
click at [371, 199] on input "text" at bounding box center [356, 202] width 89 height 14
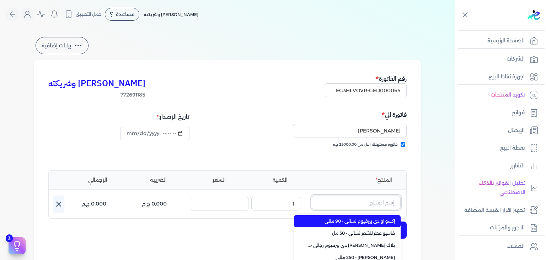
paste input "سويت فانيليا بودي سبلاش نسائي - 250 مللي"
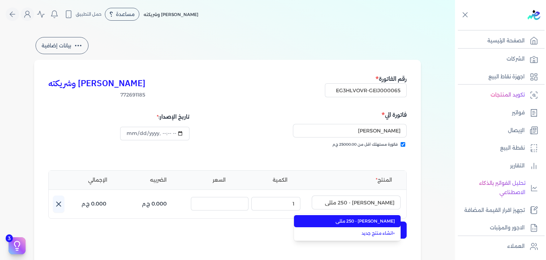
click at [367, 219] on span "سويت فانيليا بودي سبلاش نسائي - 250 مللي" at bounding box center [351, 221] width 87 height 6
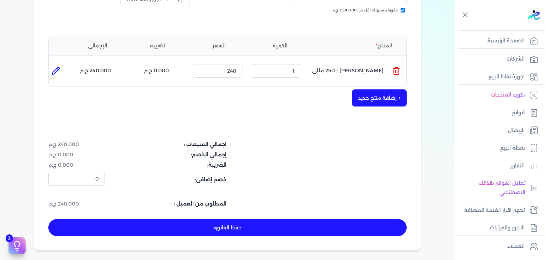
scroll to position [213, 0]
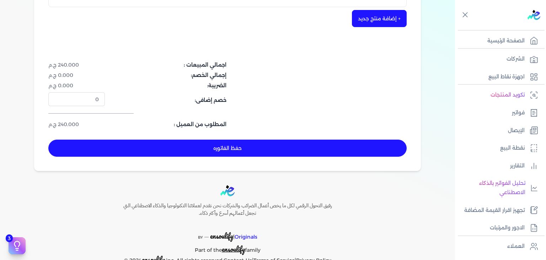
click at [285, 154] on button "حفظ الفاتوره" at bounding box center [227, 147] width 358 height 17
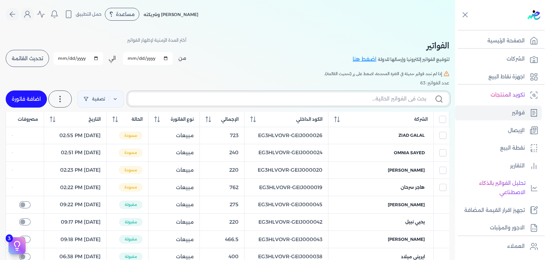
click at [373, 97] on input "text" at bounding box center [280, 98] width 292 height 7
paste input "EG3HLVOVR-GEIJ000065"
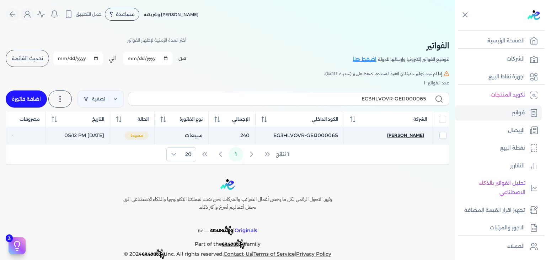
click at [410, 132] on span "youssef alser" at bounding box center [405, 135] width 37 height 6
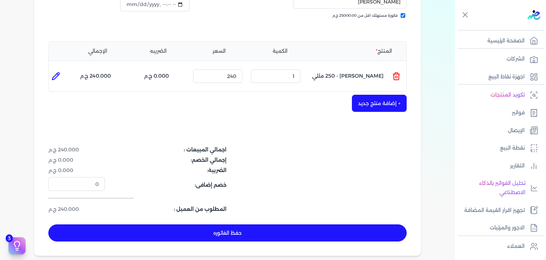
scroll to position [232, 0]
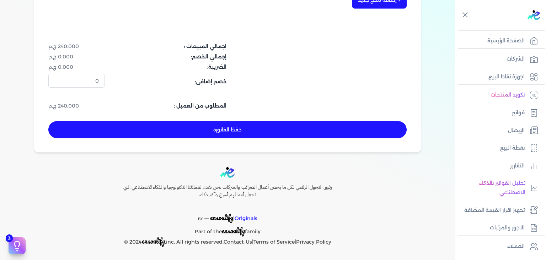
click at [294, 128] on button "حفظ الفاتوره" at bounding box center [227, 129] width 358 height 17
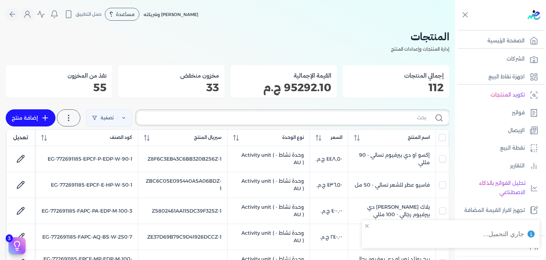
click at [383, 121] on input "text" at bounding box center [285, 117] width 284 height 7
paste input "رقم. 106 او دي بيرفيوم رجالي - 100 مللي"
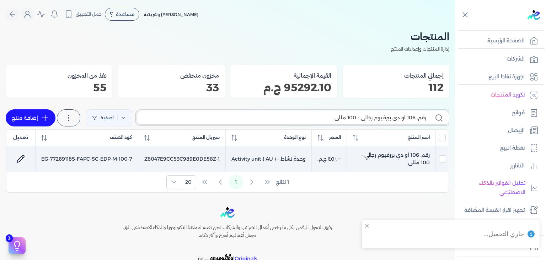
type input "رقم. 106 او دي بيرفيوم رجالي - 100 مللي"
click at [409, 158] on td "رقم. 106 او دي بيرفيوم رجالي - 100 مللي" at bounding box center [391, 159] width 89 height 26
checkbox input "true"
click at [408, 157] on td "رقم. 106 او دي بيرفيوم رجالي - 100 مللي" at bounding box center [391, 159] width 89 height 26
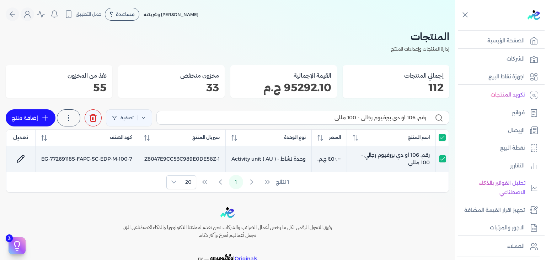
checkbox input "false"
click at [23, 159] on icon at bounding box center [20, 158] width 9 height 9
select select "EGS"
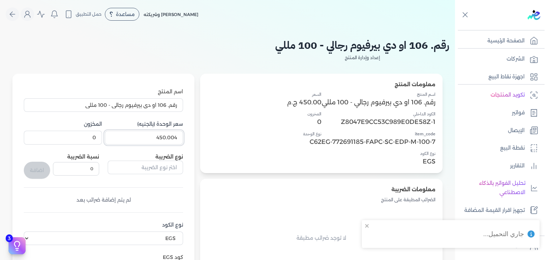
click at [166, 137] on input "450.004" at bounding box center [144, 137] width 78 height 14
type input "450"
click at [190, 163] on form "اسم المنتج رقم. 106 او دي بيرفيوم رجالي - 100 مللي سعر الوحدة (بالجنيه) 450 الم…" at bounding box center [104, 226] width 174 height 305
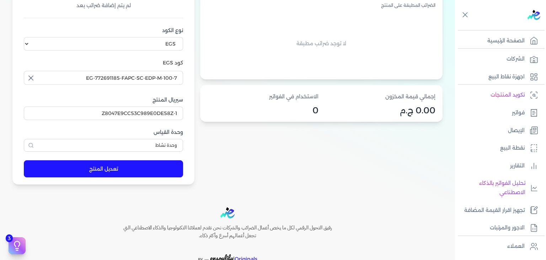
scroll to position [235, 0]
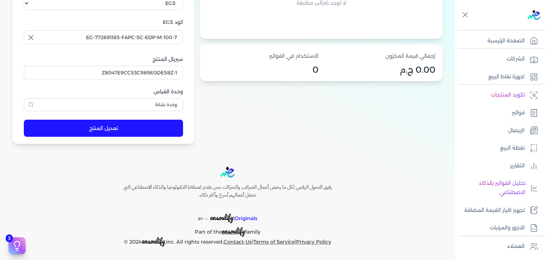
click at [158, 132] on button "تعديل المنتج" at bounding box center [103, 127] width 159 height 17
